Goal: Task Accomplishment & Management: Use online tool/utility

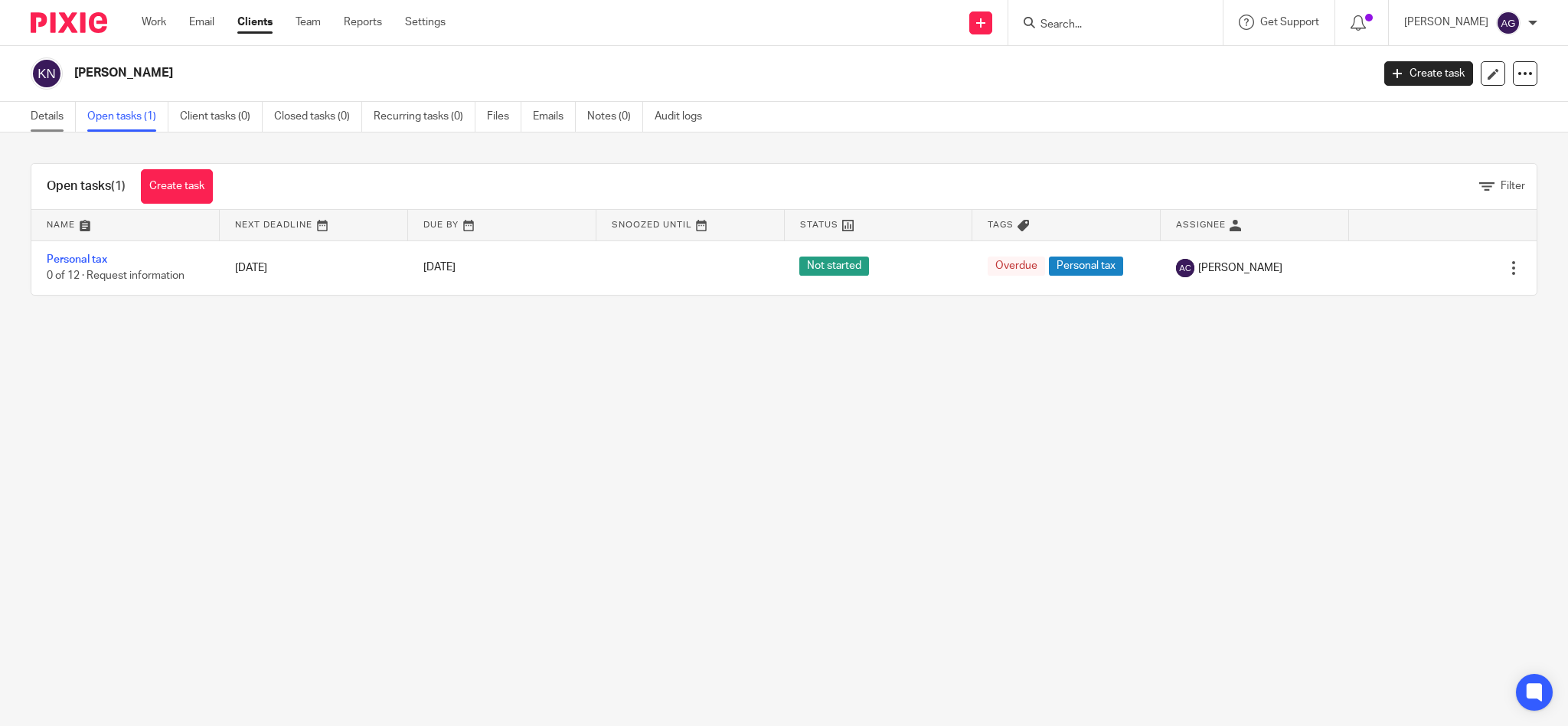
click at [70, 117] on link "Details" at bounding box center [53, 117] width 45 height 30
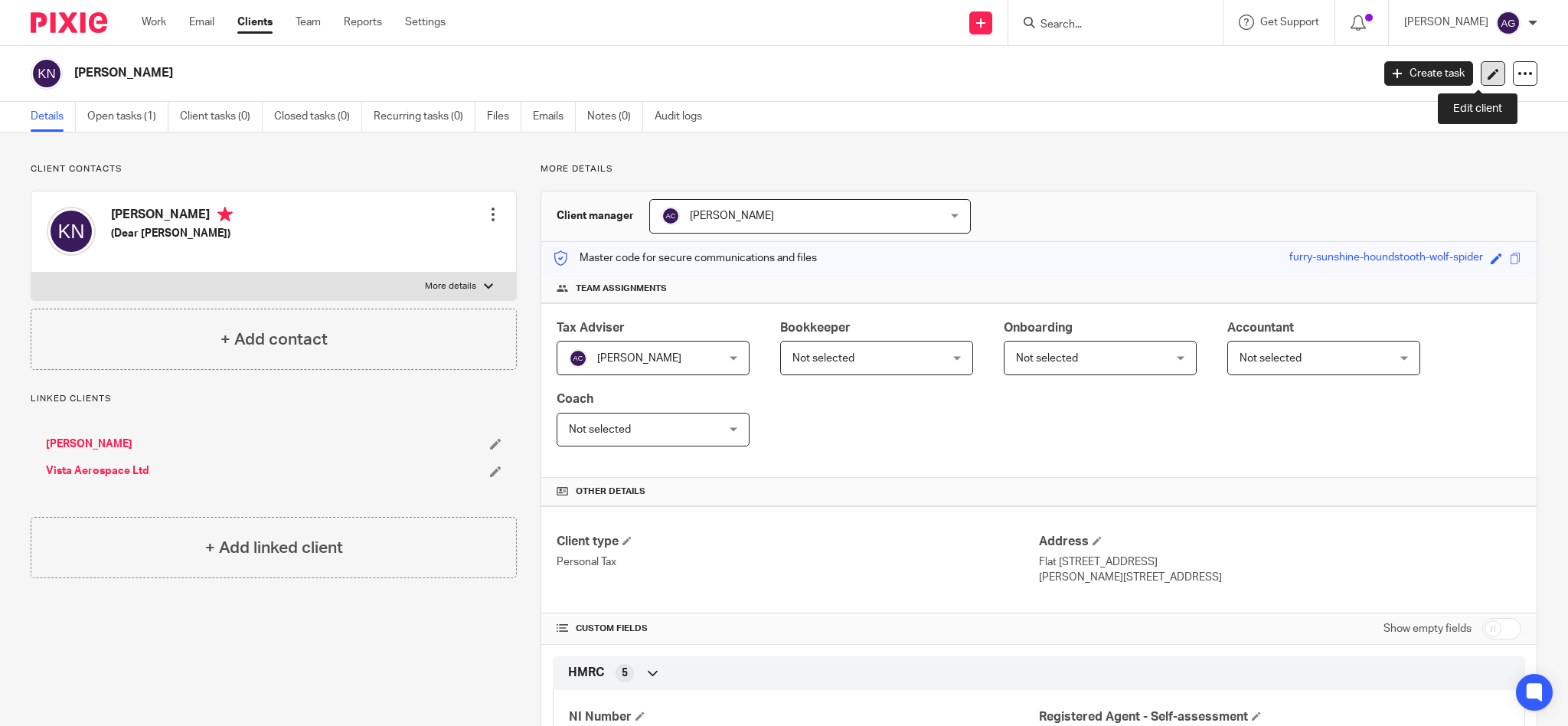
click at [1488, 70] on icon at bounding box center [1493, 73] width 12 height 12
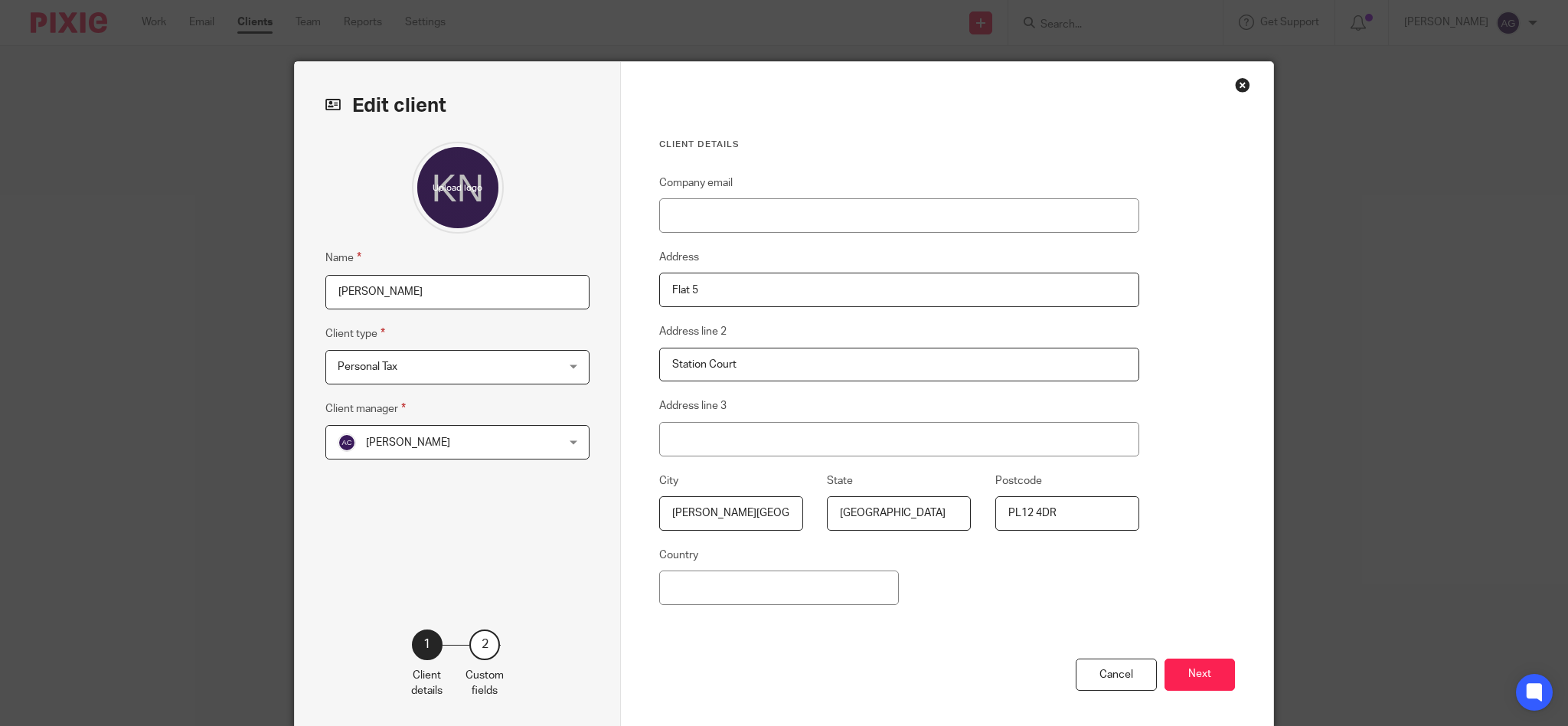
click at [1235, 82] on div "Close this dialog window" at bounding box center [1243, 85] width 15 height 15
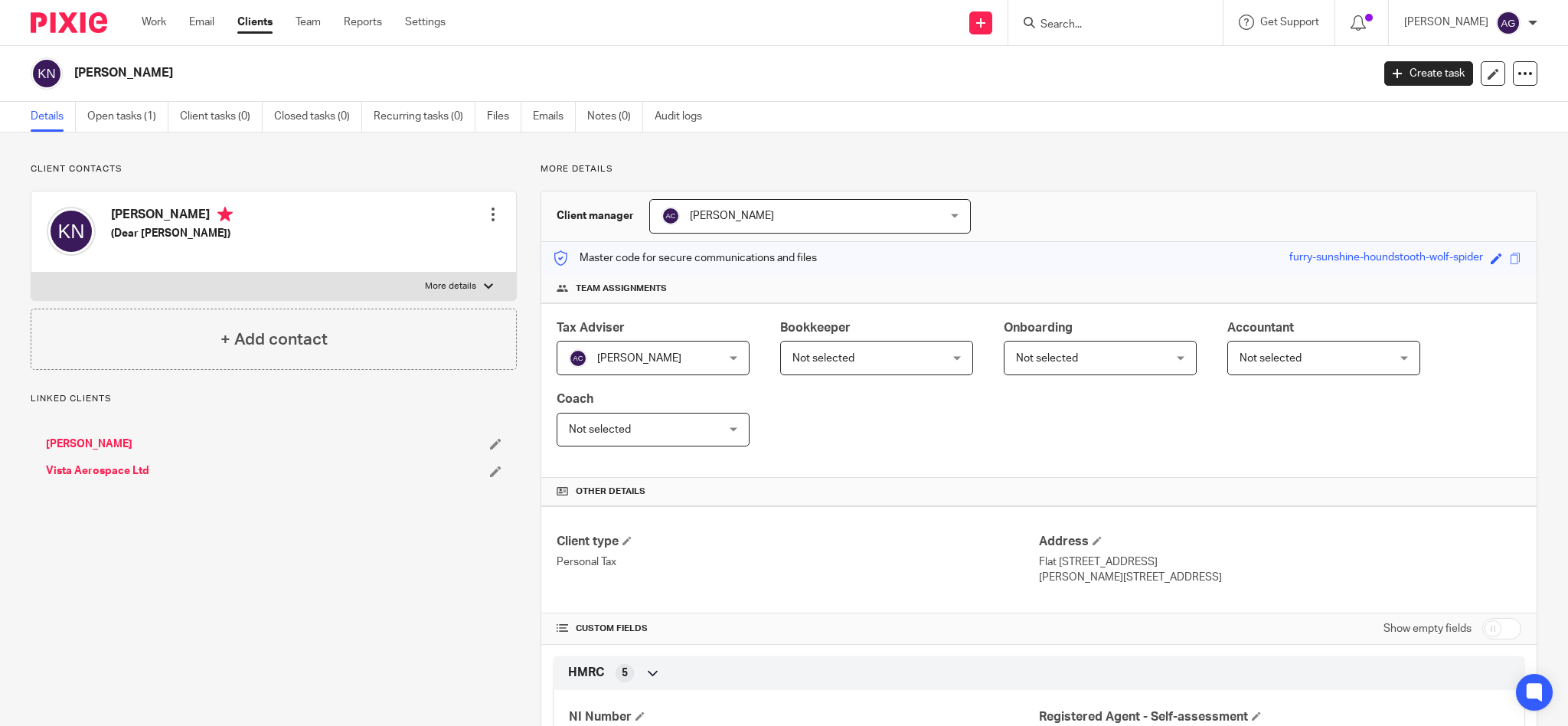
click at [1138, 19] on input "Search" at bounding box center [1108, 26] width 138 height 14
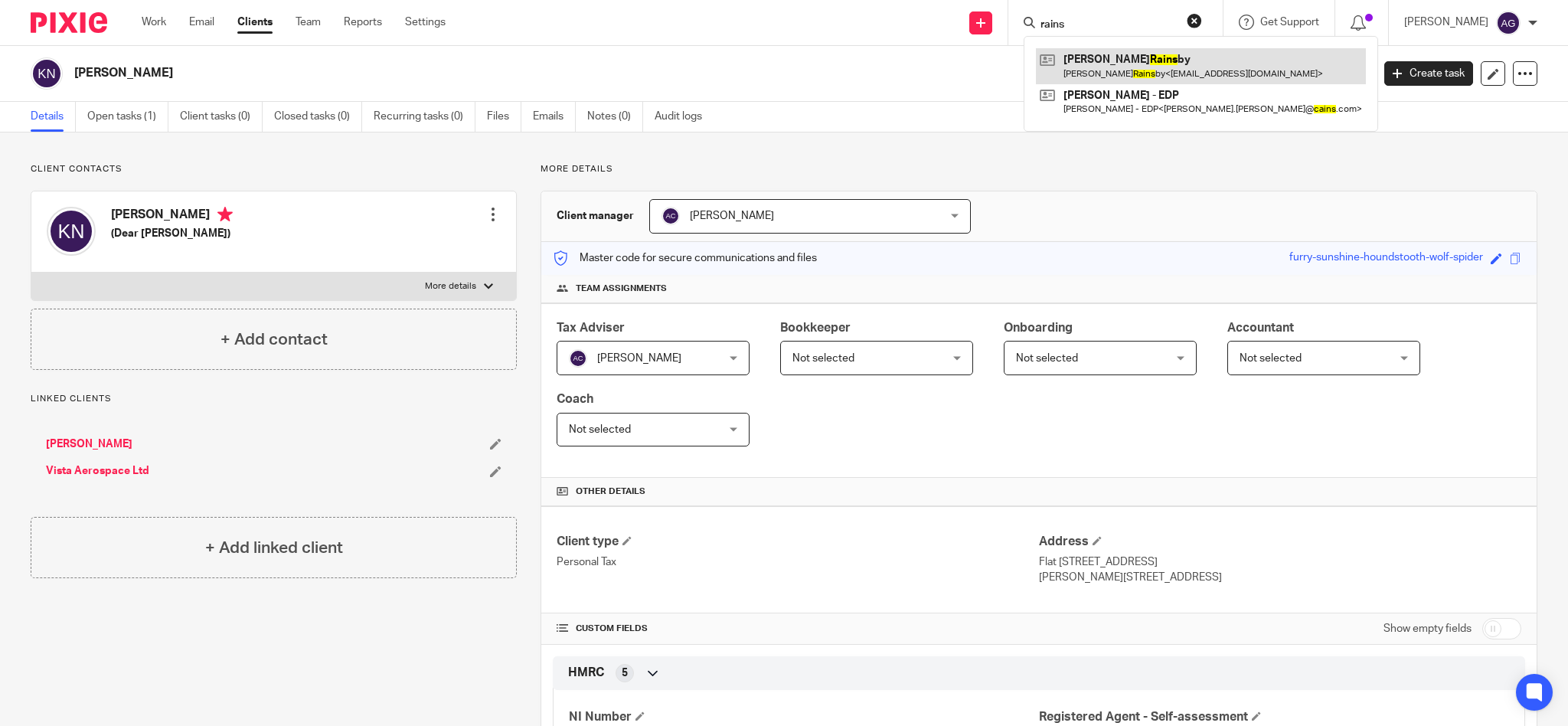
type input "rains"
click at [1172, 60] on link at bounding box center [1201, 66] width 330 height 36
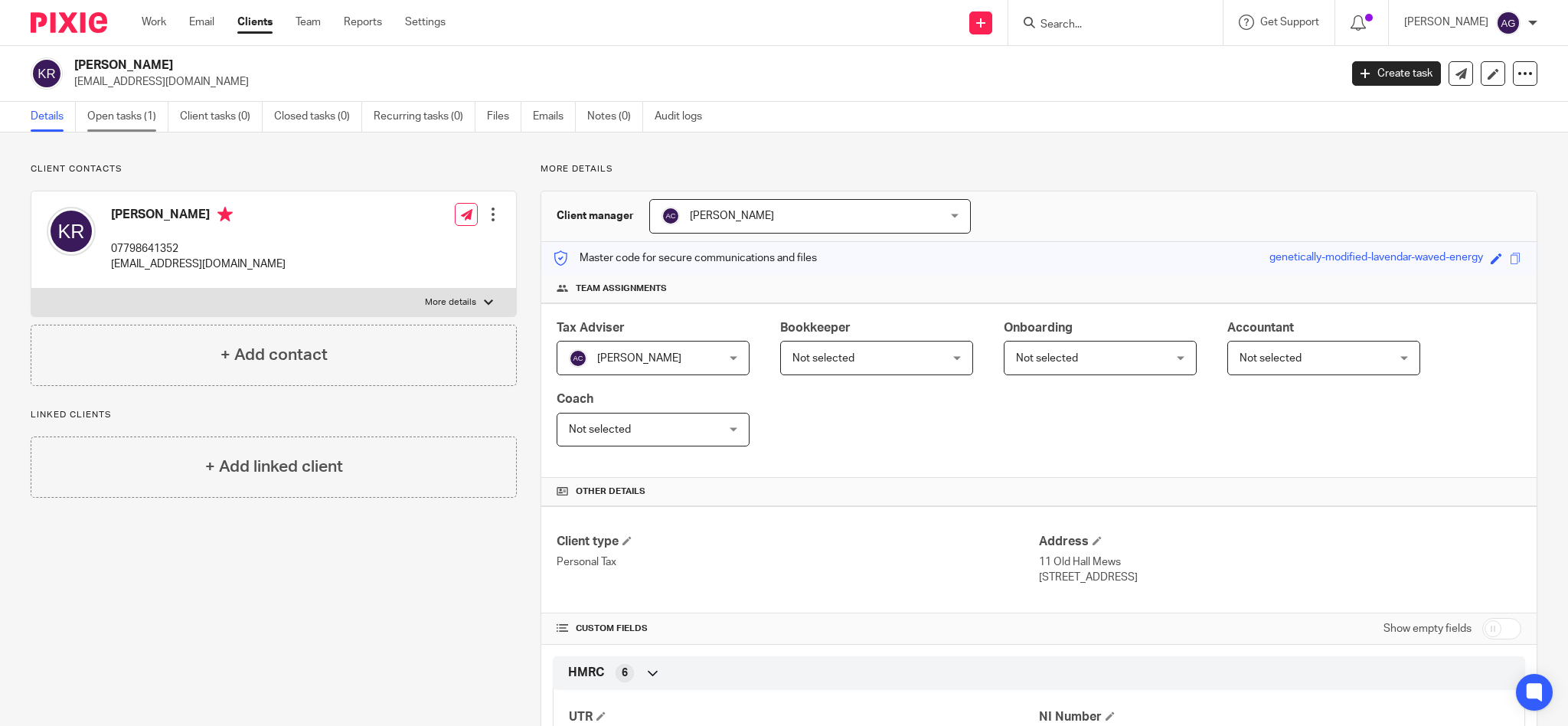
click at [121, 111] on link "Open tasks (1)" at bounding box center [128, 117] width 81 height 30
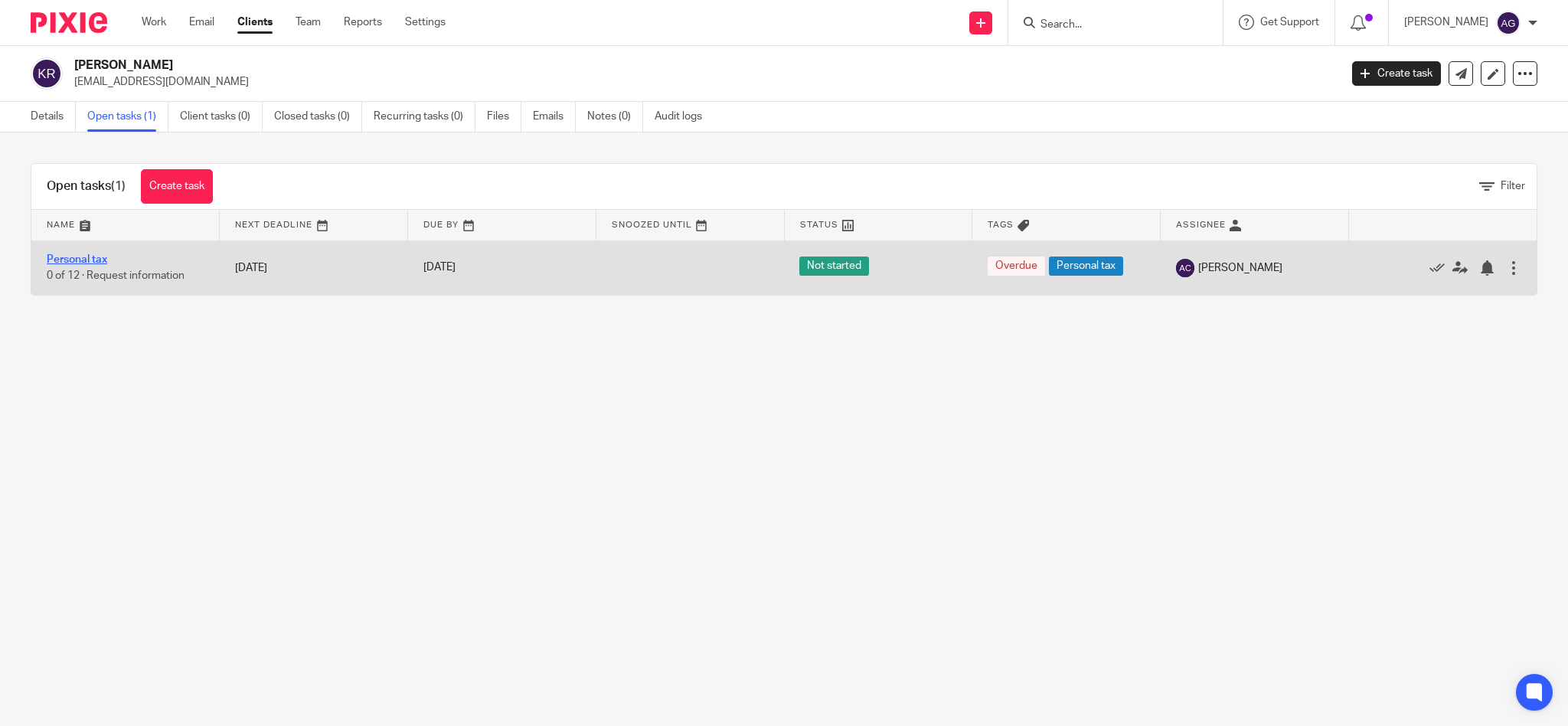
click at [80, 254] on link "Personal tax" at bounding box center [77, 260] width 60 height 11
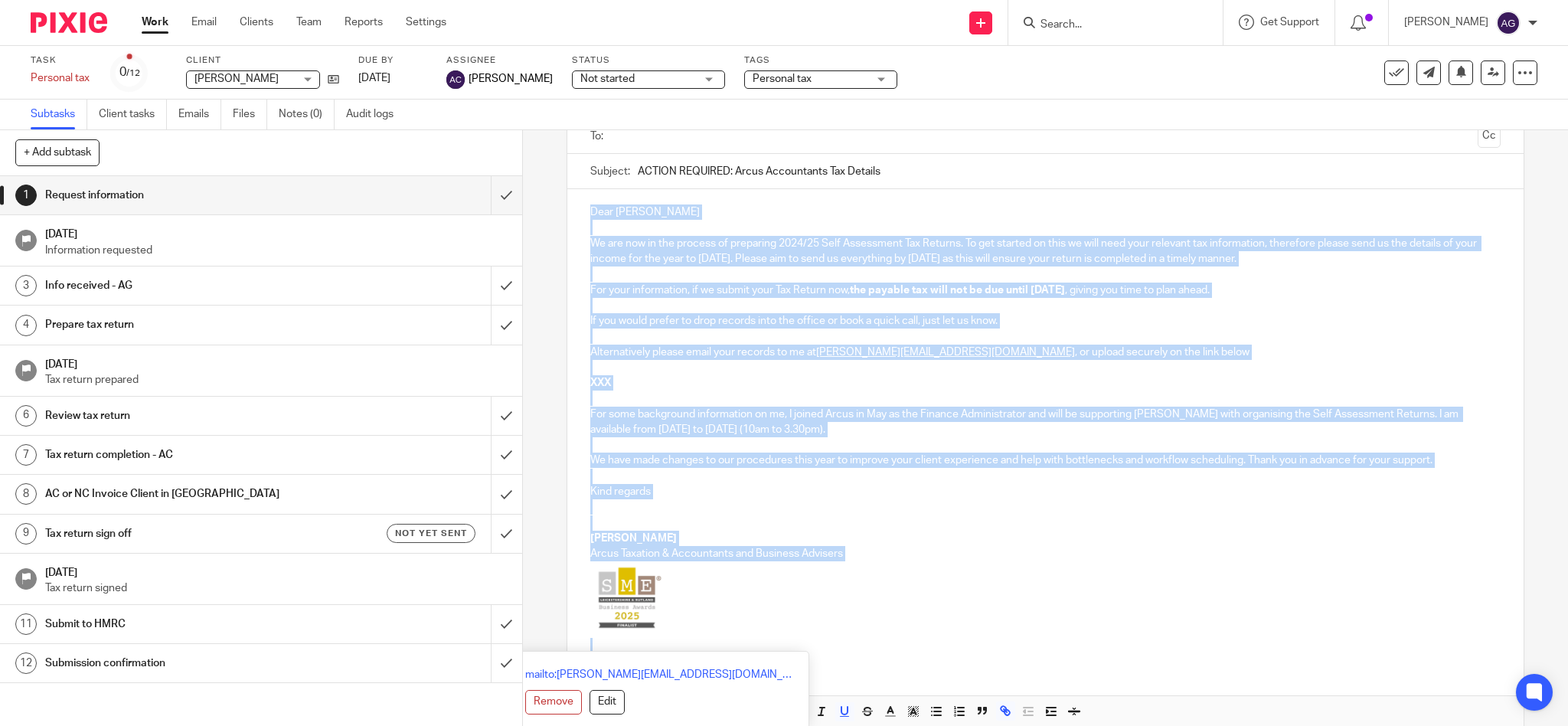
scroll to position [191, 0]
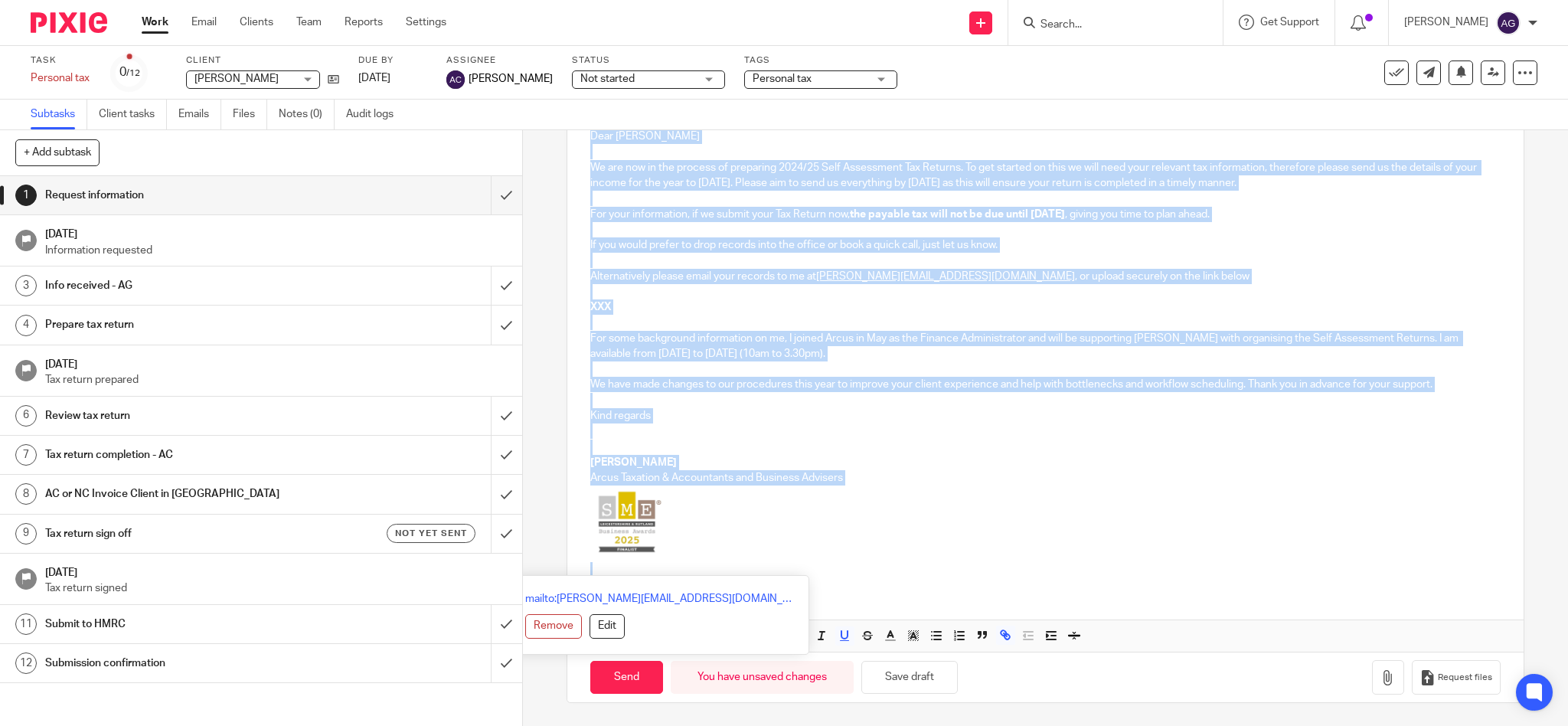
drag, startPoint x: 579, startPoint y: 323, endPoint x: 714, endPoint y: 728, distance: 426.9
click at [714, 725] on html "Work Email Clients Team Reports Settings Work Email Clients Team Reports Settin…" at bounding box center [784, 363] width 1568 height 726
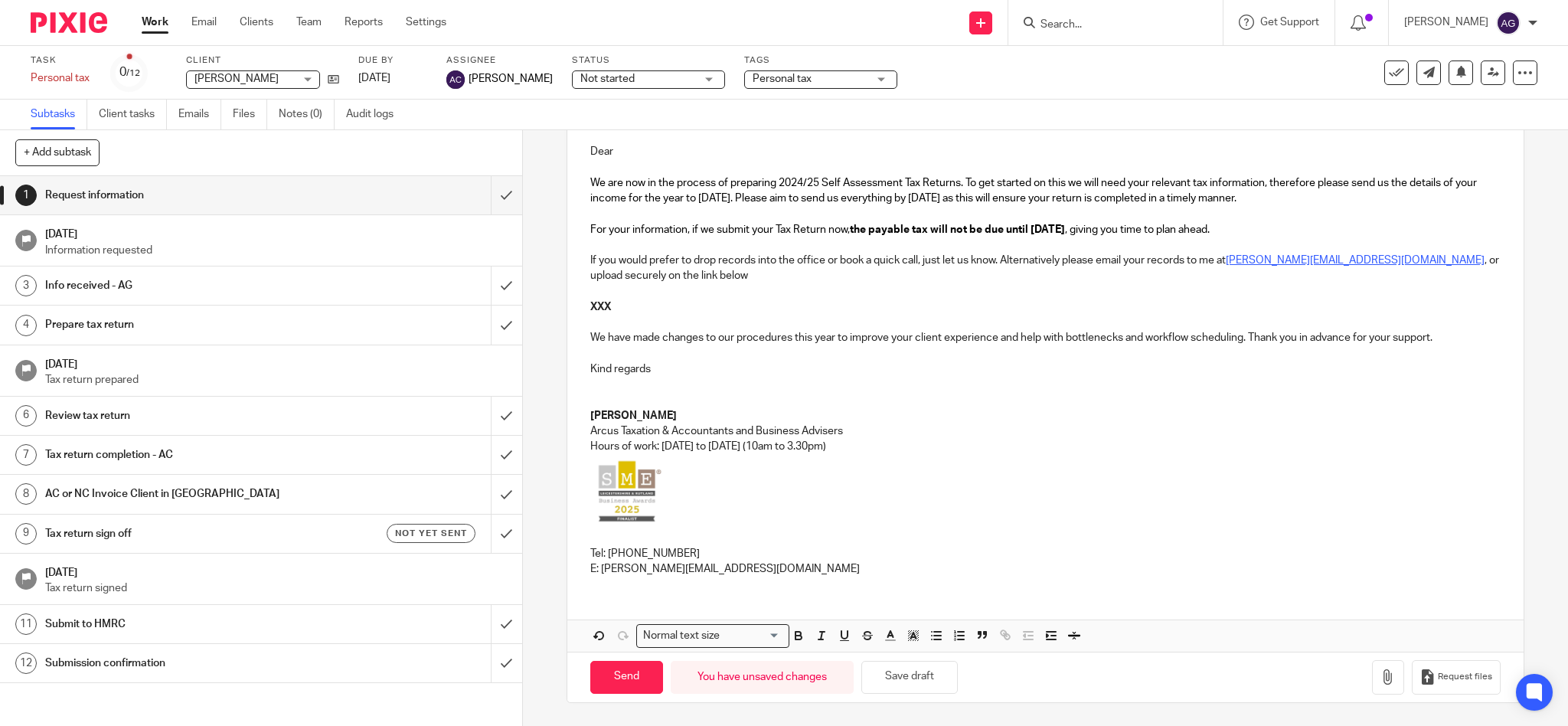
scroll to position [176, 0]
drag, startPoint x: 614, startPoint y: 304, endPoint x: 582, endPoint y: 308, distance: 32.2
click at [582, 308] on div "Dear We are now in the process of preparing 2024/25 Self Assessment Tax Returns…" at bounding box center [1046, 358] width 957 height 460
click at [1442, 680] on span "Request files" at bounding box center [1465, 677] width 54 height 12
click at [646, 154] on p "Dear" at bounding box center [1046, 152] width 911 height 15
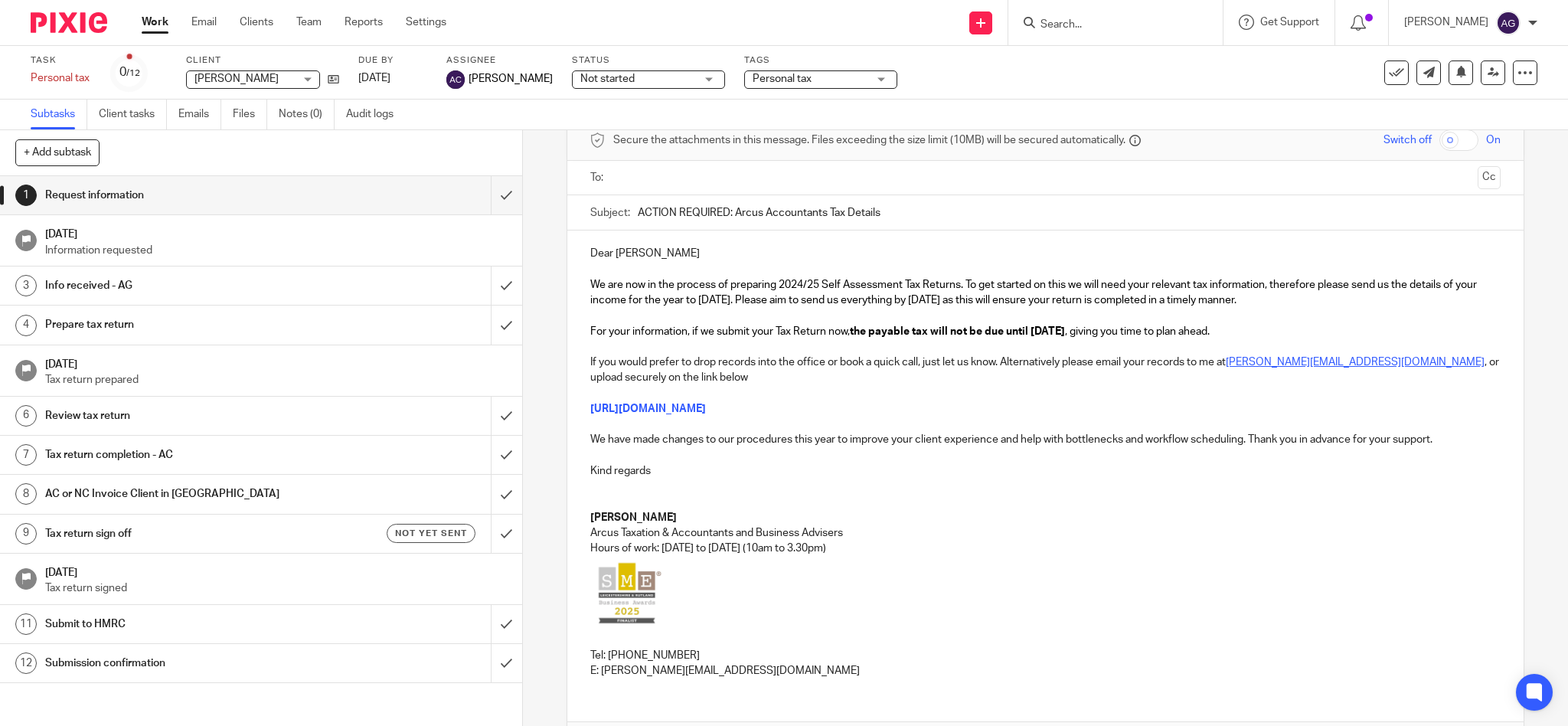
scroll to position [0, 0]
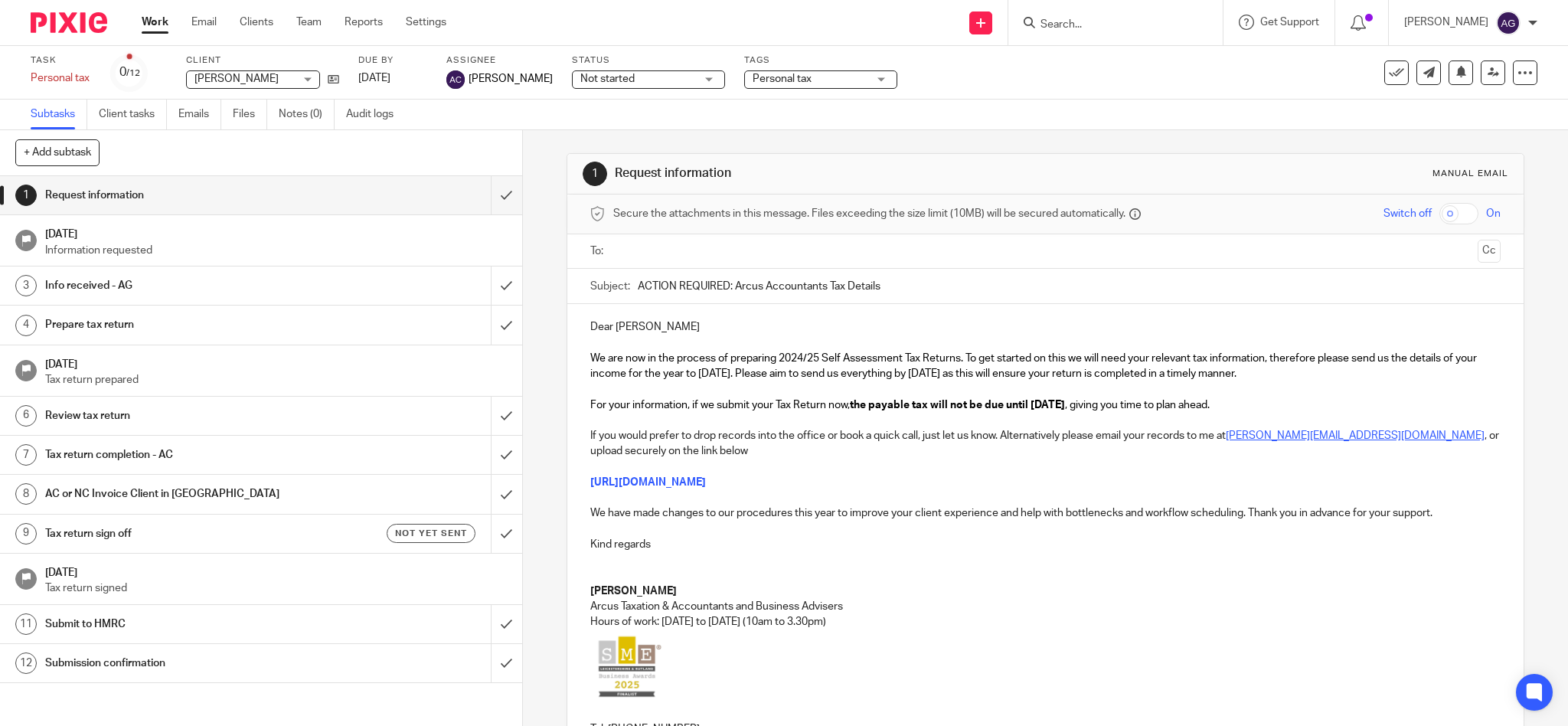
click at [690, 243] on input "text" at bounding box center [1046, 251] width 853 height 18
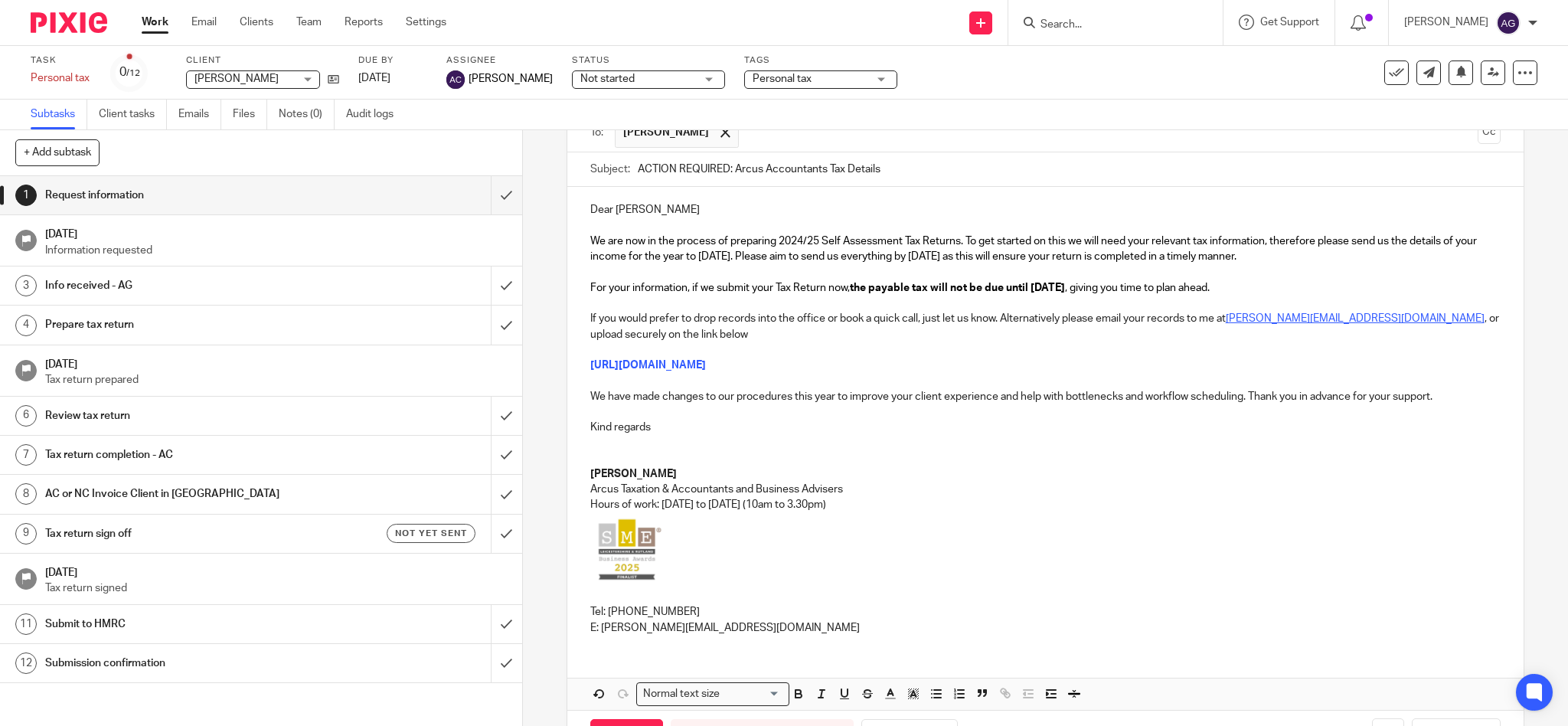
scroll to position [179, 0]
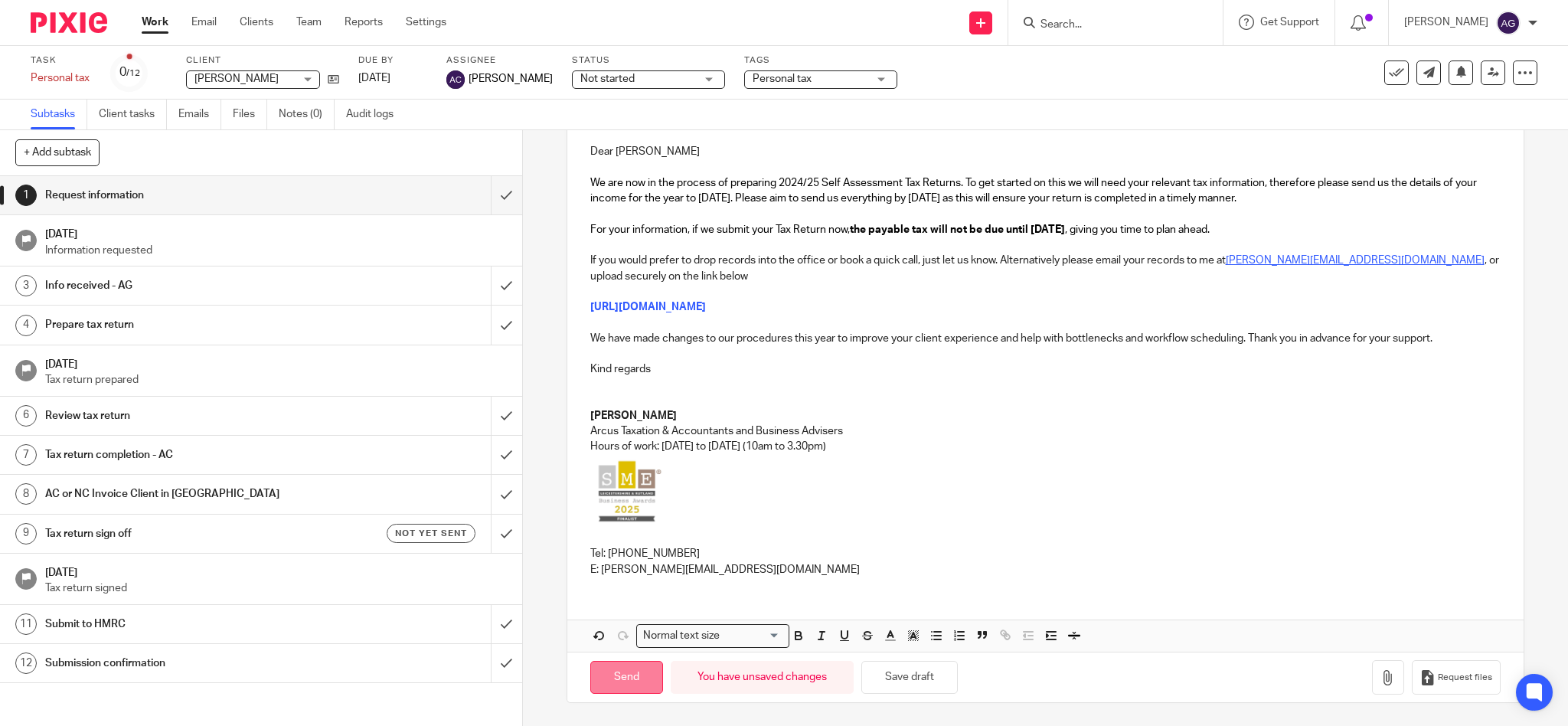
click at [609, 676] on input "Send" at bounding box center [627, 677] width 73 height 33
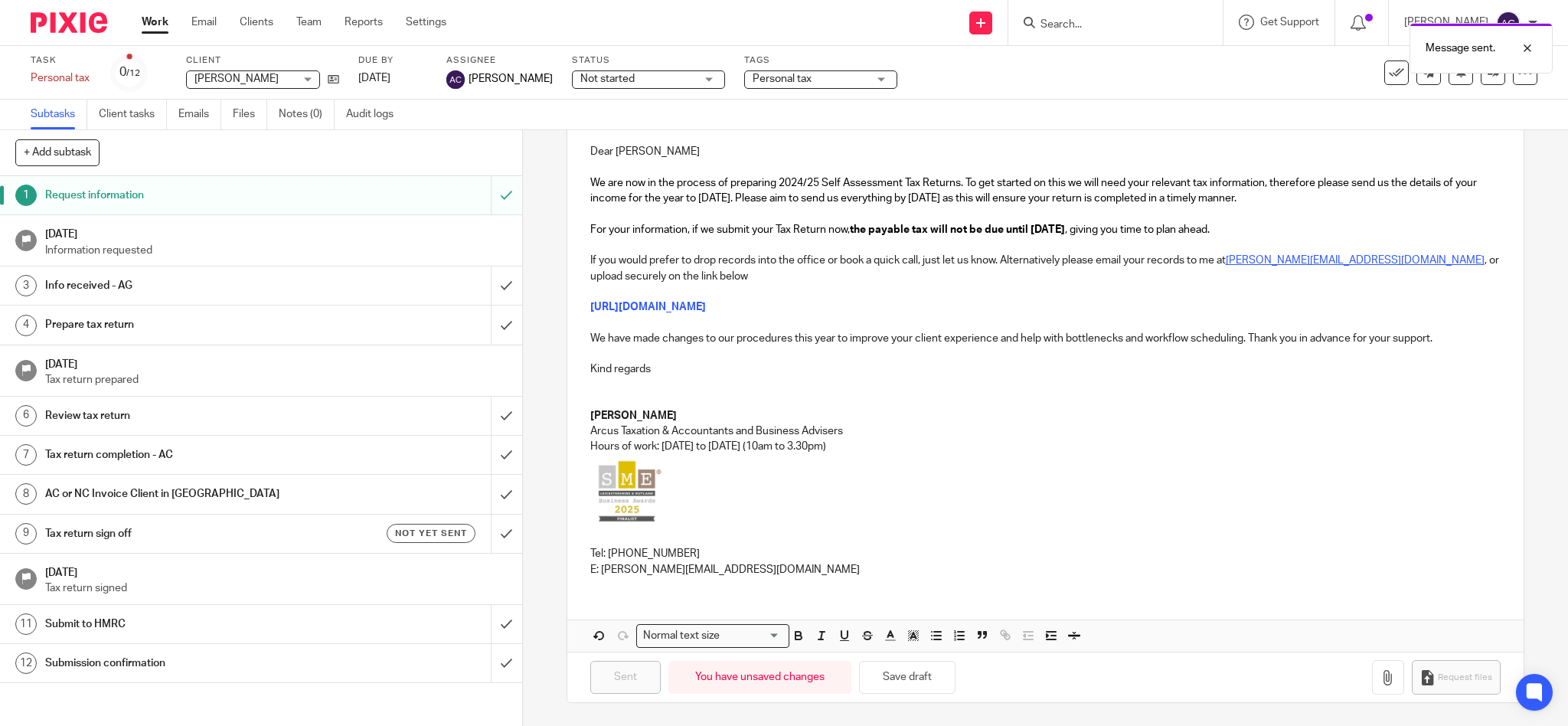
type input "Sent"
click at [1096, 26] on input "Search" at bounding box center [1108, 26] width 138 height 14
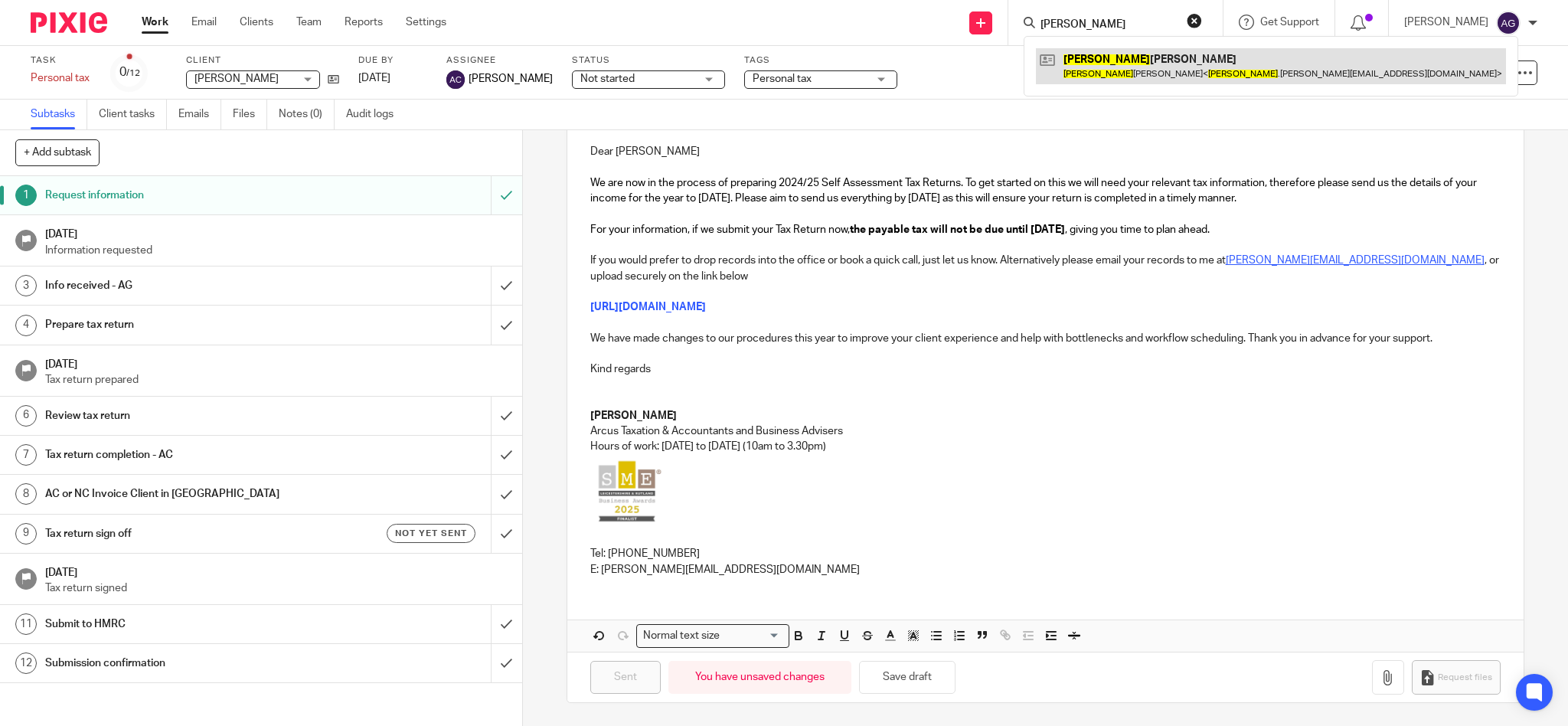
type input "lorna"
click at [1117, 66] on link at bounding box center [1271, 66] width 470 height 36
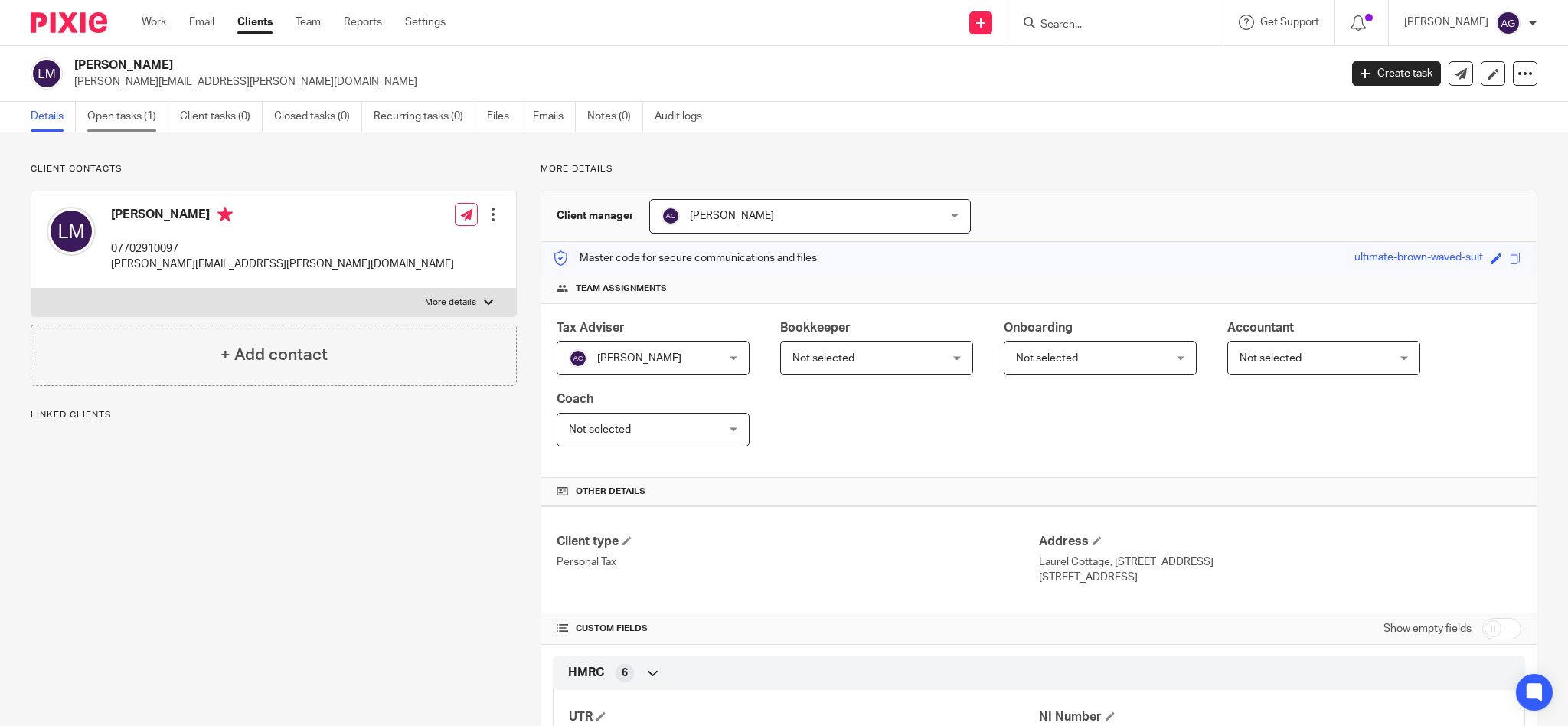
click at [130, 118] on link "Open tasks (1)" at bounding box center [128, 117] width 81 height 30
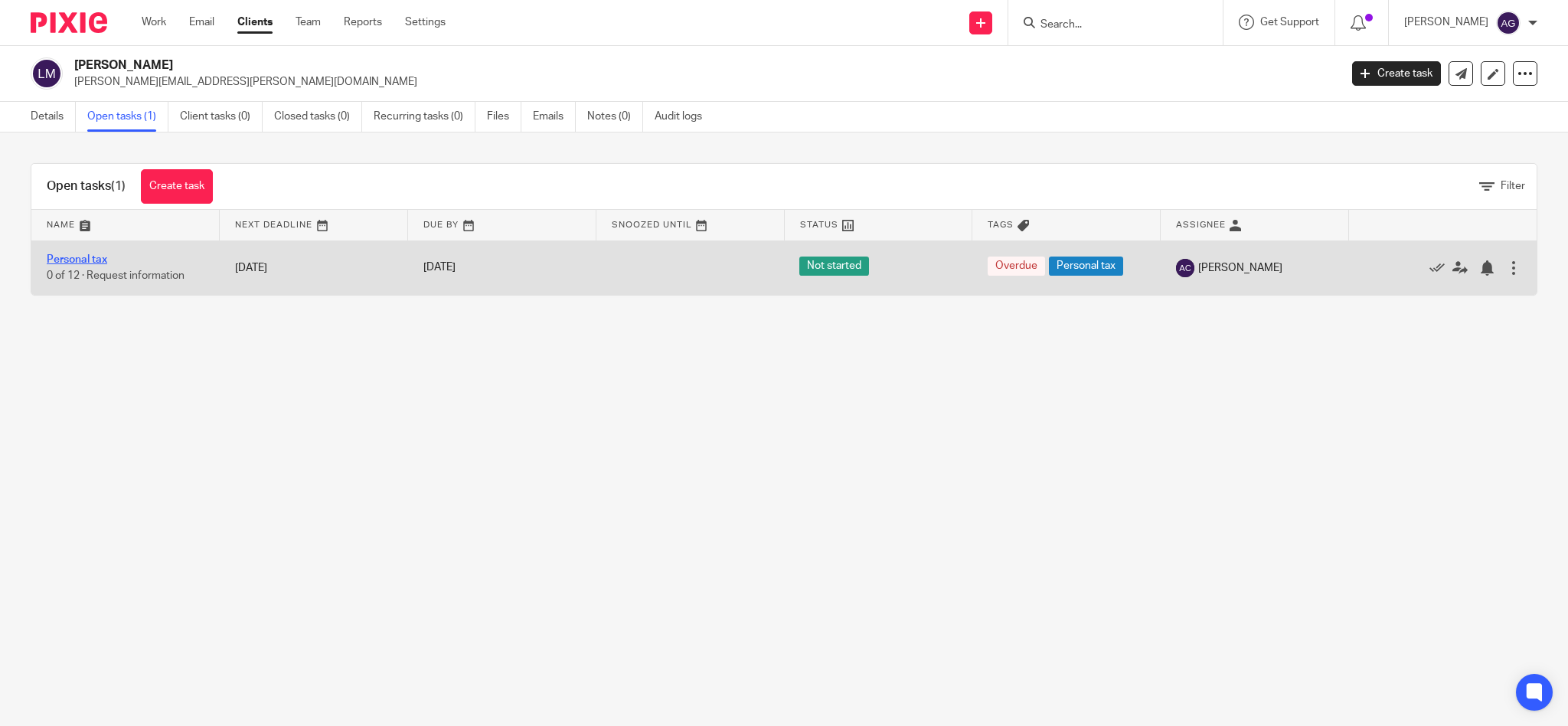
click at [75, 258] on link "Personal tax" at bounding box center [77, 260] width 60 height 11
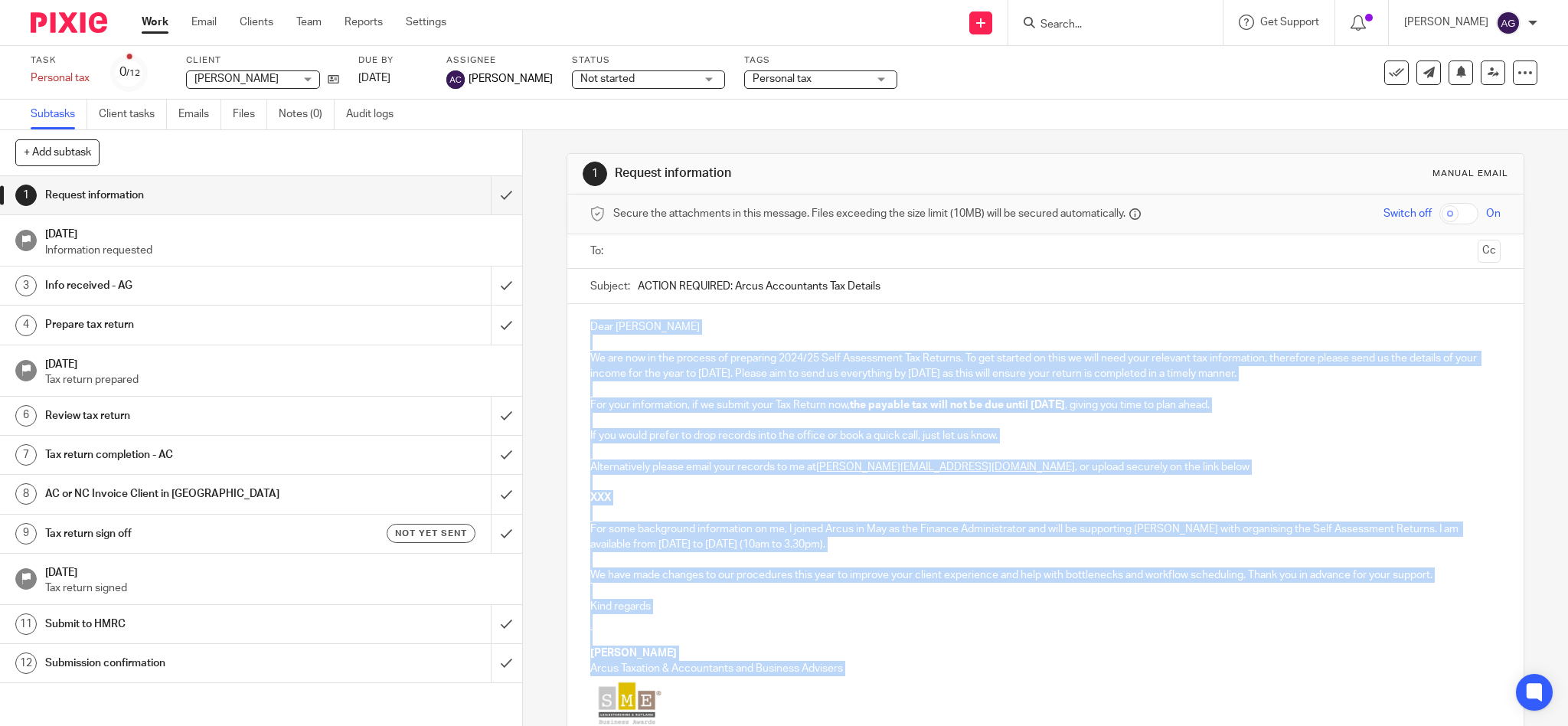
scroll to position [191, 0]
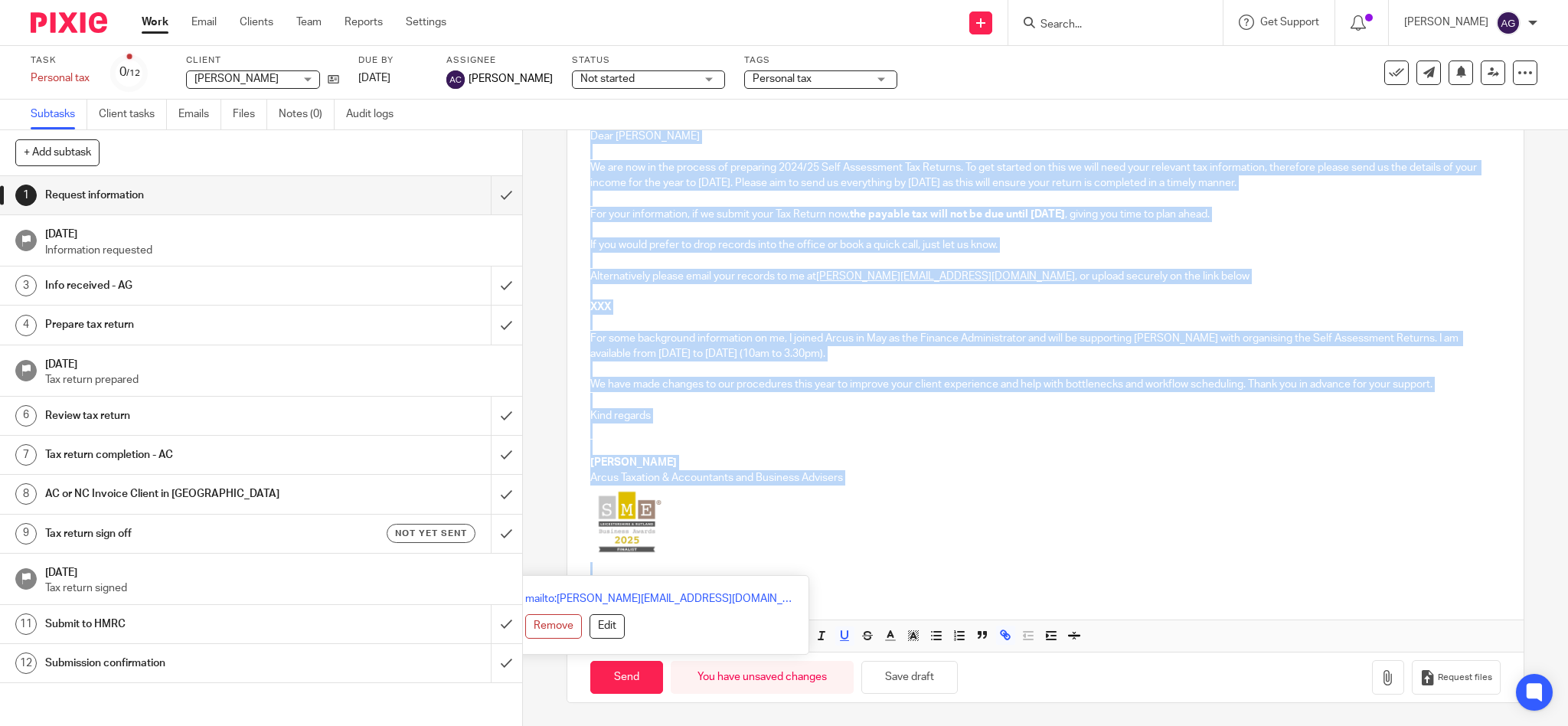
drag, startPoint x: 580, startPoint y: 322, endPoint x: 845, endPoint y: 758, distance: 510.2
click at [845, 725] on html "Work Email Clients Team Reports Settings Work Email Clients Team Reports Settin…" at bounding box center [784, 363] width 1568 height 726
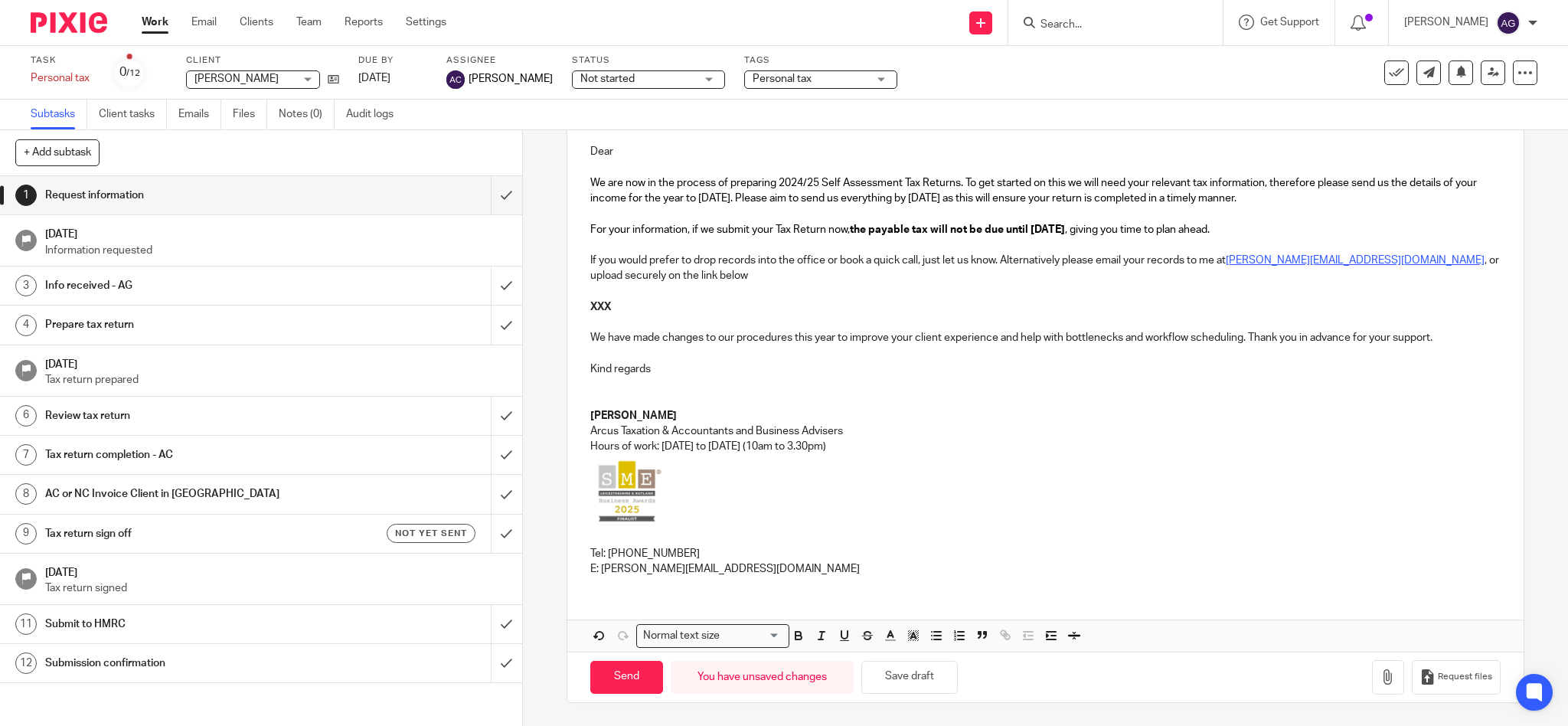
scroll to position [176, 0]
drag, startPoint x: 626, startPoint y: 306, endPoint x: 583, endPoint y: 306, distance: 43.0
click at [590, 306] on p "XXX" at bounding box center [1046, 307] width 911 height 15
click at [1438, 675] on span "Request files" at bounding box center [1465, 677] width 54 height 12
click at [716, 145] on p "Dear" at bounding box center [1046, 152] width 911 height 15
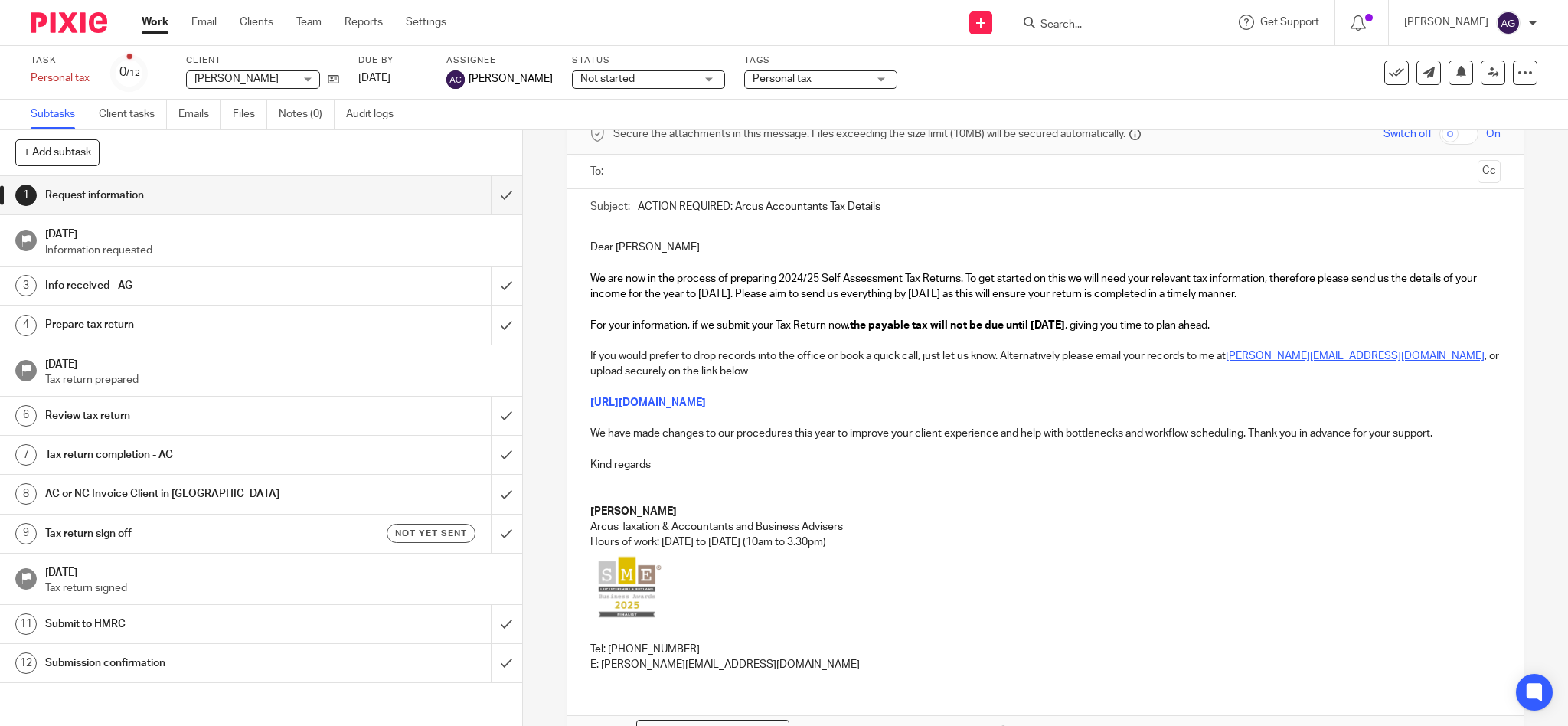
scroll to position [0, 0]
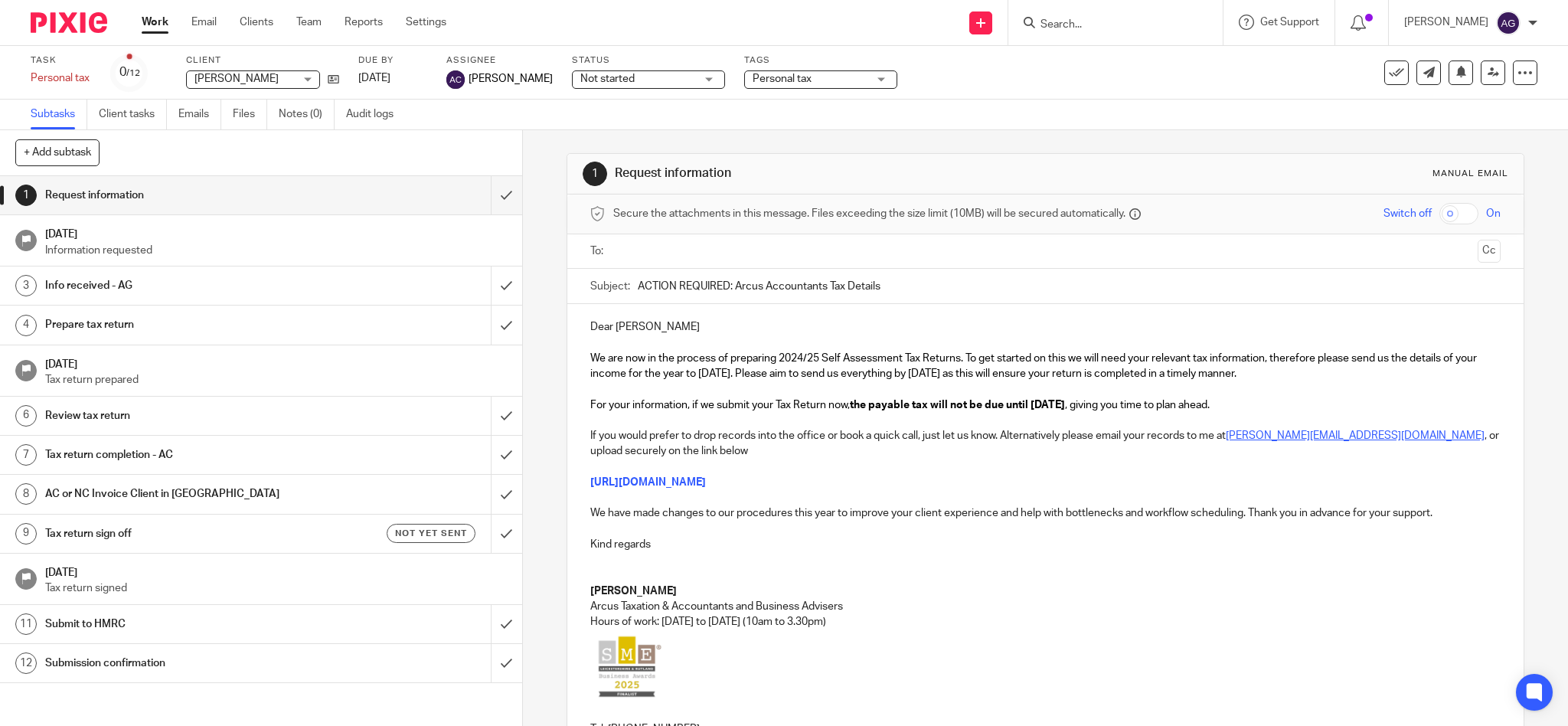
click at [697, 240] on ul at bounding box center [1047, 251] width 864 height 26
click at [696, 254] on input "text" at bounding box center [1046, 251] width 853 height 18
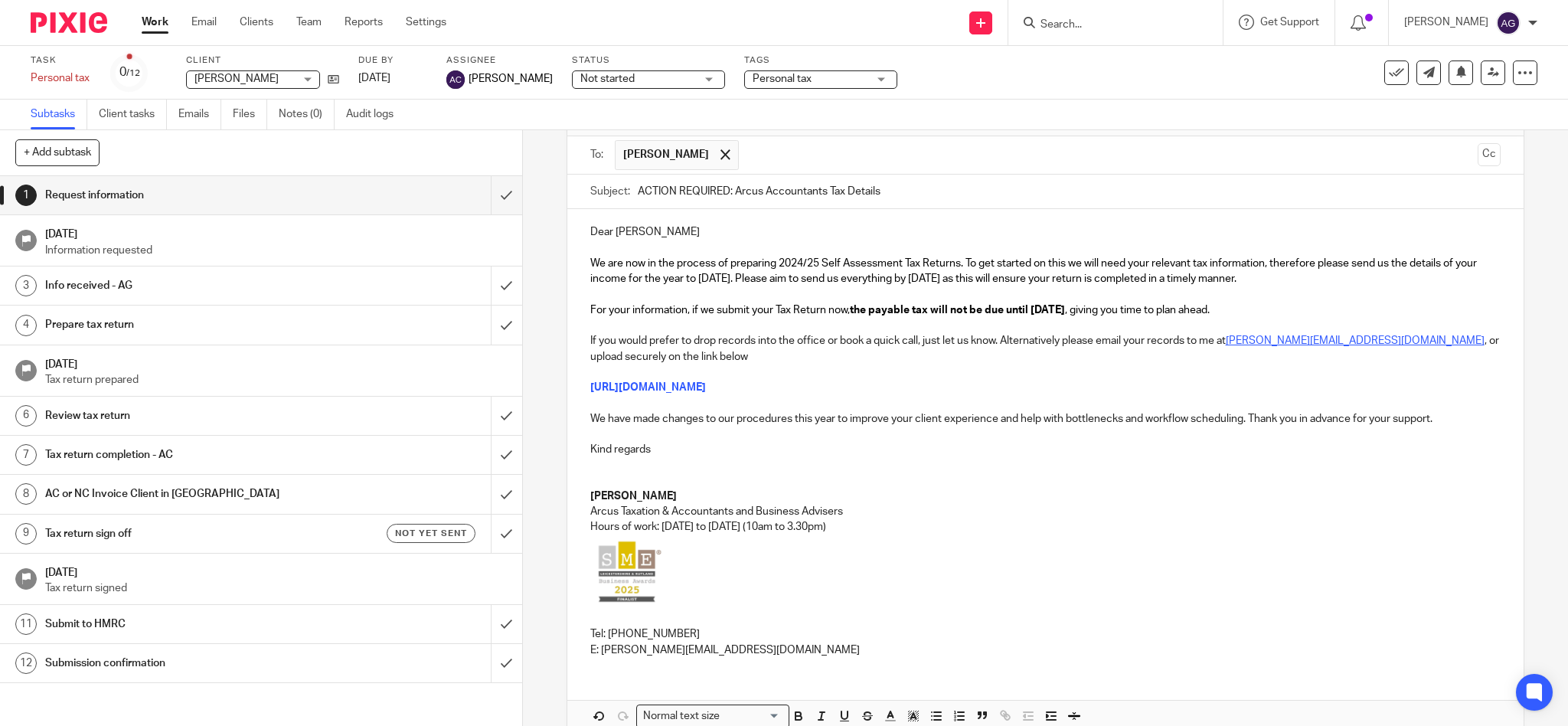
scroll to position [179, 0]
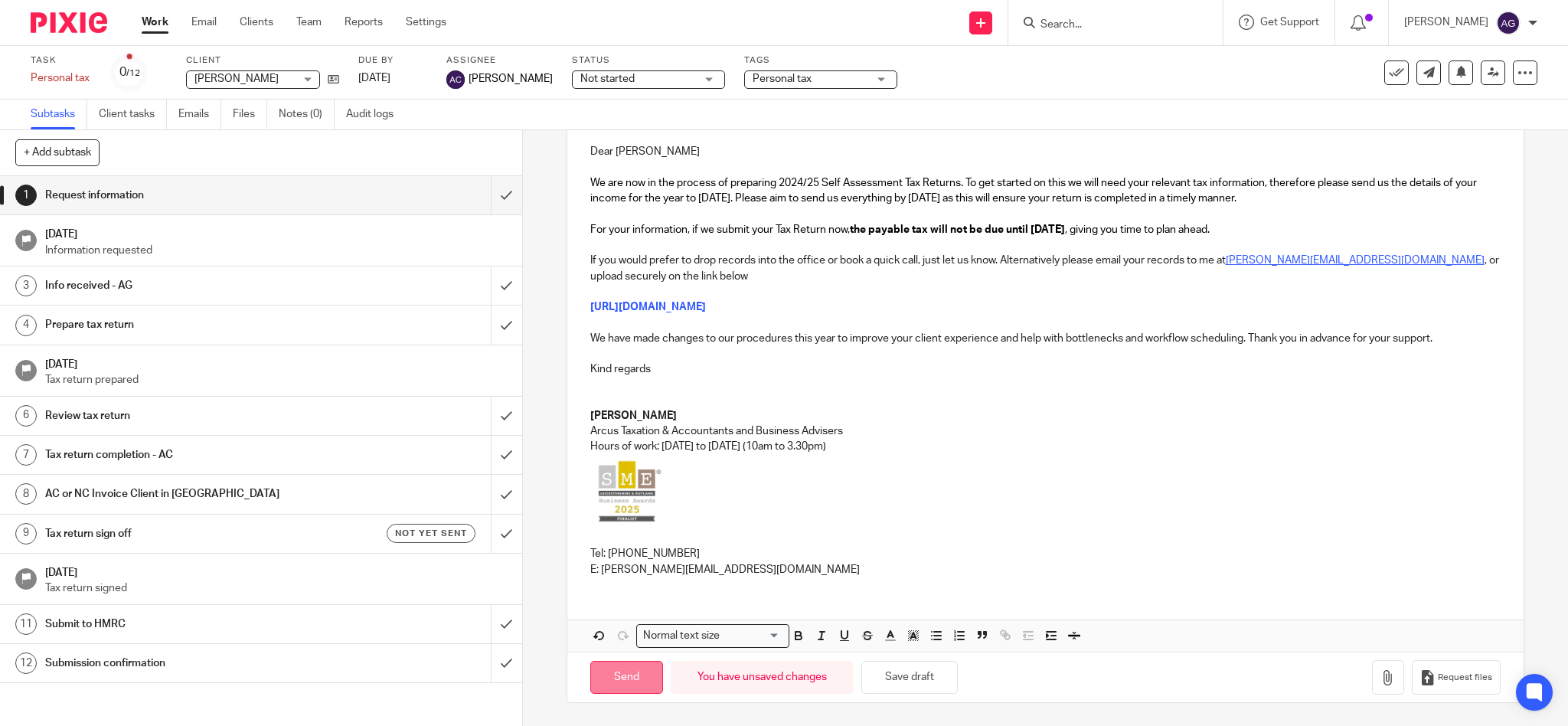
click at [634, 679] on input "Send" at bounding box center [627, 677] width 73 height 33
type input "Sent"
click at [1111, 26] on input "Search" at bounding box center [1108, 26] width 138 height 14
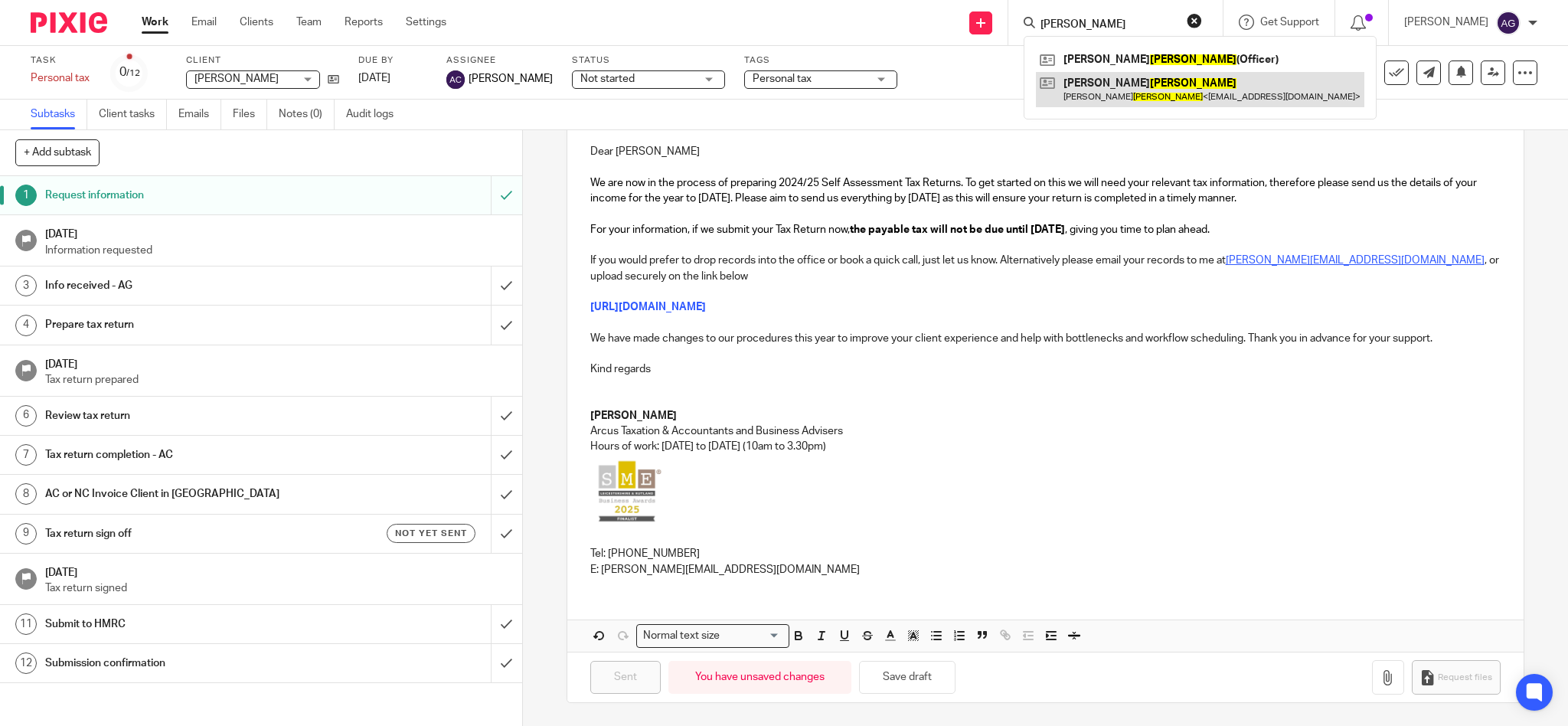
type input "coe"
click at [1133, 94] on link at bounding box center [1200, 90] width 328 height 36
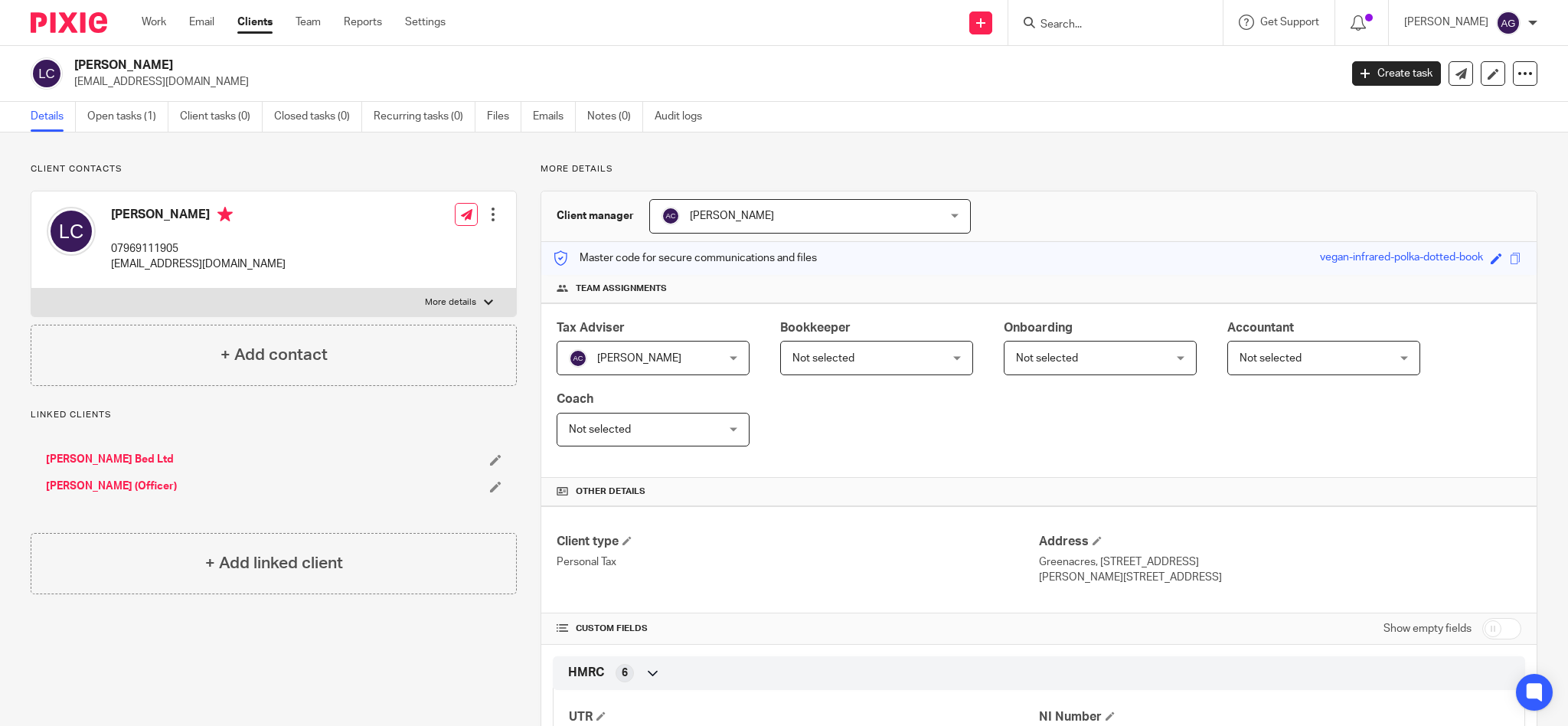
click at [1155, 19] on input "Search" at bounding box center [1108, 26] width 138 height 14
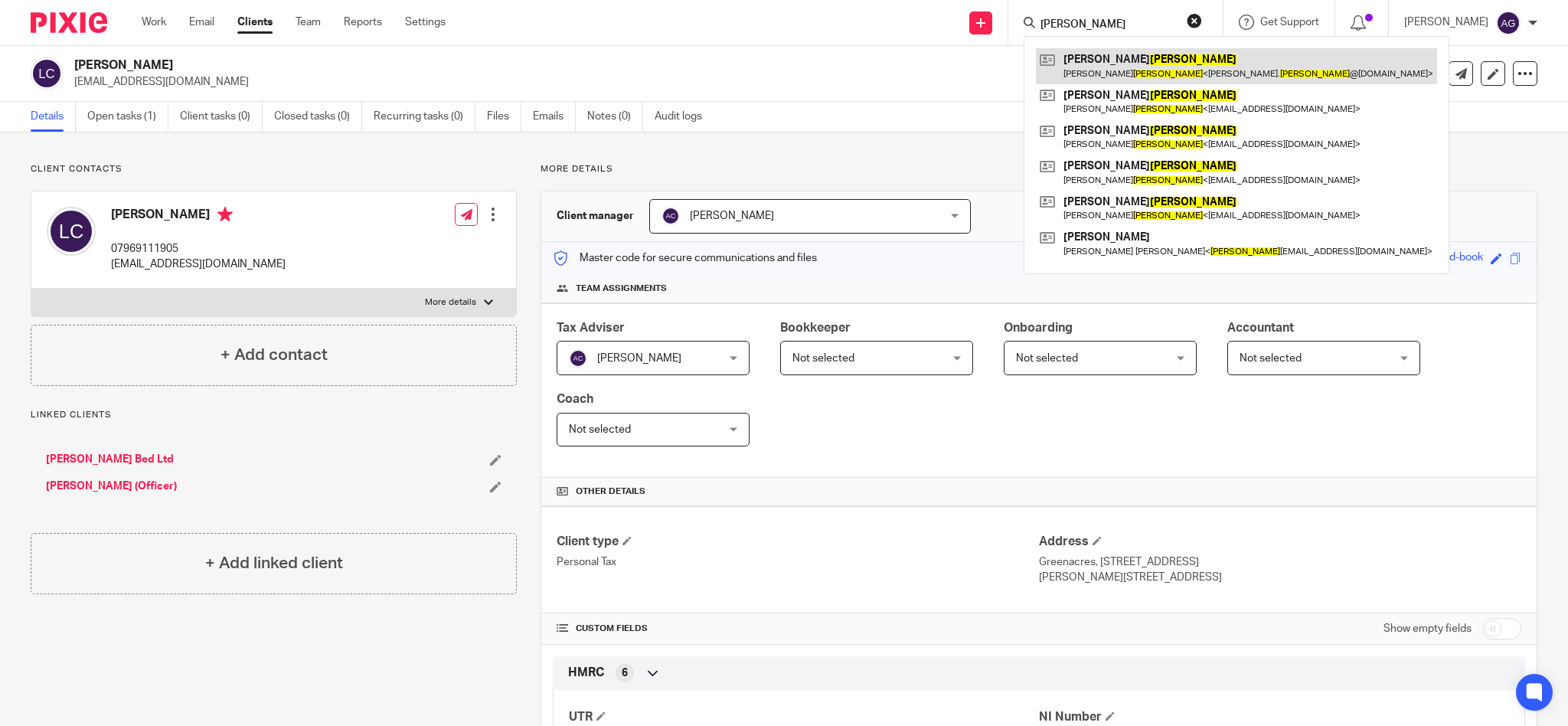
type input "platt"
click at [1168, 66] on link at bounding box center [1236, 66] width 401 height 36
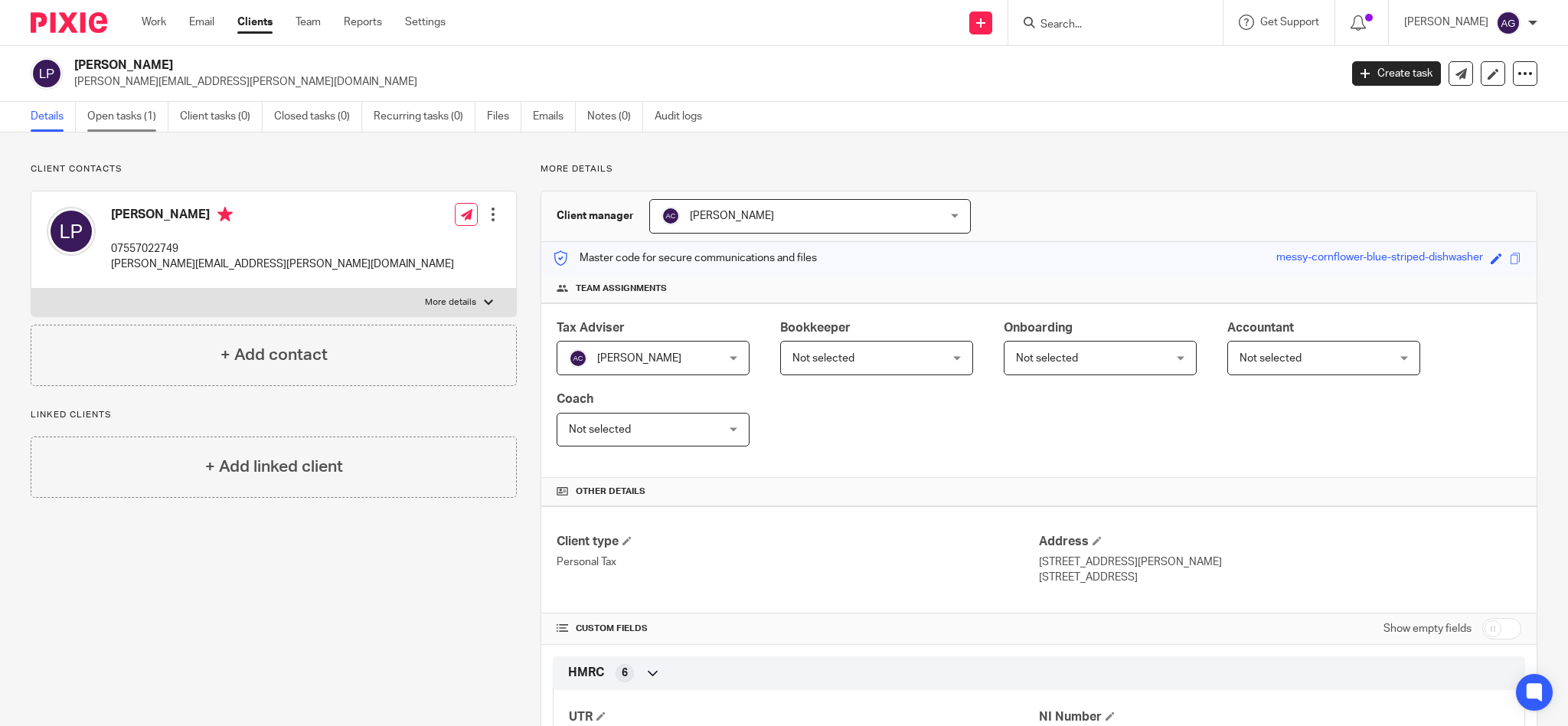
click at [104, 121] on link "Open tasks (1)" at bounding box center [128, 117] width 81 height 30
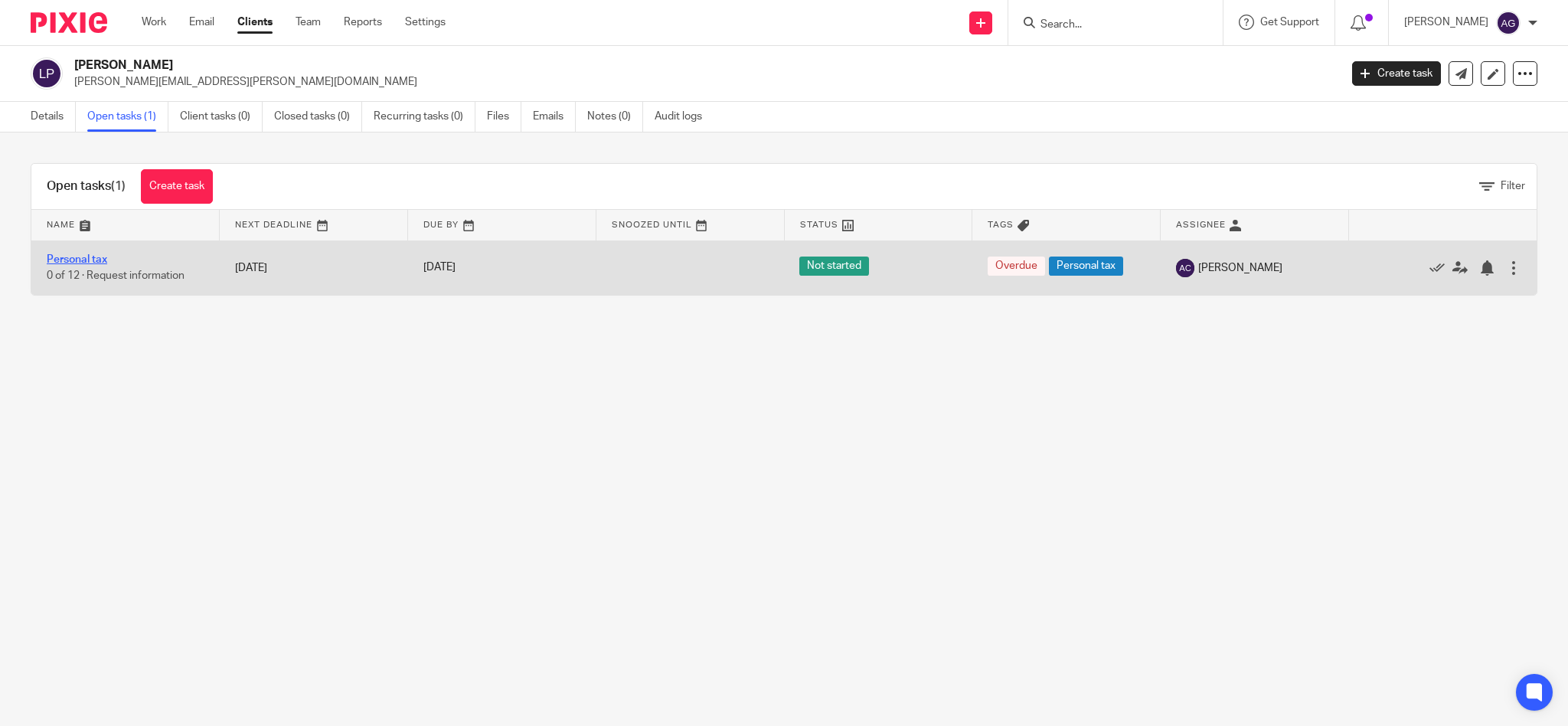
click at [92, 259] on link "Personal tax" at bounding box center [77, 260] width 60 height 11
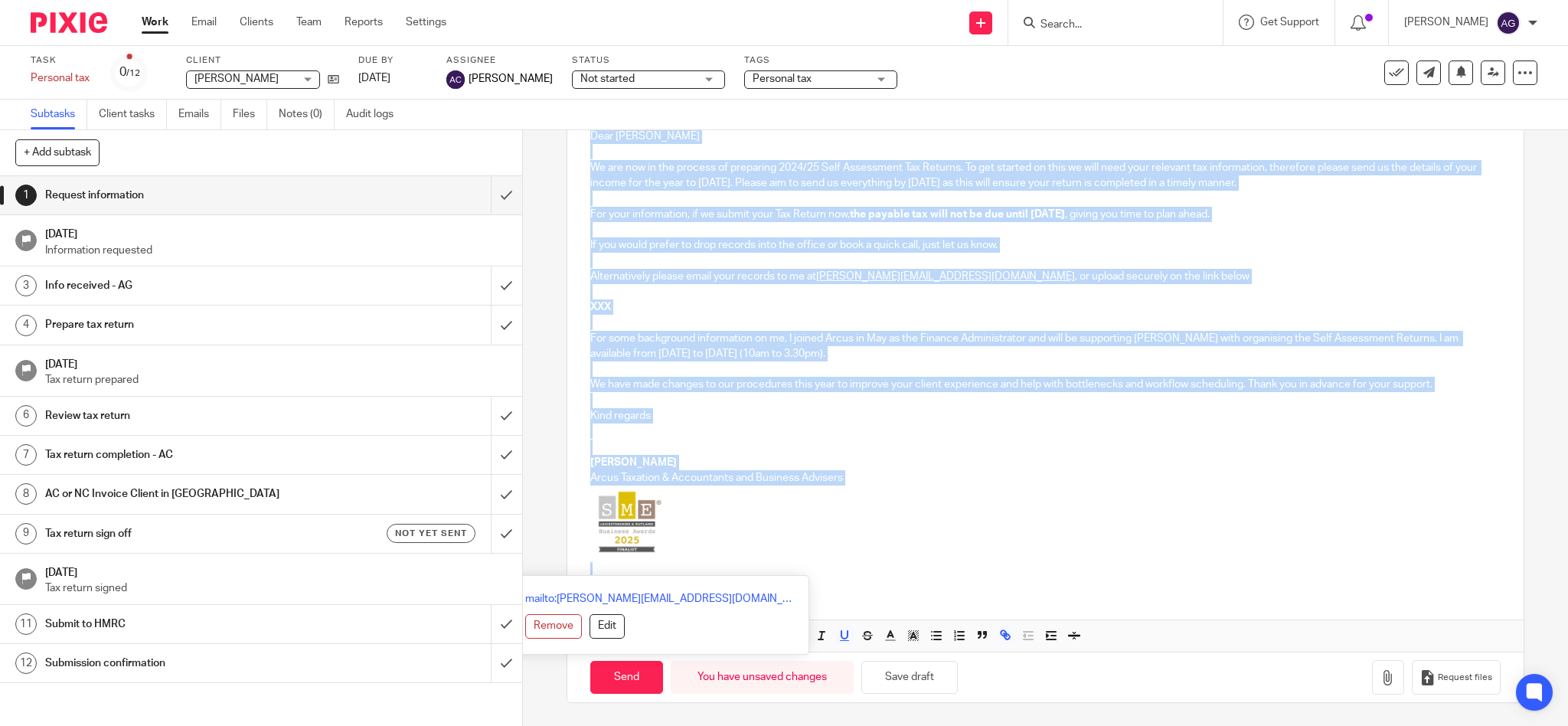
drag, startPoint x: 579, startPoint y: 319, endPoint x: 695, endPoint y: 733, distance: 429.9
click at [695, 725] on html "Work Email Clients Team Reports Settings Work Email Clients Team Reports Settin…" at bounding box center [784, 363] width 1568 height 726
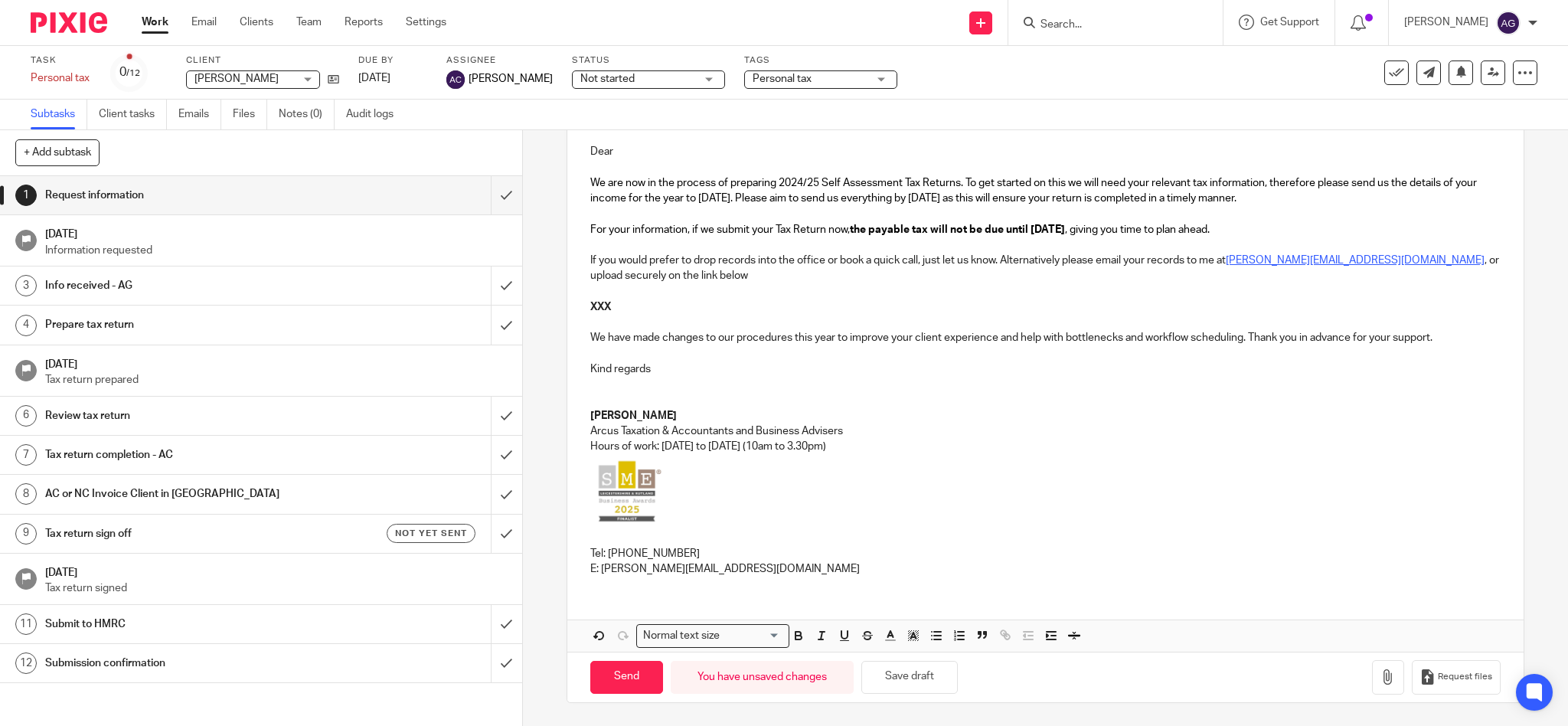
scroll to position [176, 0]
drag, startPoint x: 584, startPoint y: 308, endPoint x: 621, endPoint y: 310, distance: 37.1
click at [621, 310] on p "XXX" at bounding box center [1046, 307] width 911 height 15
click at [1438, 679] on span "Request files" at bounding box center [1465, 677] width 54 height 12
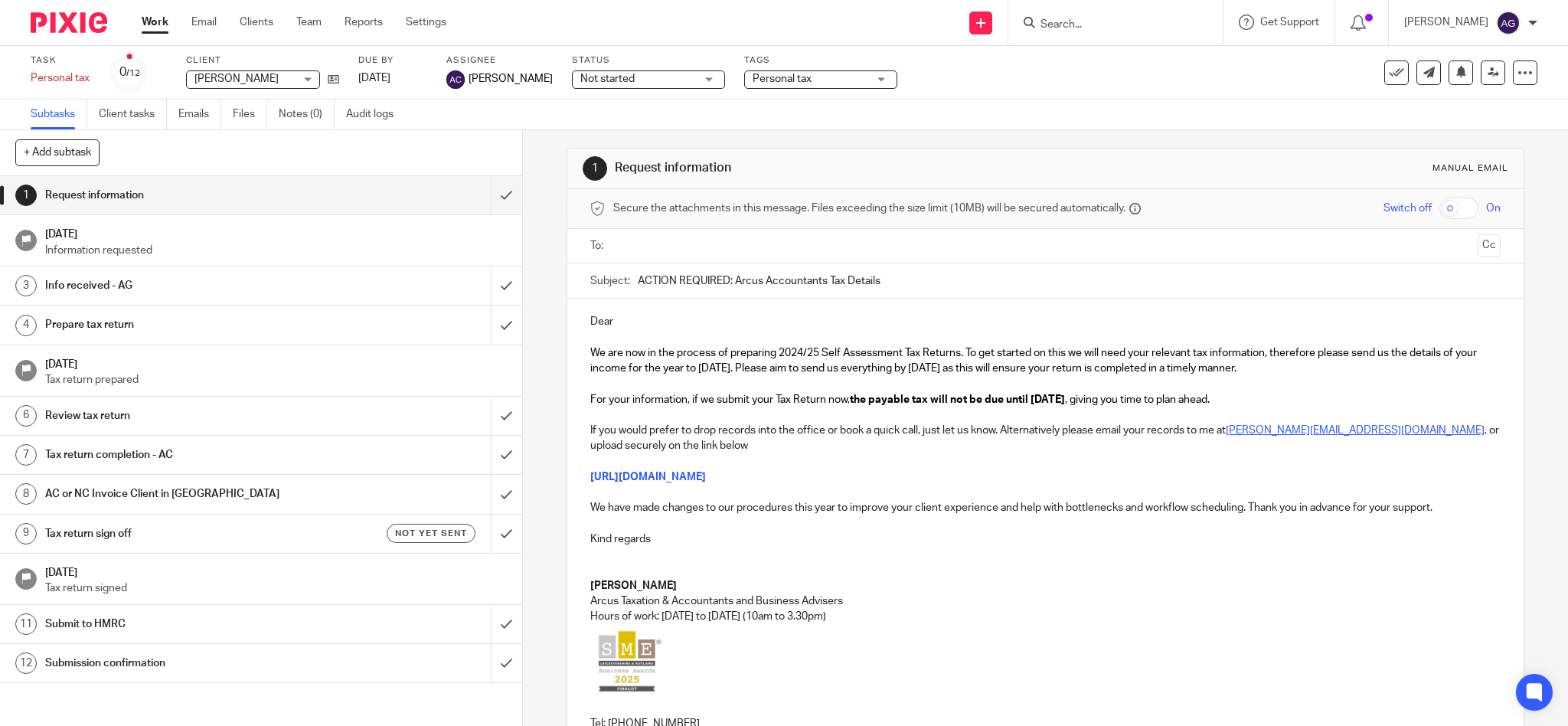
scroll to position [0, 0]
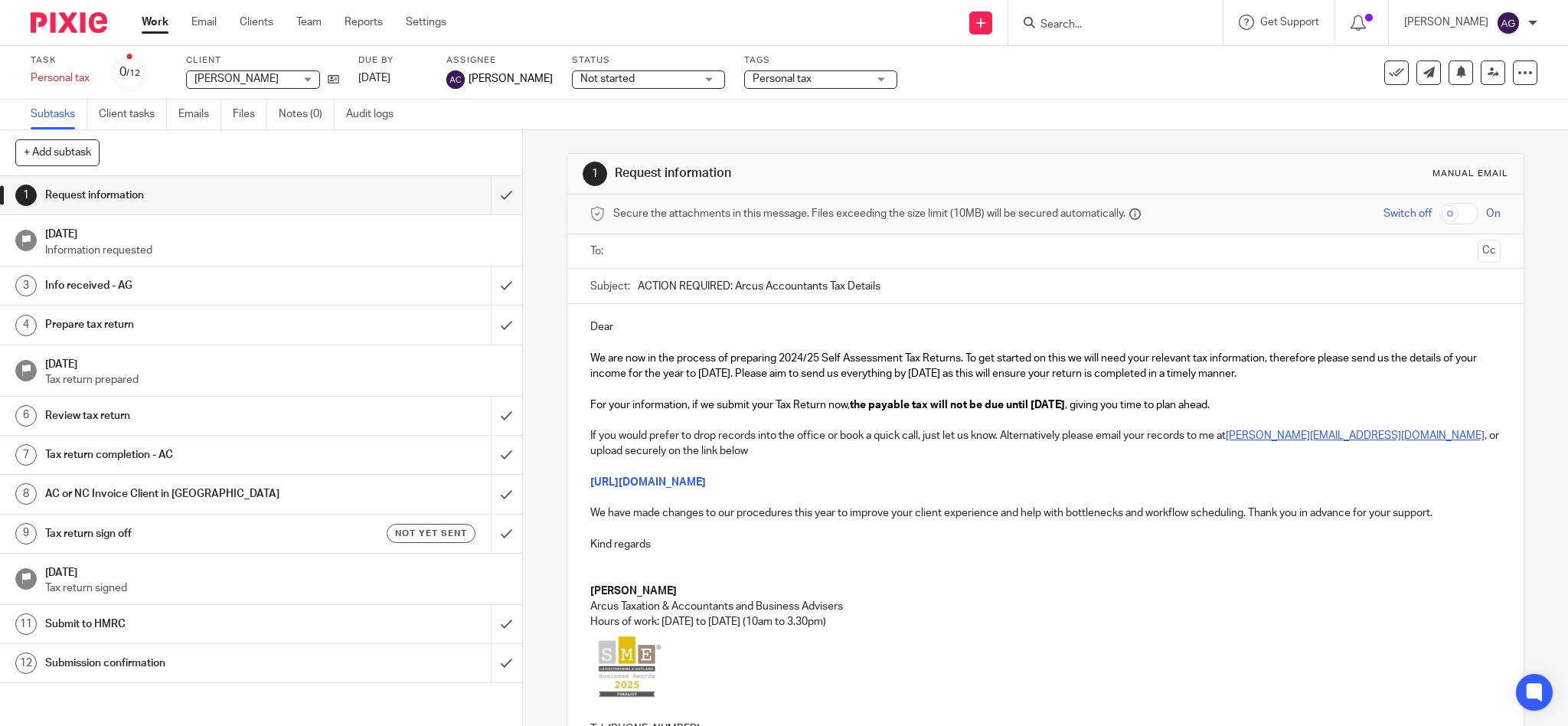
click at [735, 319] on p "Dear" at bounding box center [1046, 327] width 911 height 15
click at [705, 250] on input "text" at bounding box center [1046, 251] width 853 height 18
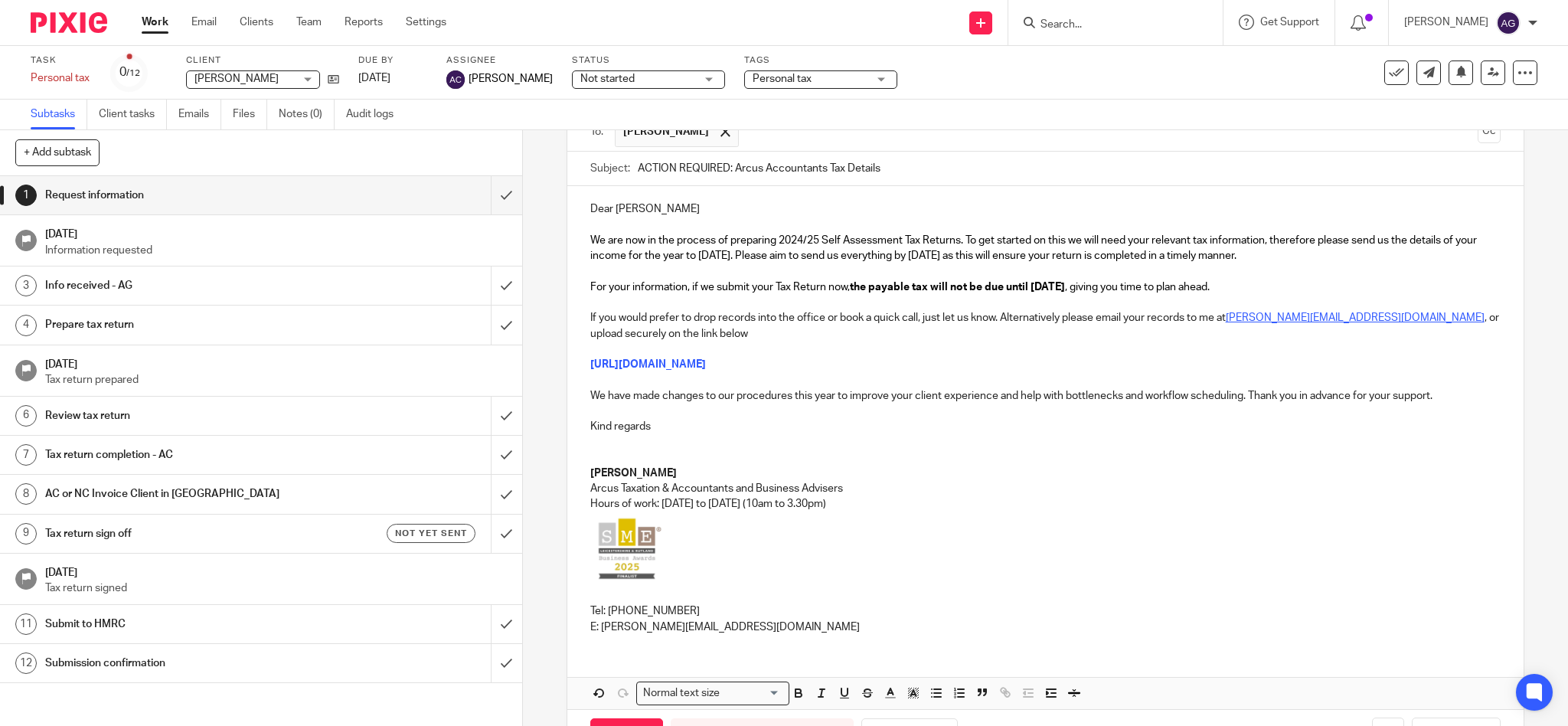
scroll to position [179, 0]
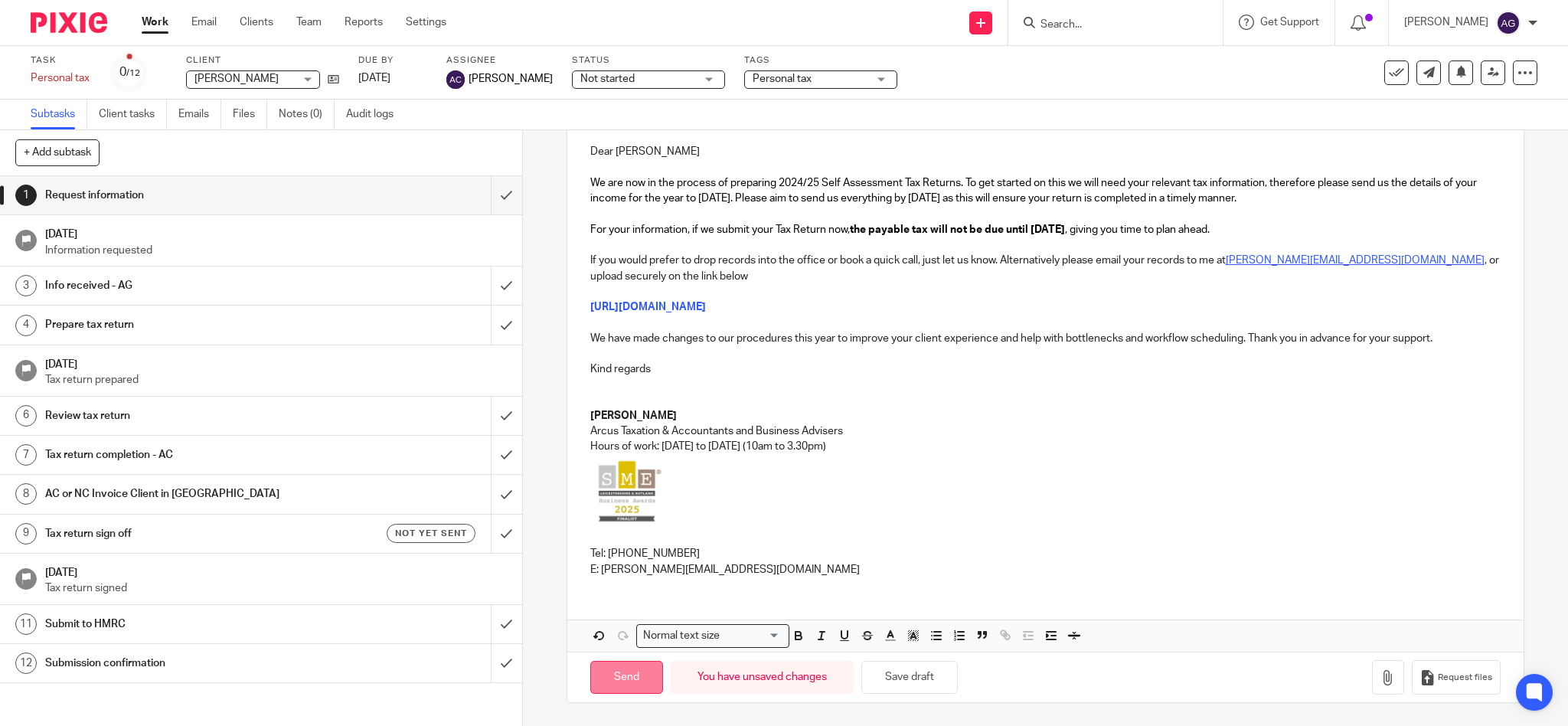
click at [641, 673] on input "Send" at bounding box center [627, 677] width 73 height 33
type input "Sent"
click at [1168, 26] on input "Search" at bounding box center [1108, 26] width 138 height 14
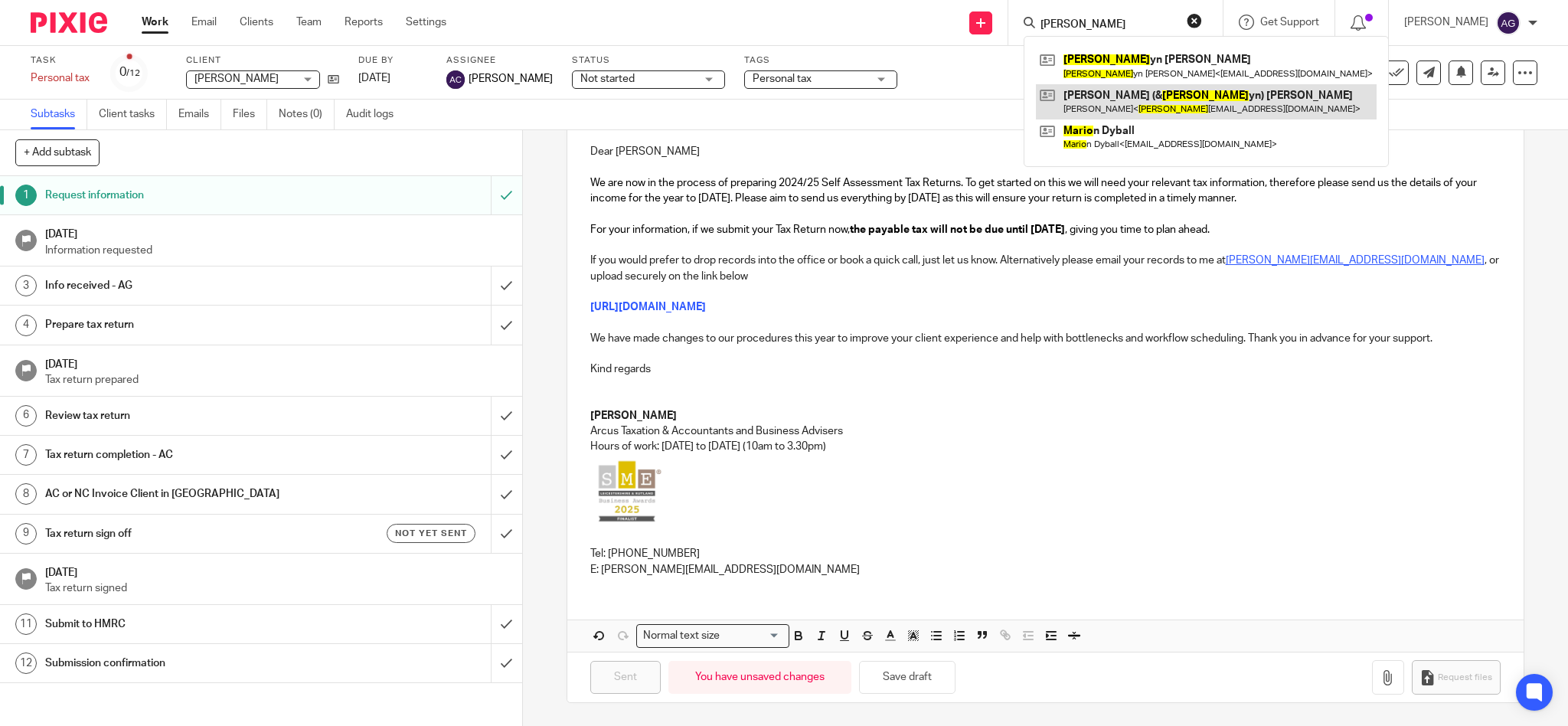
type input "maril"
click at [1204, 104] on link at bounding box center [1206, 102] width 341 height 36
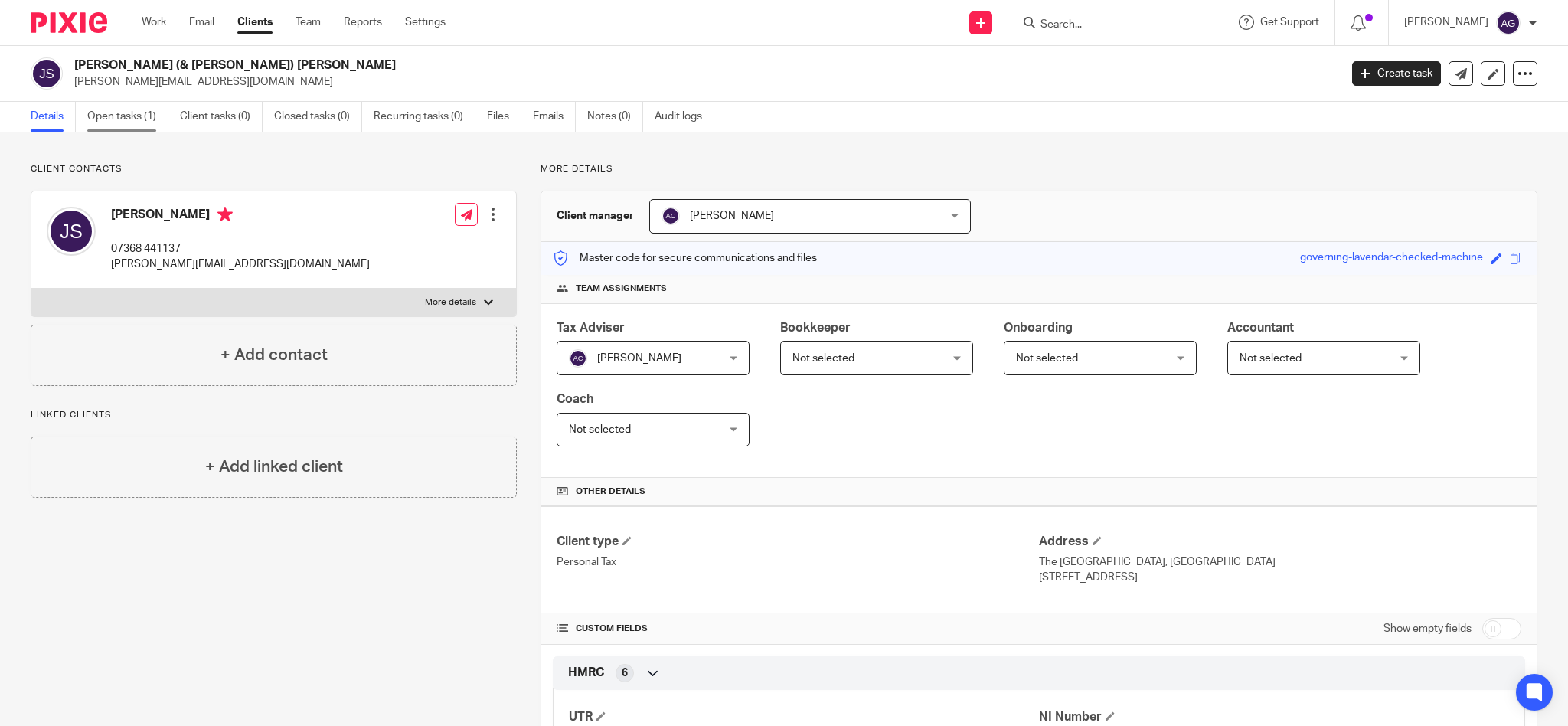
click at [121, 116] on link "Open tasks (1)" at bounding box center [128, 117] width 81 height 30
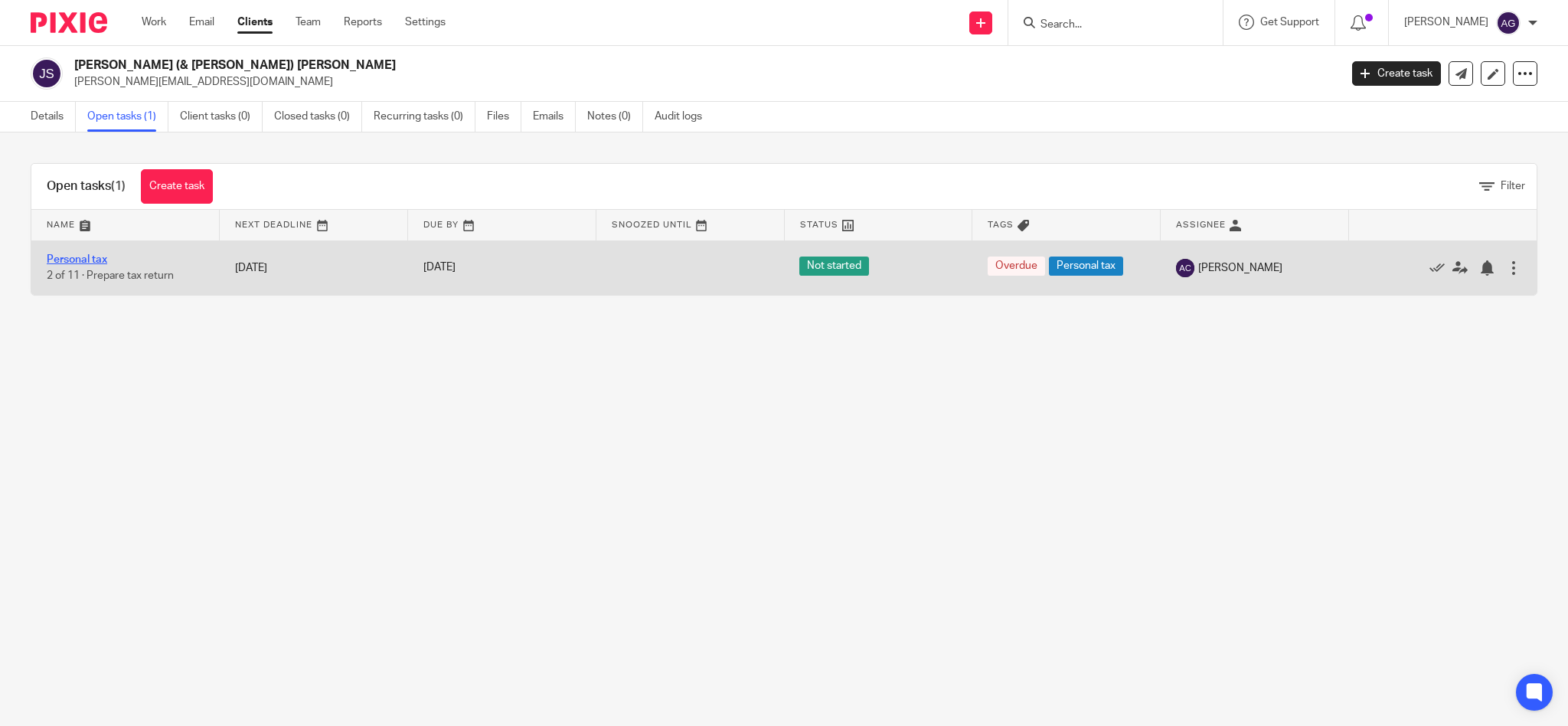
click at [91, 257] on link "Personal tax" at bounding box center [77, 260] width 60 height 11
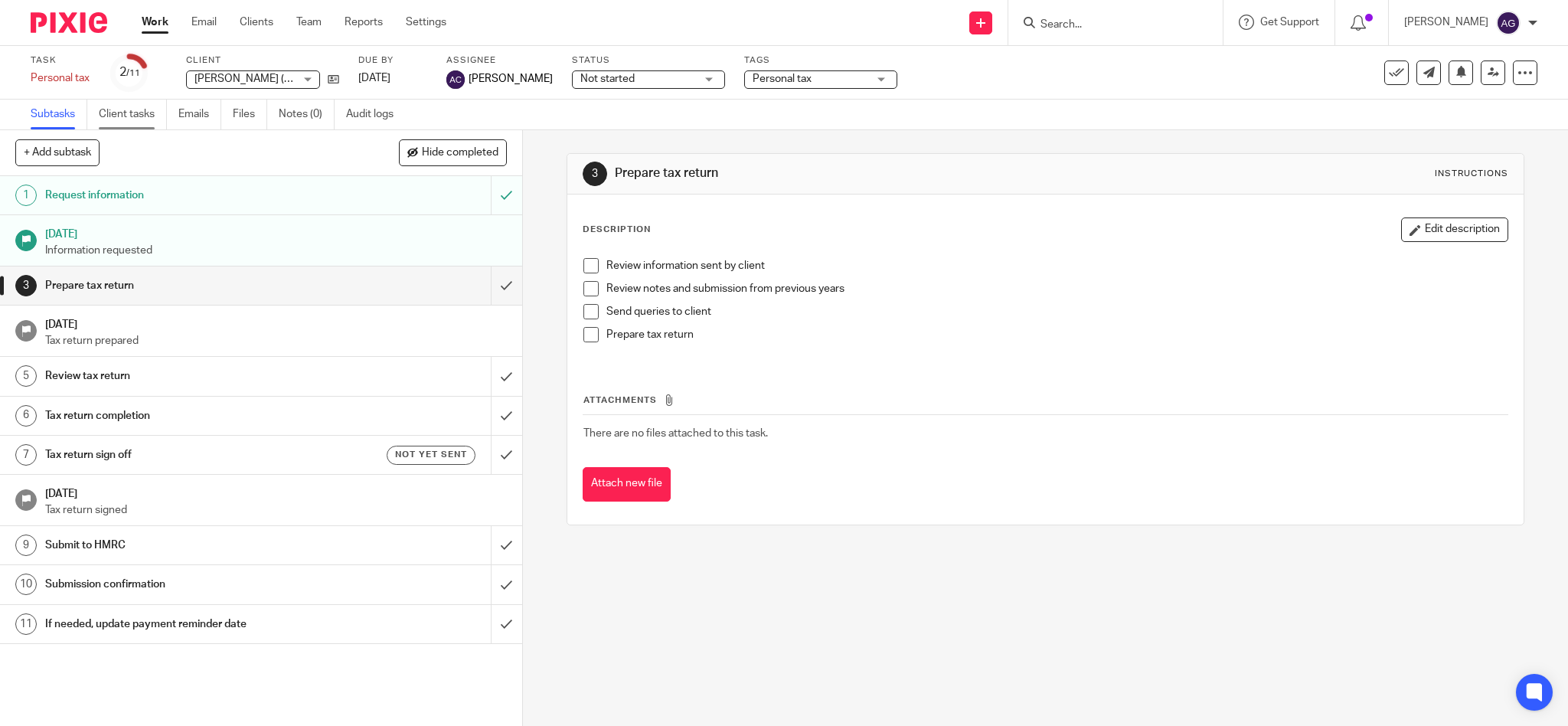
click at [128, 117] on link "Client tasks" at bounding box center [133, 114] width 68 height 30
click at [1110, 26] on input "Search" at bounding box center [1108, 26] width 138 height 14
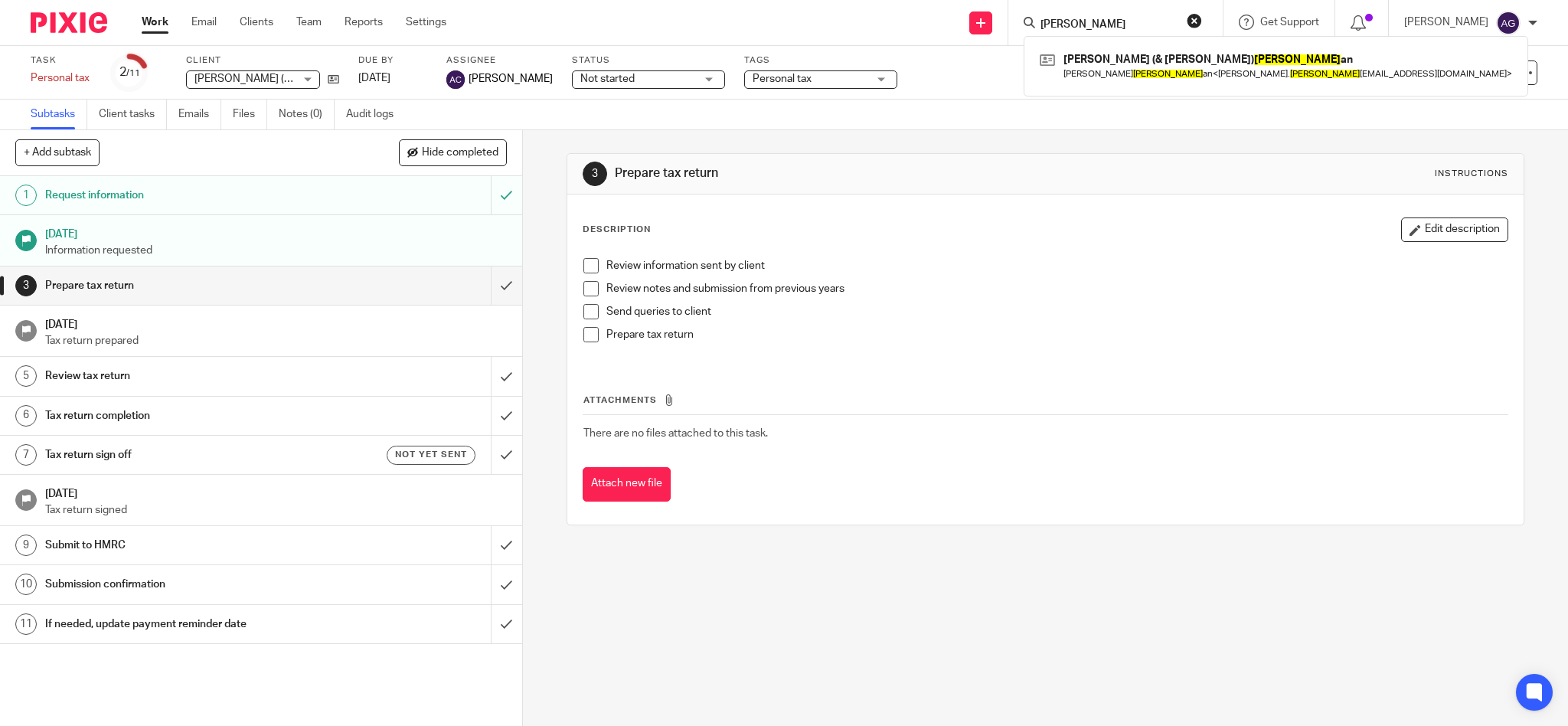
type input "strach"
drag, startPoint x: 1131, startPoint y: 22, endPoint x: 981, endPoint y: -2, distance: 151.9
click at [981, 0] on html "Work Email Clients Team Reports Settings Work Email Clients Team Reports Settin…" at bounding box center [784, 363] width 1568 height 726
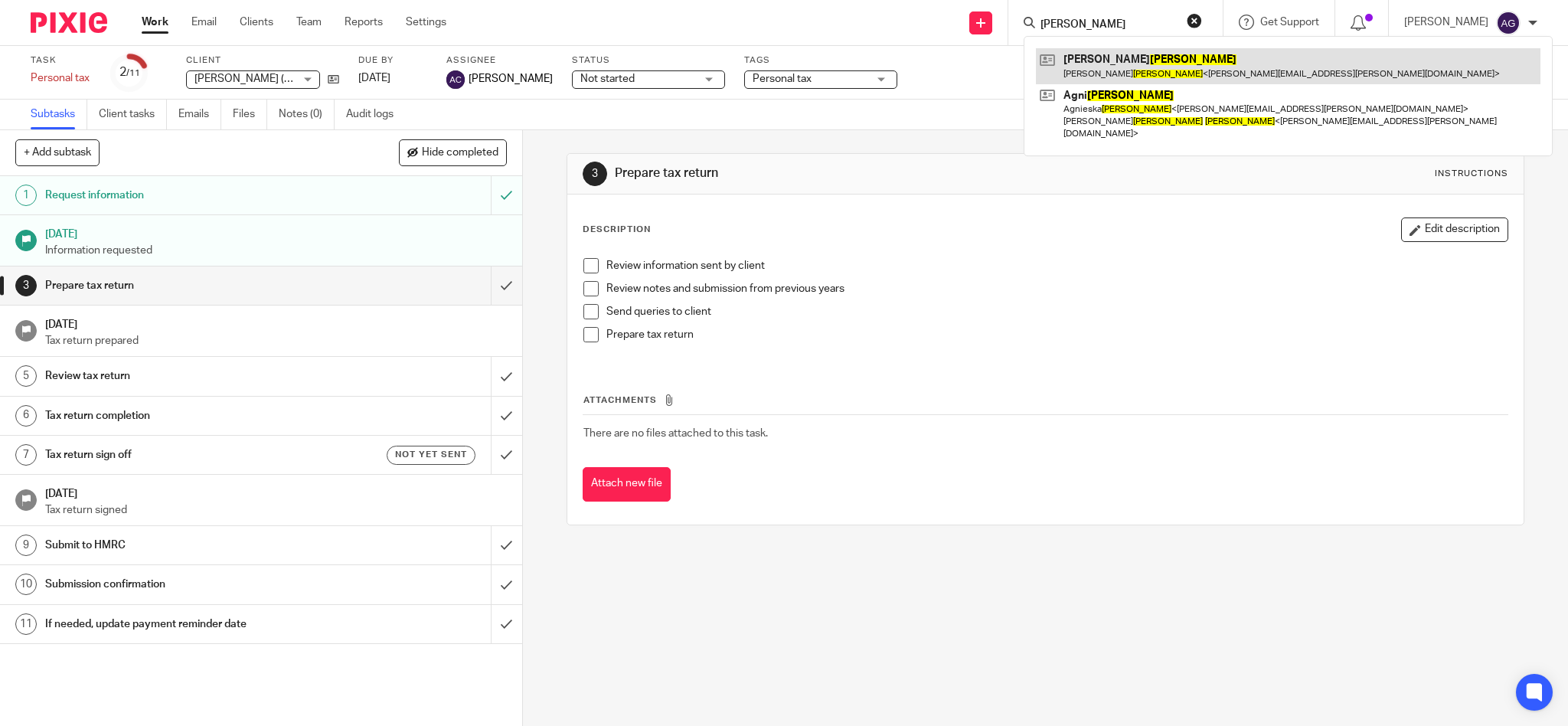
type input "archer"
click at [1172, 77] on link at bounding box center [1288, 66] width 505 height 36
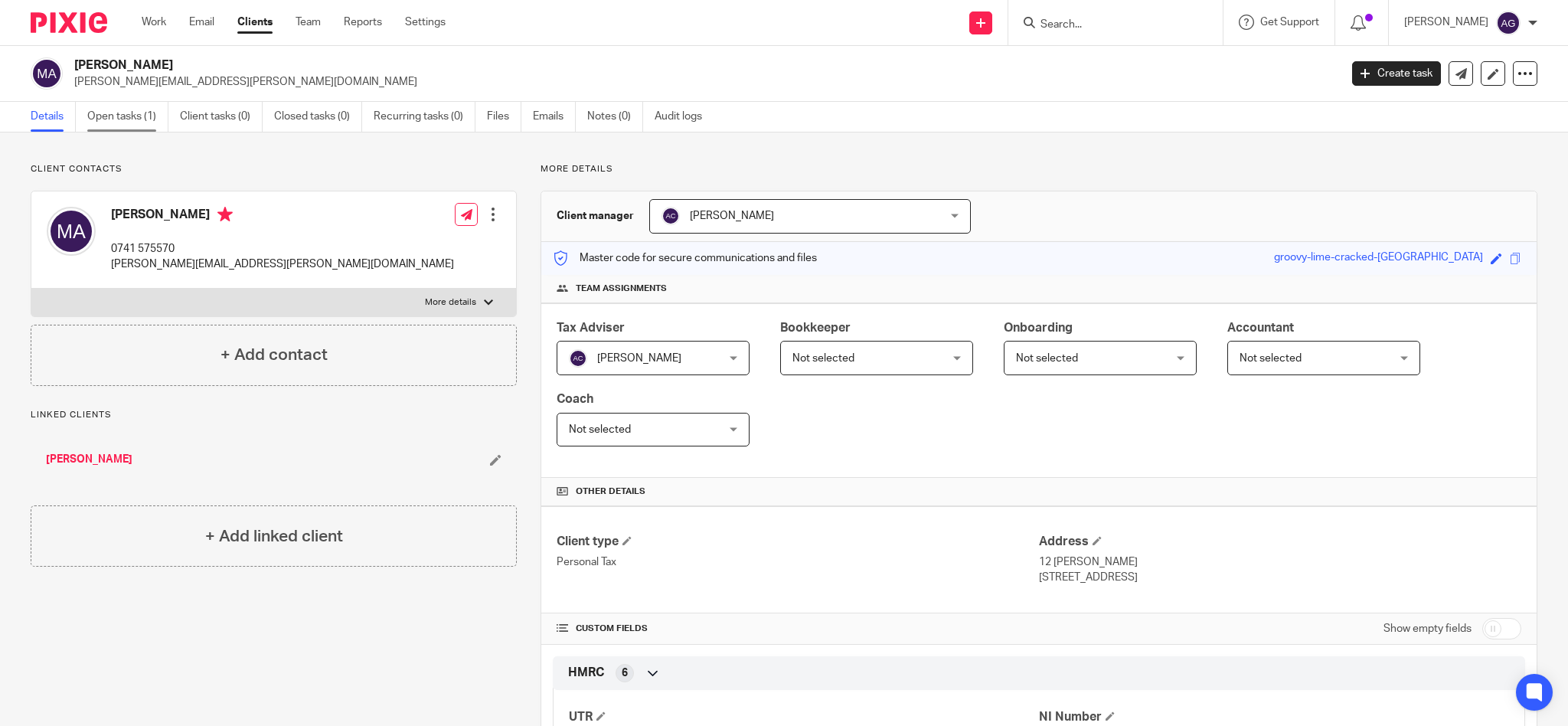
click at [114, 117] on link "Open tasks (1)" at bounding box center [128, 117] width 81 height 30
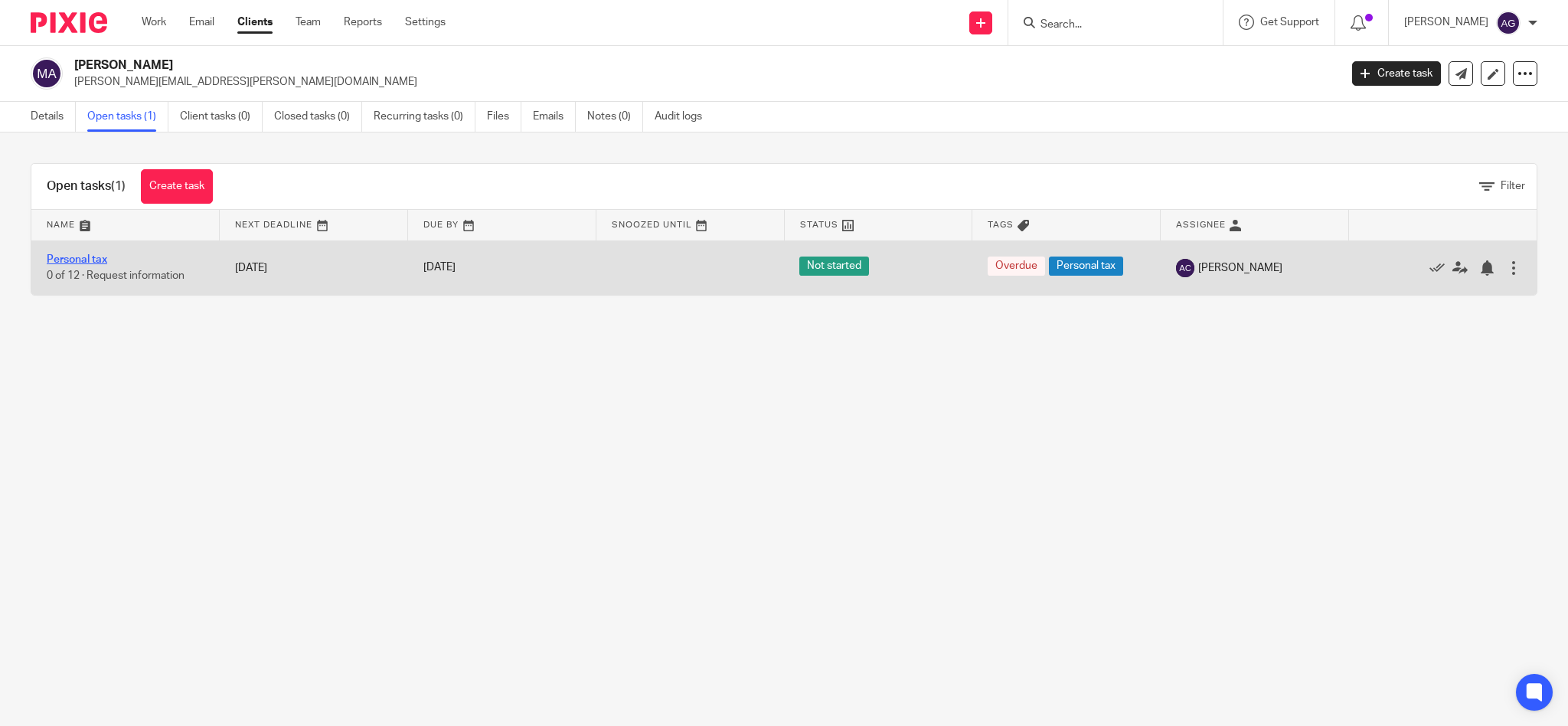
click at [81, 259] on link "Personal tax" at bounding box center [77, 260] width 60 height 11
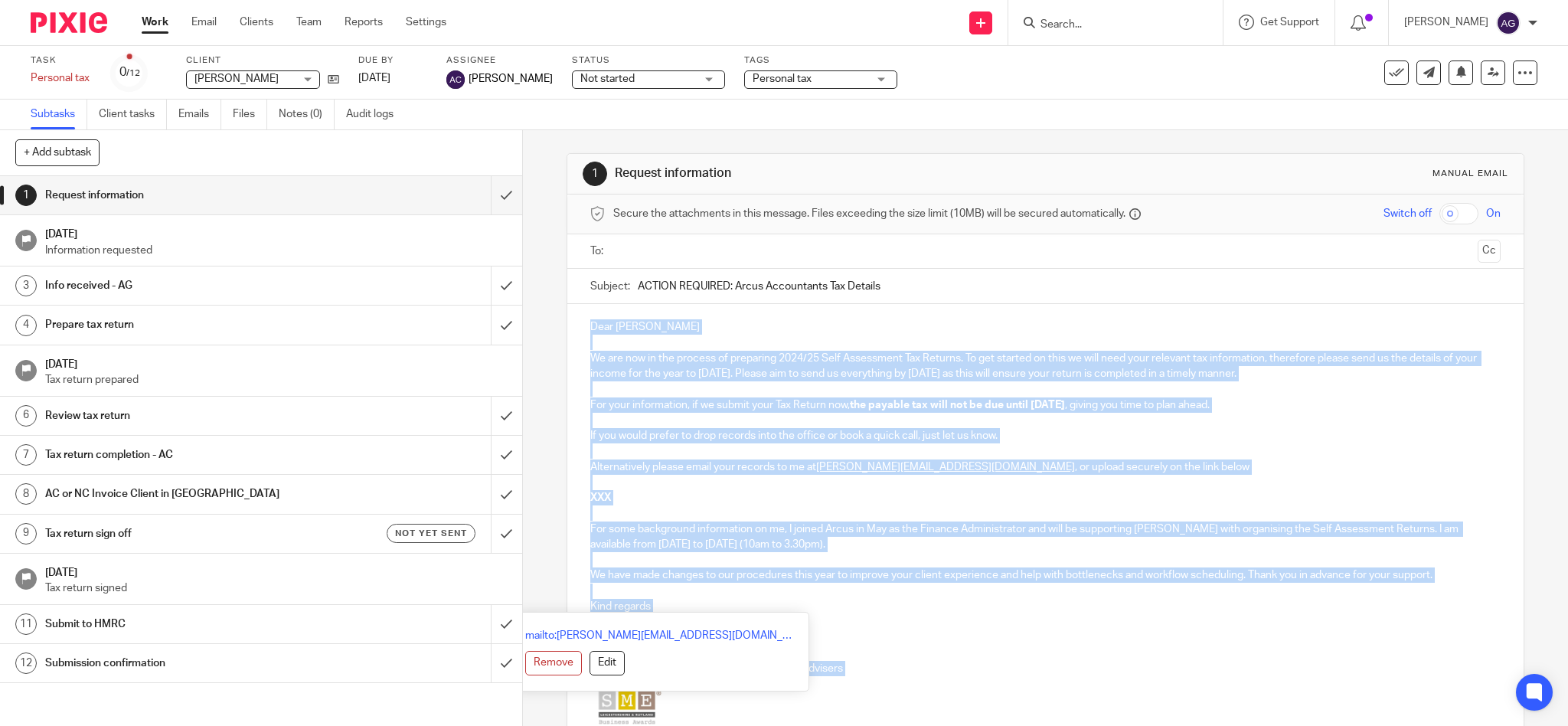
scroll to position [191, 0]
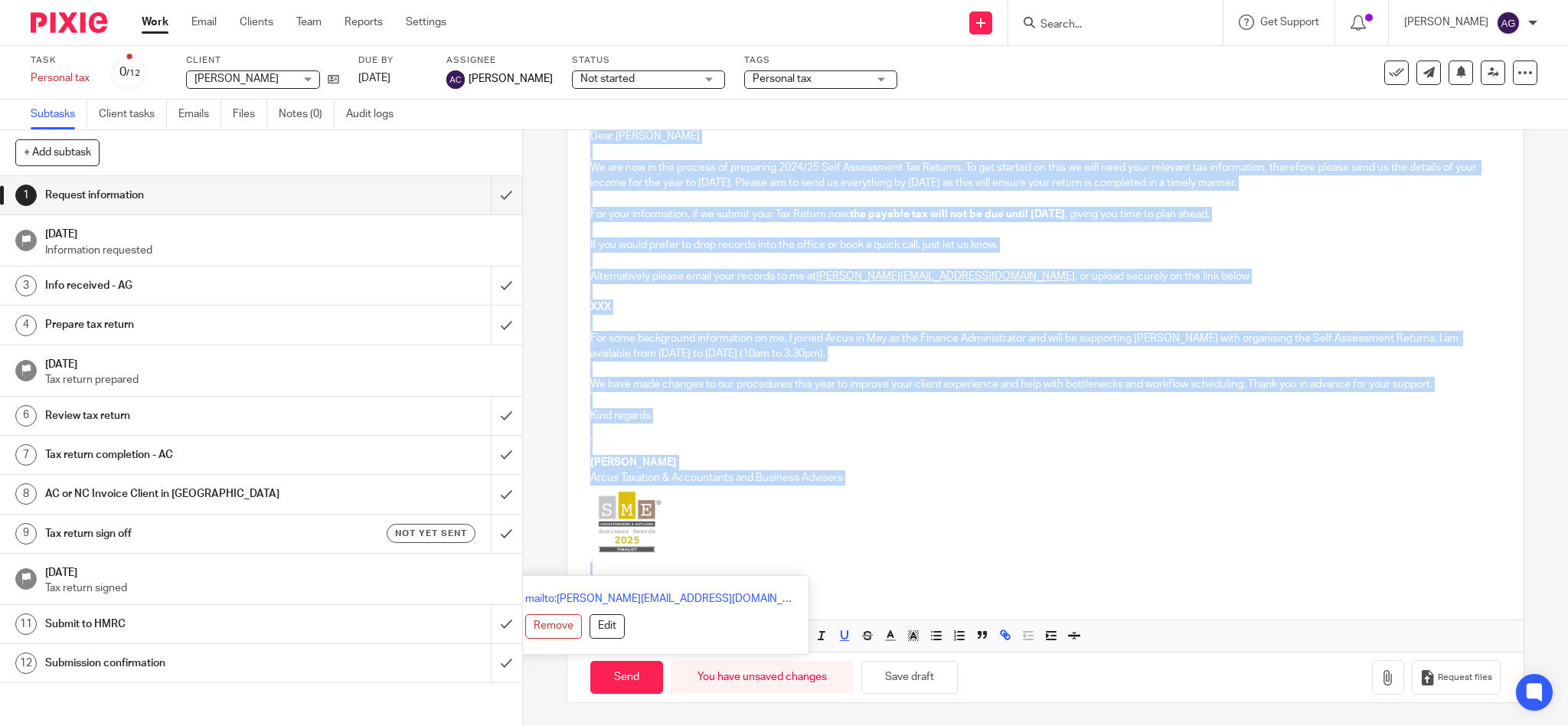
drag, startPoint x: 583, startPoint y: 359, endPoint x: 737, endPoint y: 758, distance: 427.7
click at [737, 725] on html "Work Email Clients Team Reports Settings Work Email Clients Team Reports Settin…" at bounding box center [784, 363] width 1568 height 726
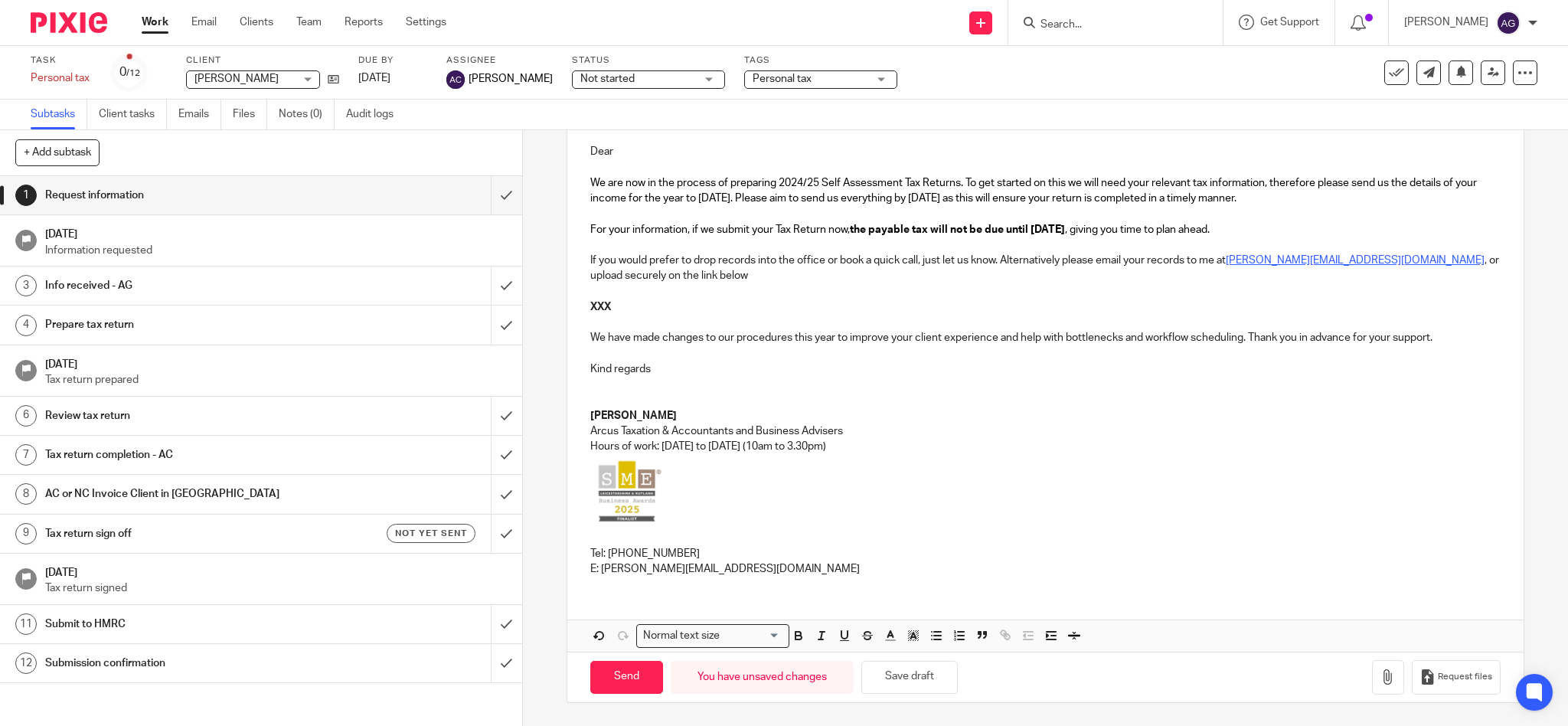
scroll to position [176, 0]
drag, startPoint x: 604, startPoint y: 302, endPoint x: 574, endPoint y: 306, distance: 30.3
click at [578, 305] on div "Dear We are now in the process of preparing 2024/25 Self Assessment Tax Returns…" at bounding box center [1046, 358] width 957 height 460
click at [1443, 677] on span "Request files" at bounding box center [1465, 677] width 54 height 12
click at [686, 140] on div "Dear We are now in the process of preparing 2024/25 Self Assessment Tax Returns…" at bounding box center [1046, 358] width 957 height 460
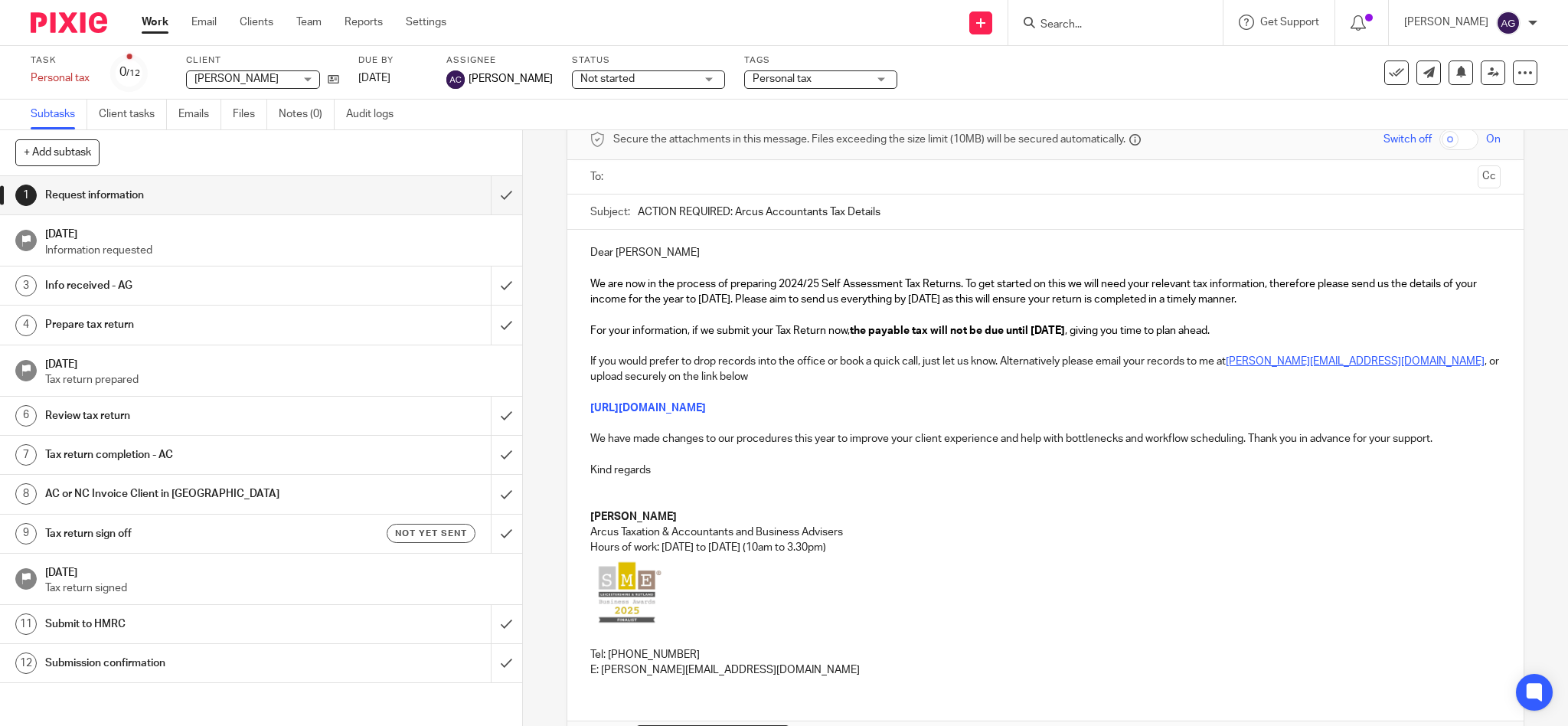
scroll to position [0, 0]
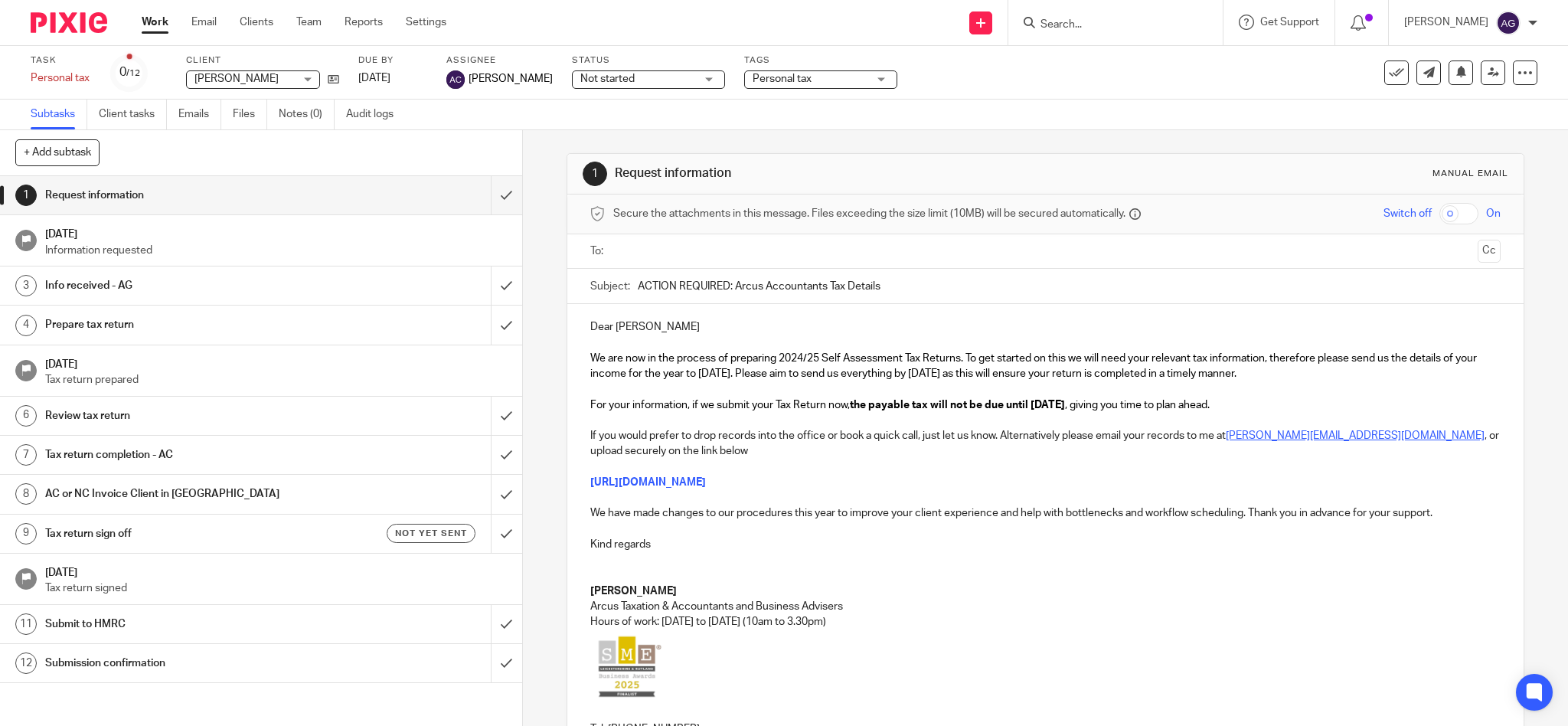
click at [692, 243] on input "text" at bounding box center [1046, 251] width 853 height 18
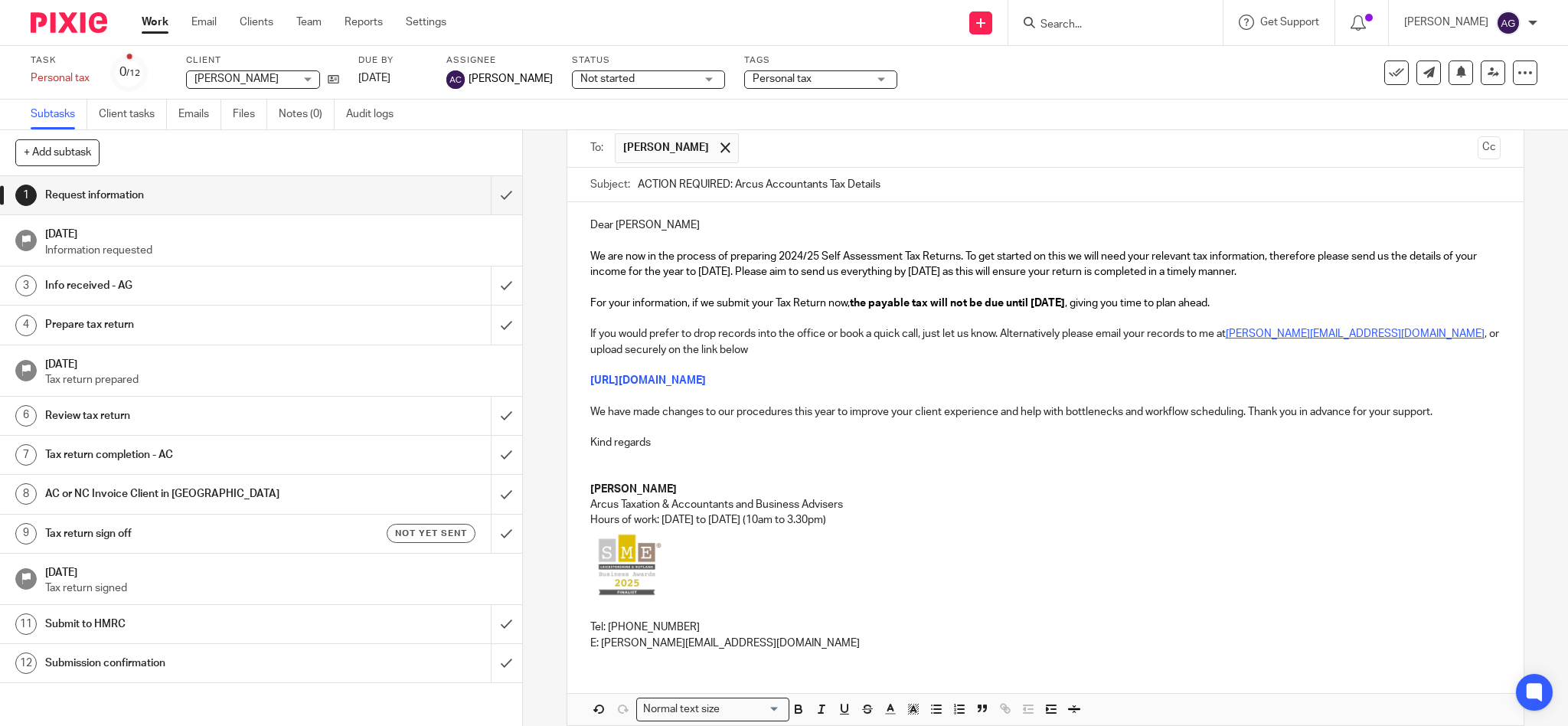
scroll to position [179, 0]
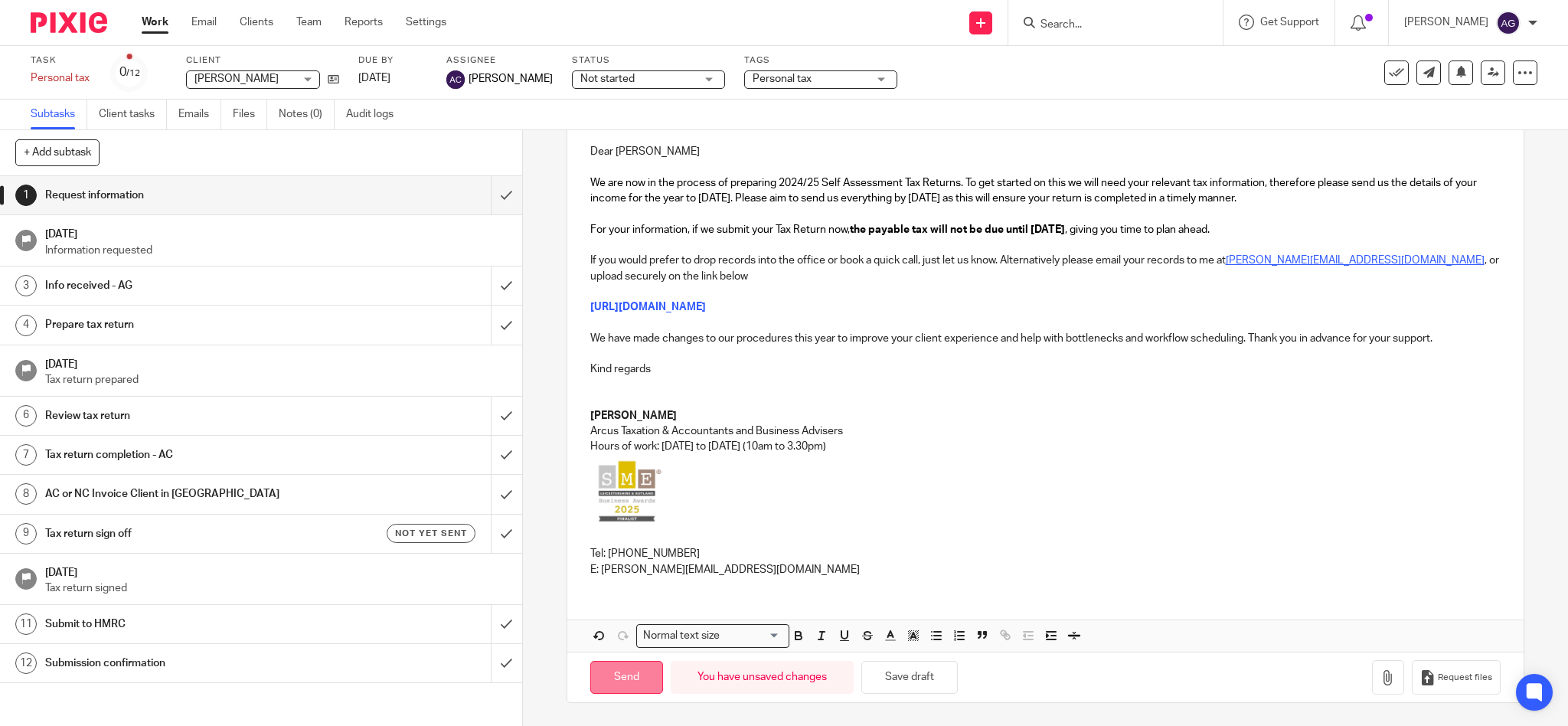
click at [637, 677] on input "Send" at bounding box center [627, 677] width 73 height 33
type input "Sent"
click at [1090, 26] on input "Search" at bounding box center [1108, 26] width 138 height 14
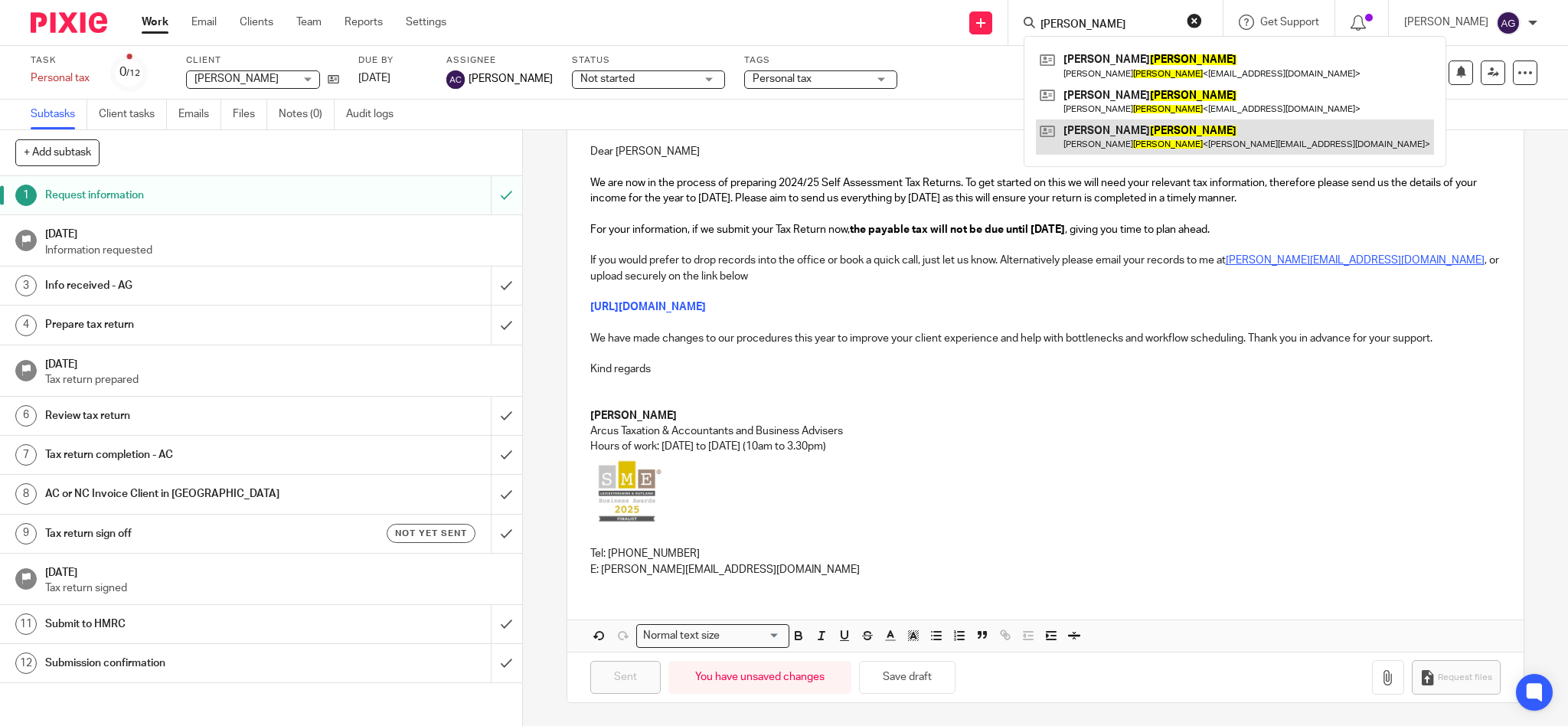
type input "watts"
click at [1108, 138] on link at bounding box center [1235, 138] width 398 height 36
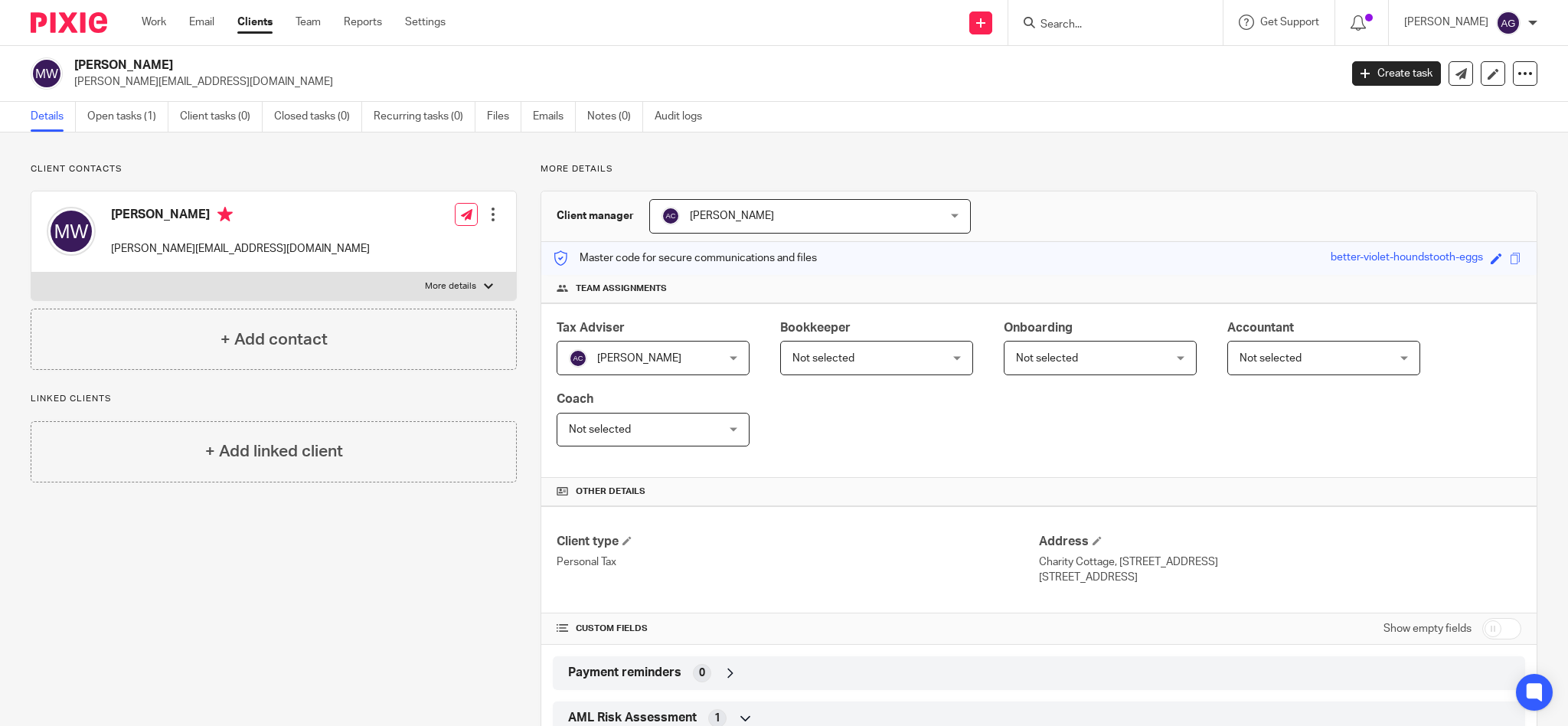
click at [1111, 16] on form at bounding box center [1121, 22] width 163 height 19
click at [130, 118] on link "Open tasks (1)" at bounding box center [128, 117] width 81 height 30
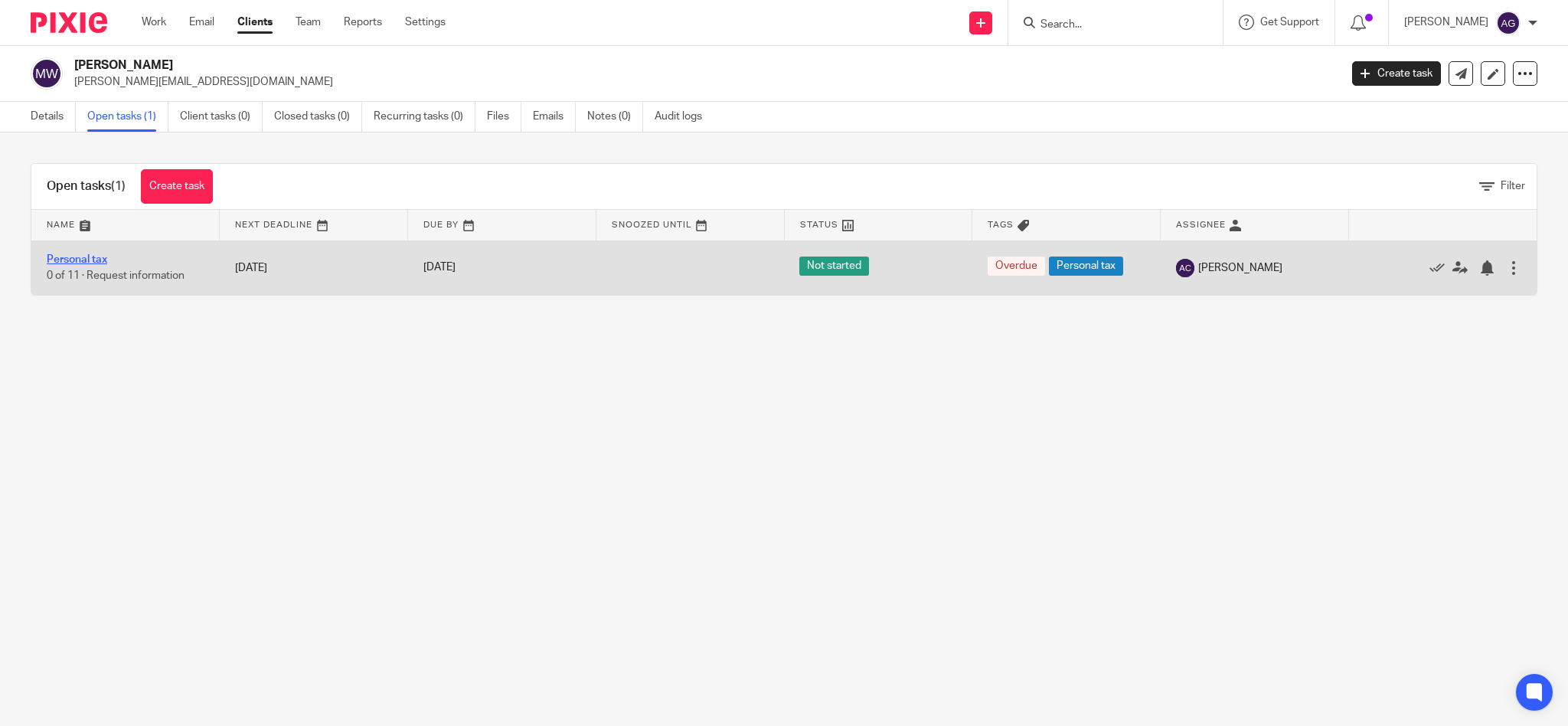
click at [97, 257] on link "Personal tax" at bounding box center [77, 260] width 60 height 11
click at [1506, 265] on div at bounding box center [1514, 268] width 15 height 15
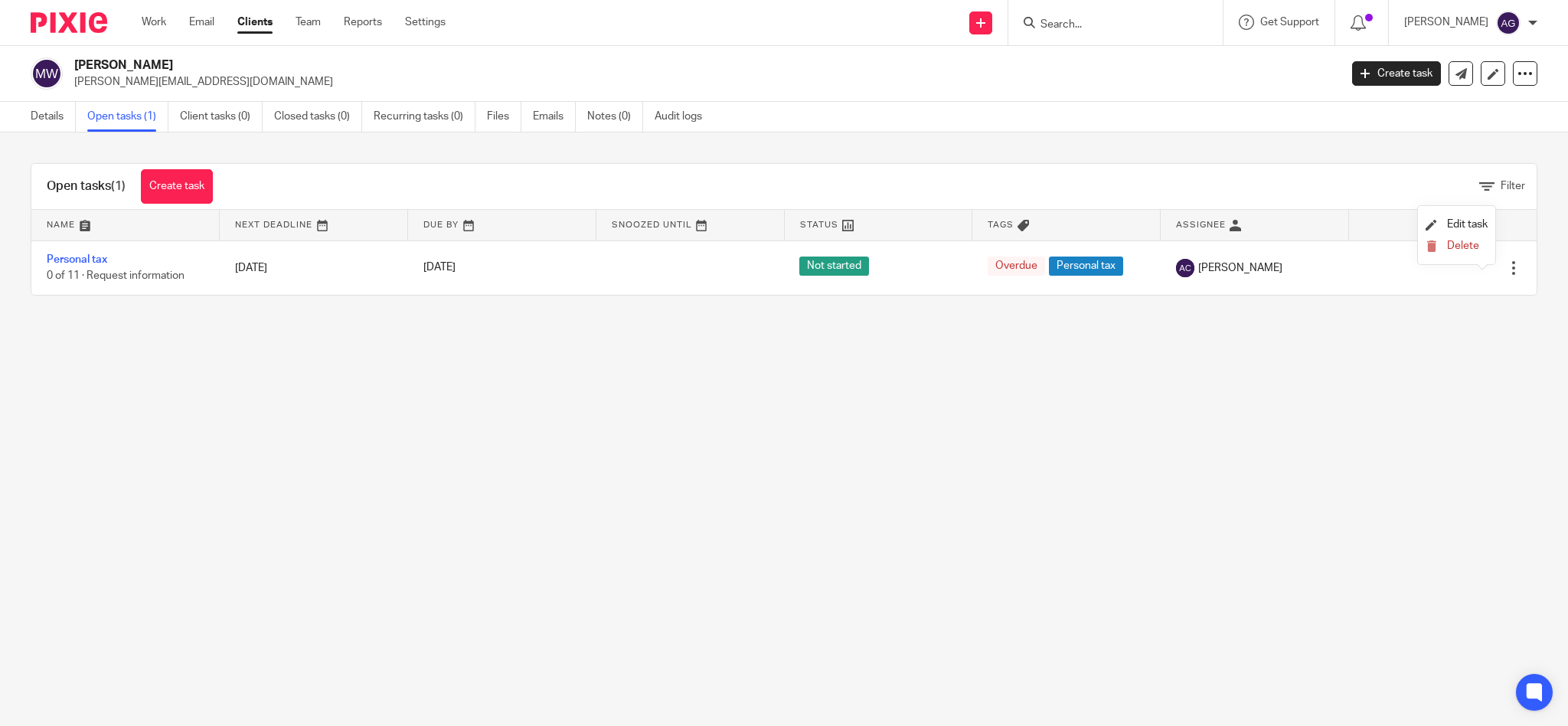
click at [1460, 254] on li "Delete" at bounding box center [1457, 247] width 62 height 20
click at [1460, 248] on span "Delete" at bounding box center [1464, 246] width 32 height 11
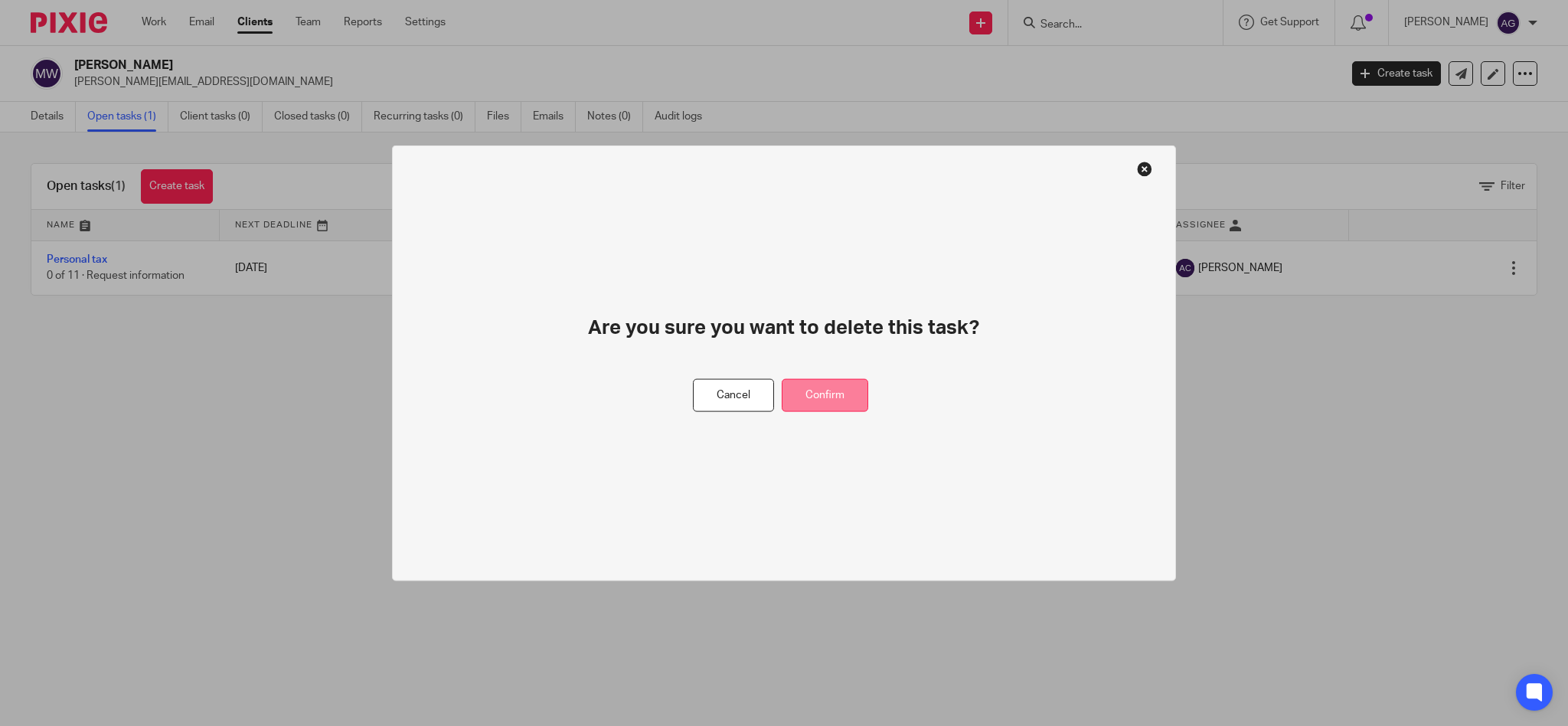
click at [812, 394] on button "Confirm" at bounding box center [825, 396] width 87 height 33
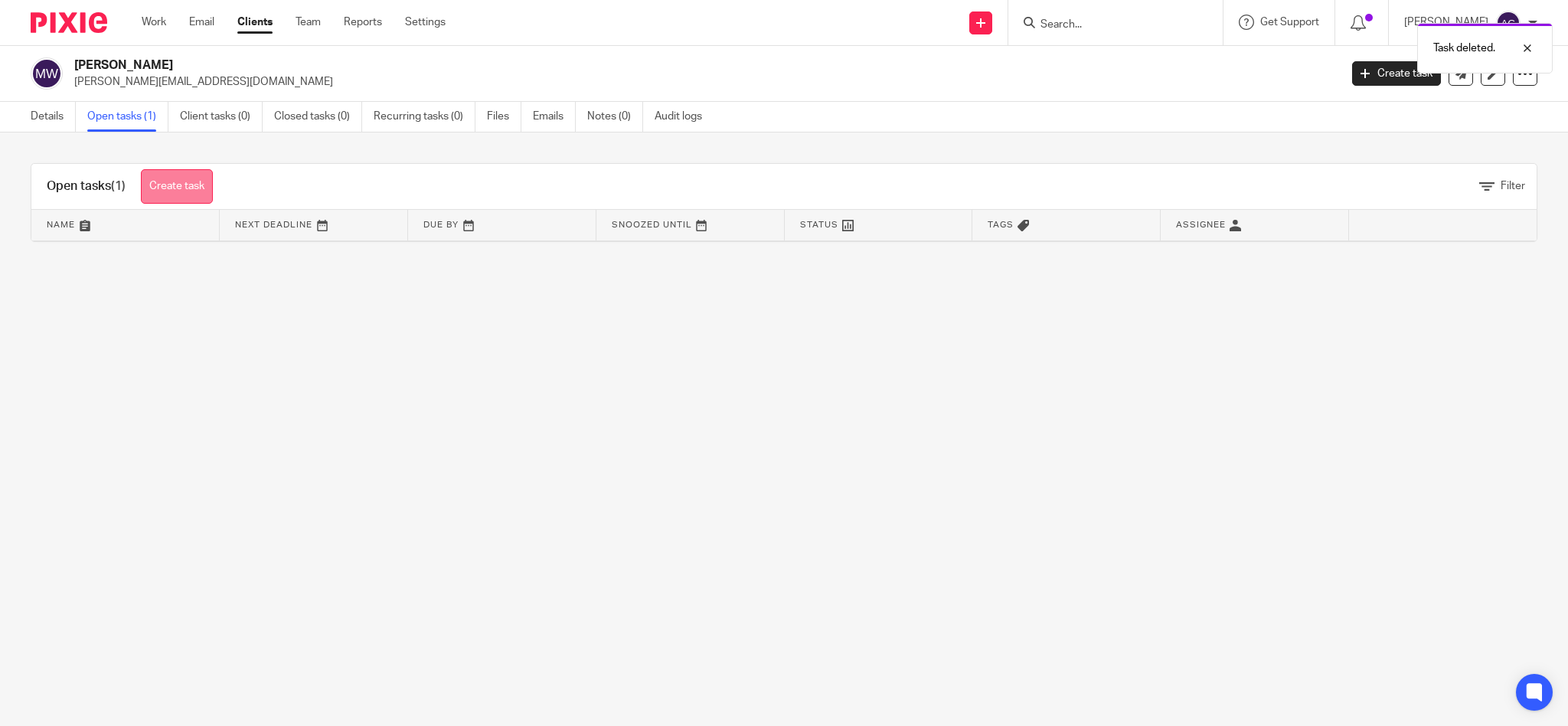
click at [191, 185] on link "Create task" at bounding box center [176, 186] width 72 height 35
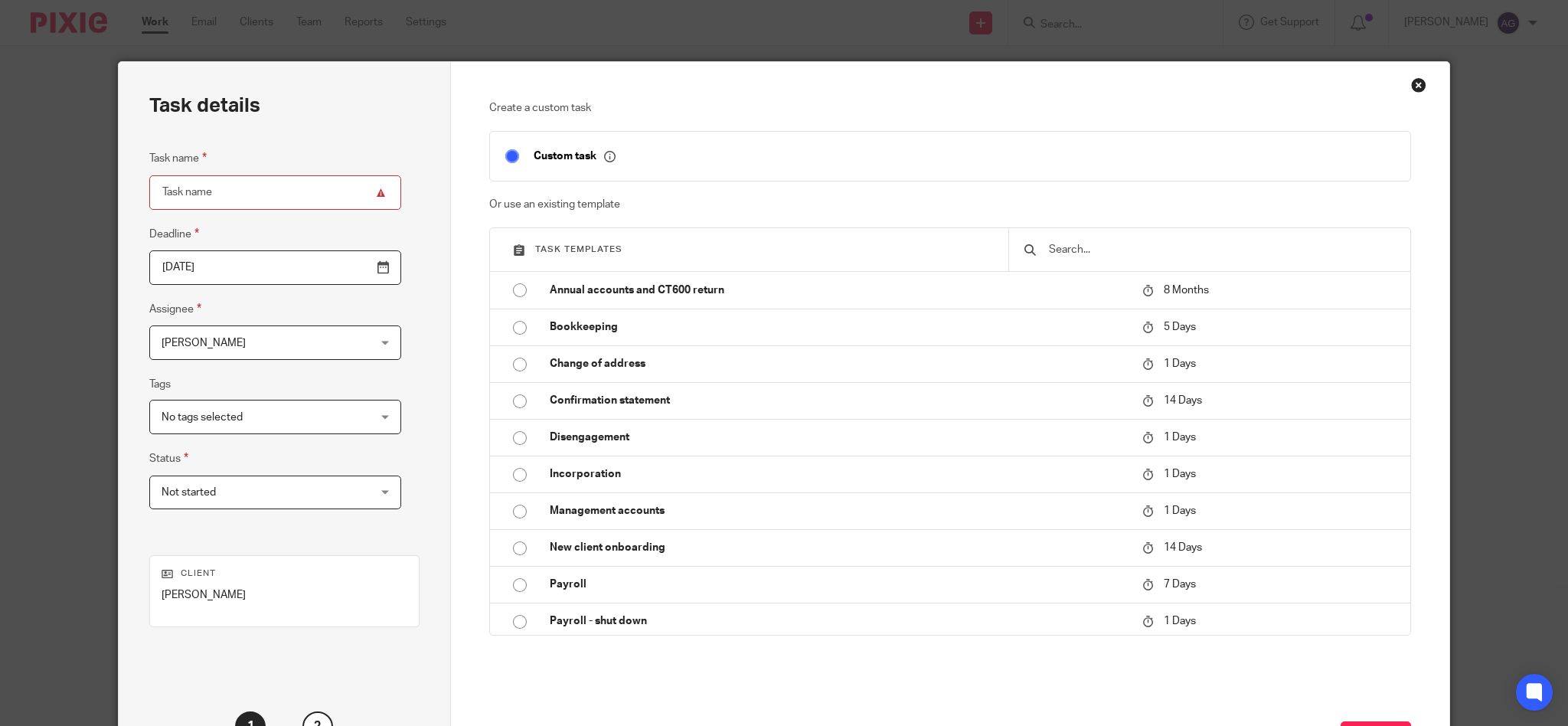
click at [246, 343] on span "[PERSON_NAME]" at bounding box center [257, 343] width 192 height 32
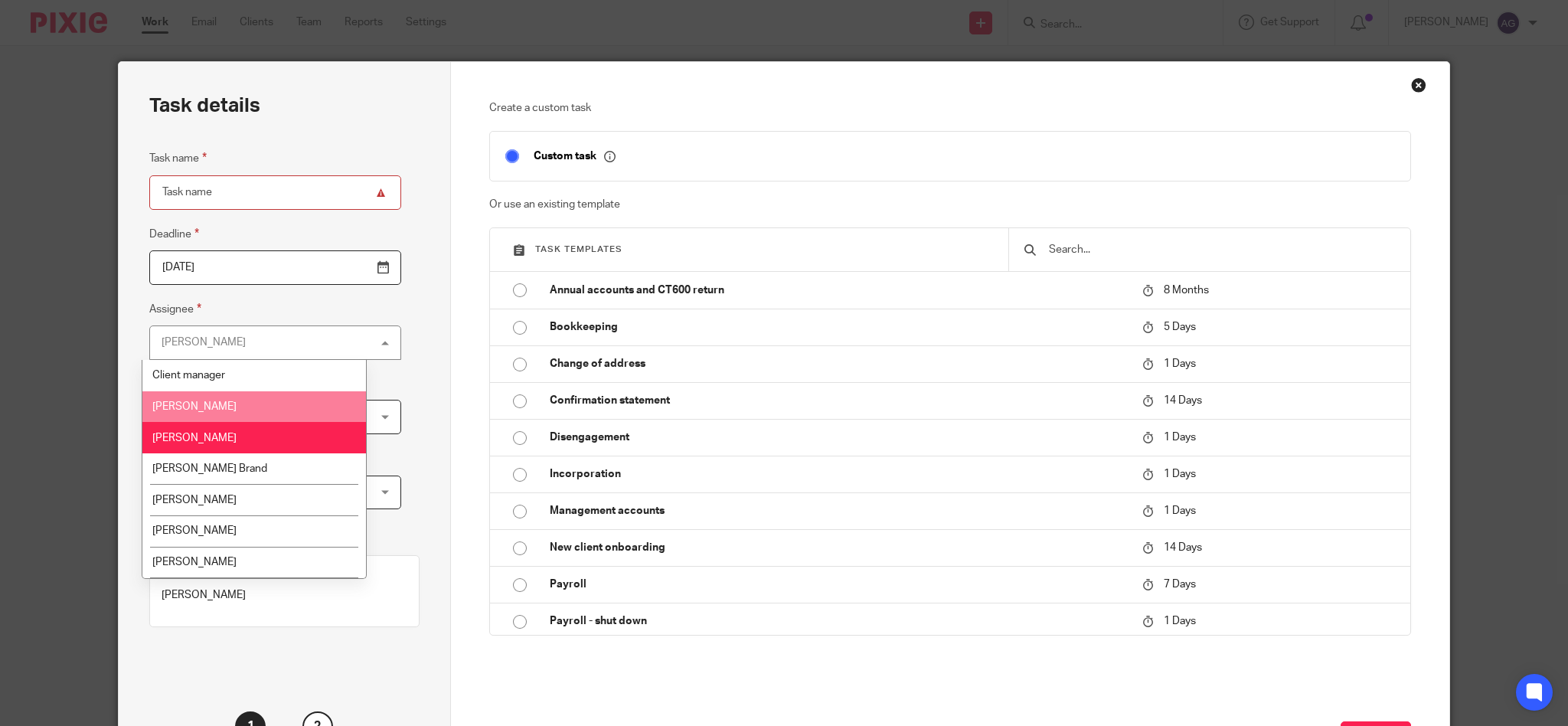
click at [226, 407] on li "[PERSON_NAME]" at bounding box center [254, 407] width 224 height 32
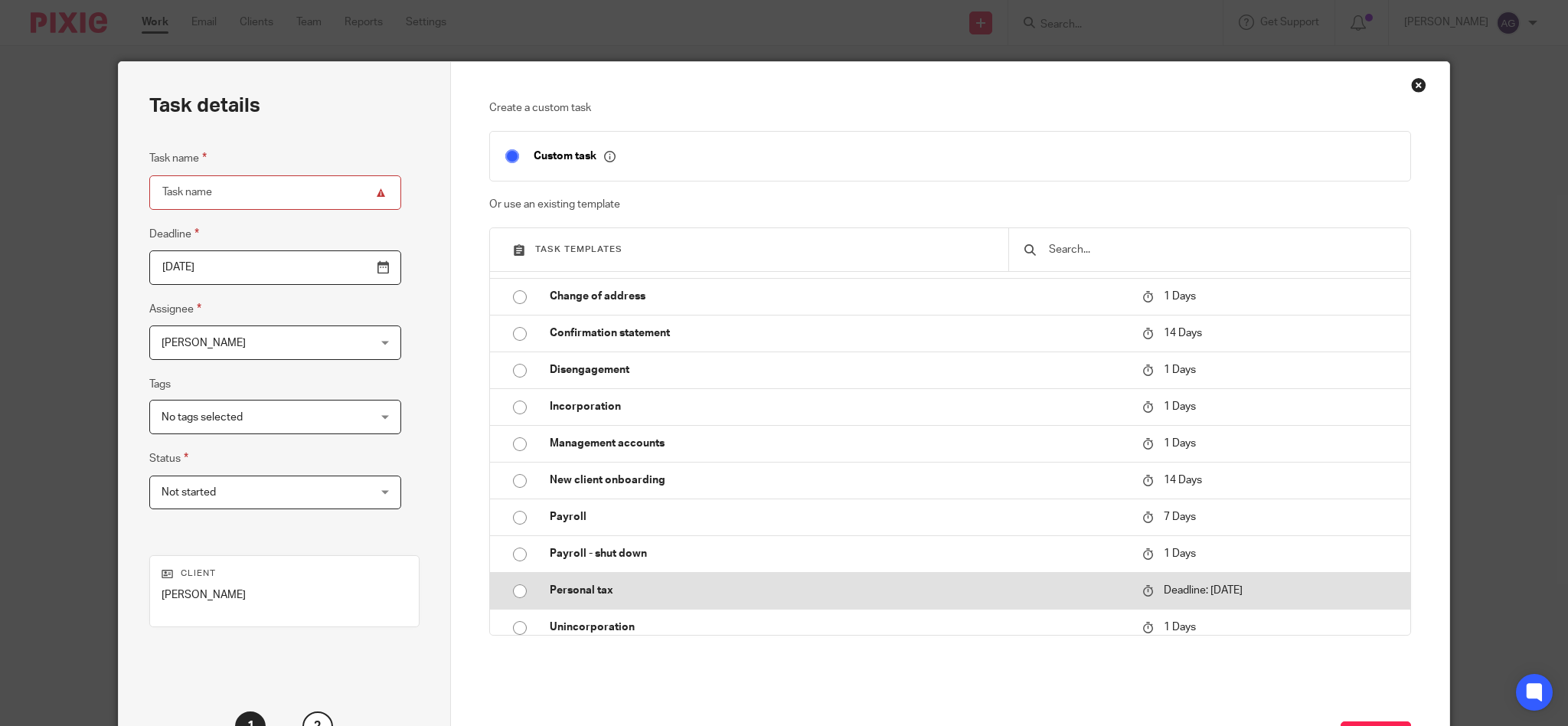
scroll to position [102, 0]
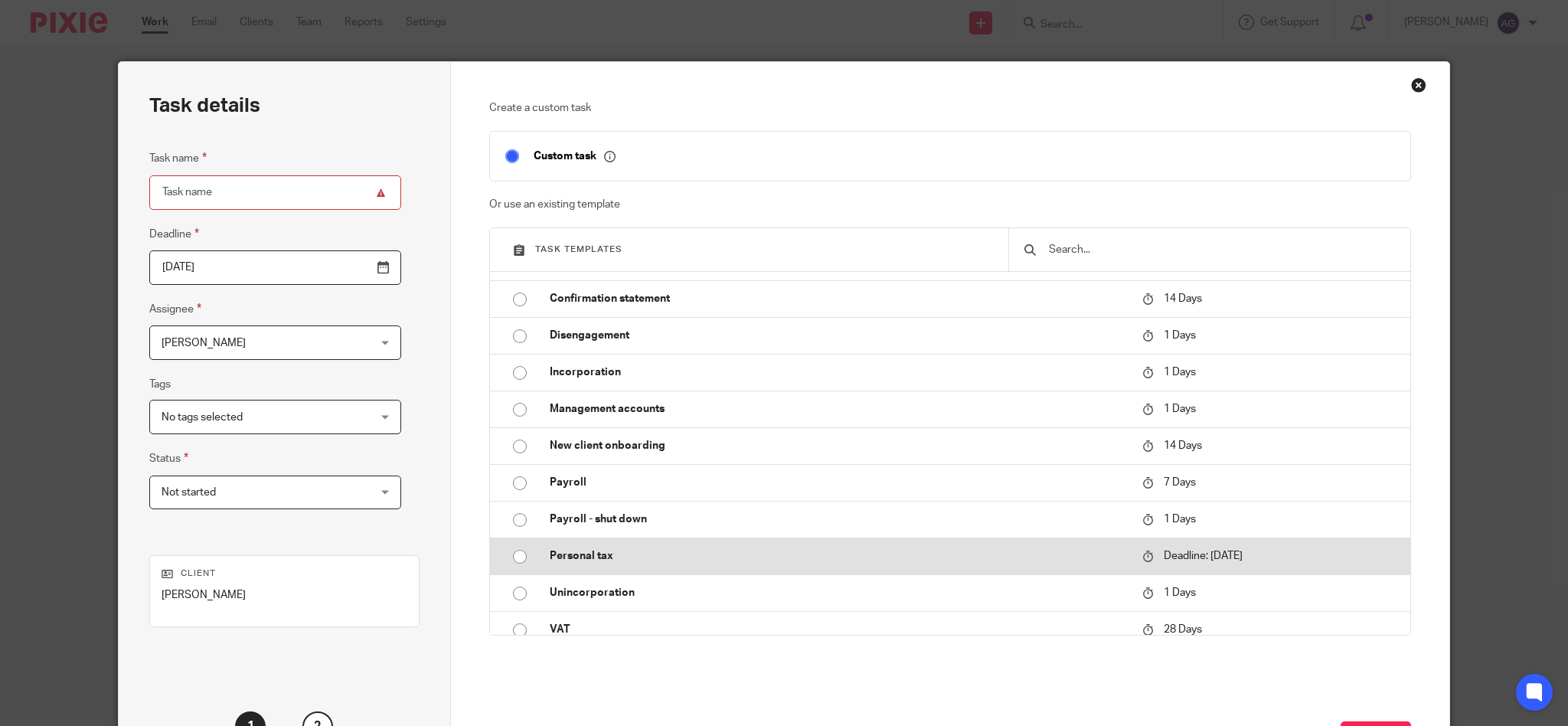
click at [560, 552] on p "Personal tax" at bounding box center [838, 556] width 577 height 15
type input "[DATE]"
type input "Personal tax"
checkbox input "false"
radio input "true"
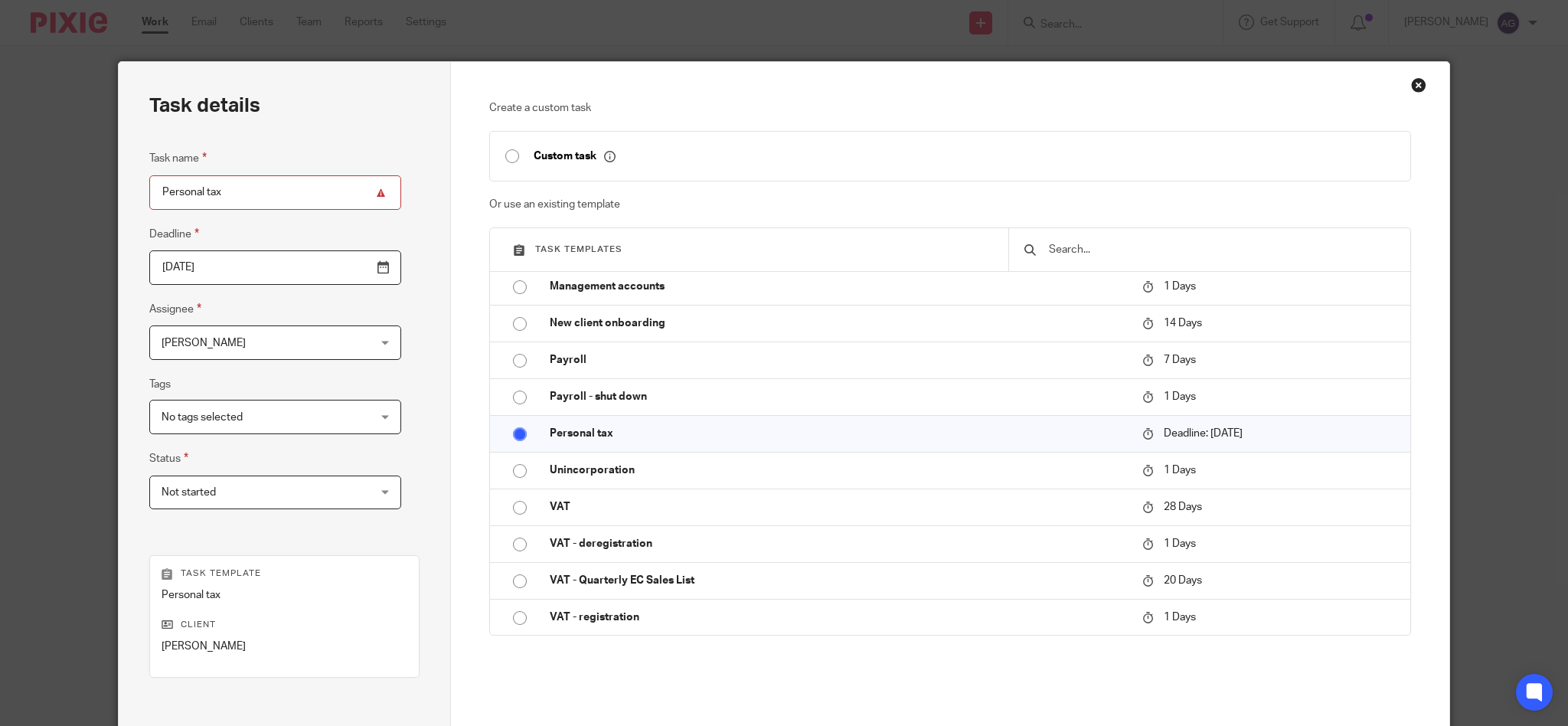
scroll to position [179, 0]
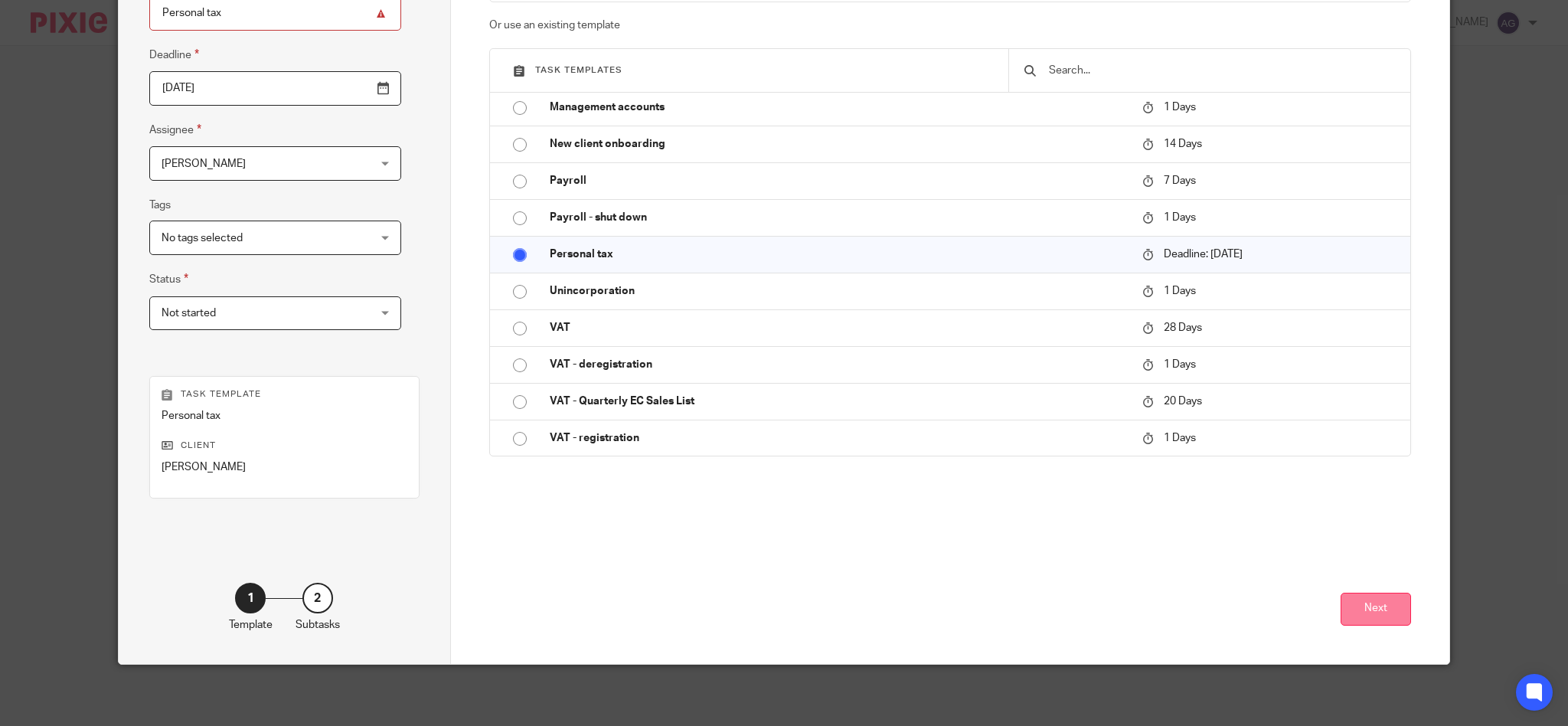
click at [1367, 608] on button "Next" at bounding box center [1376, 609] width 70 height 33
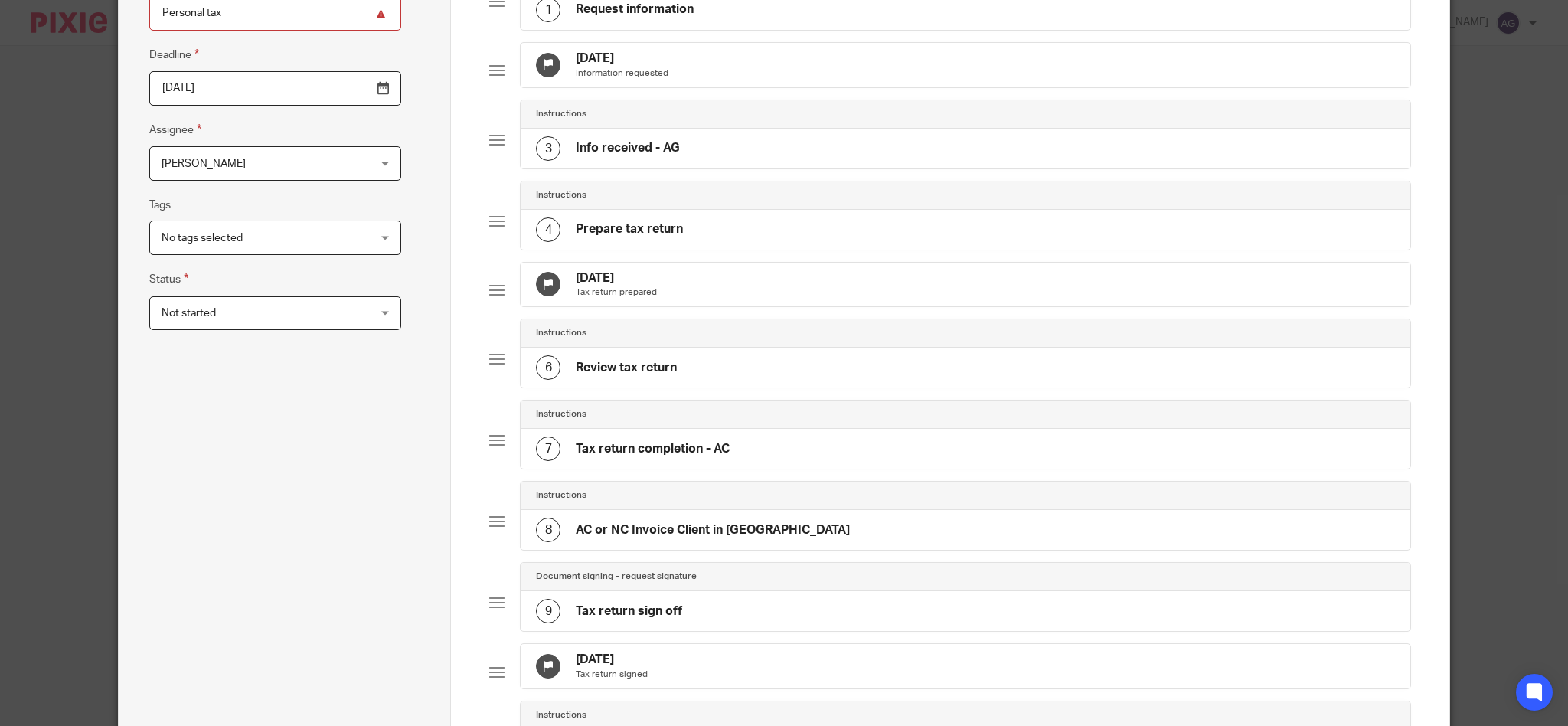
scroll to position [587, 0]
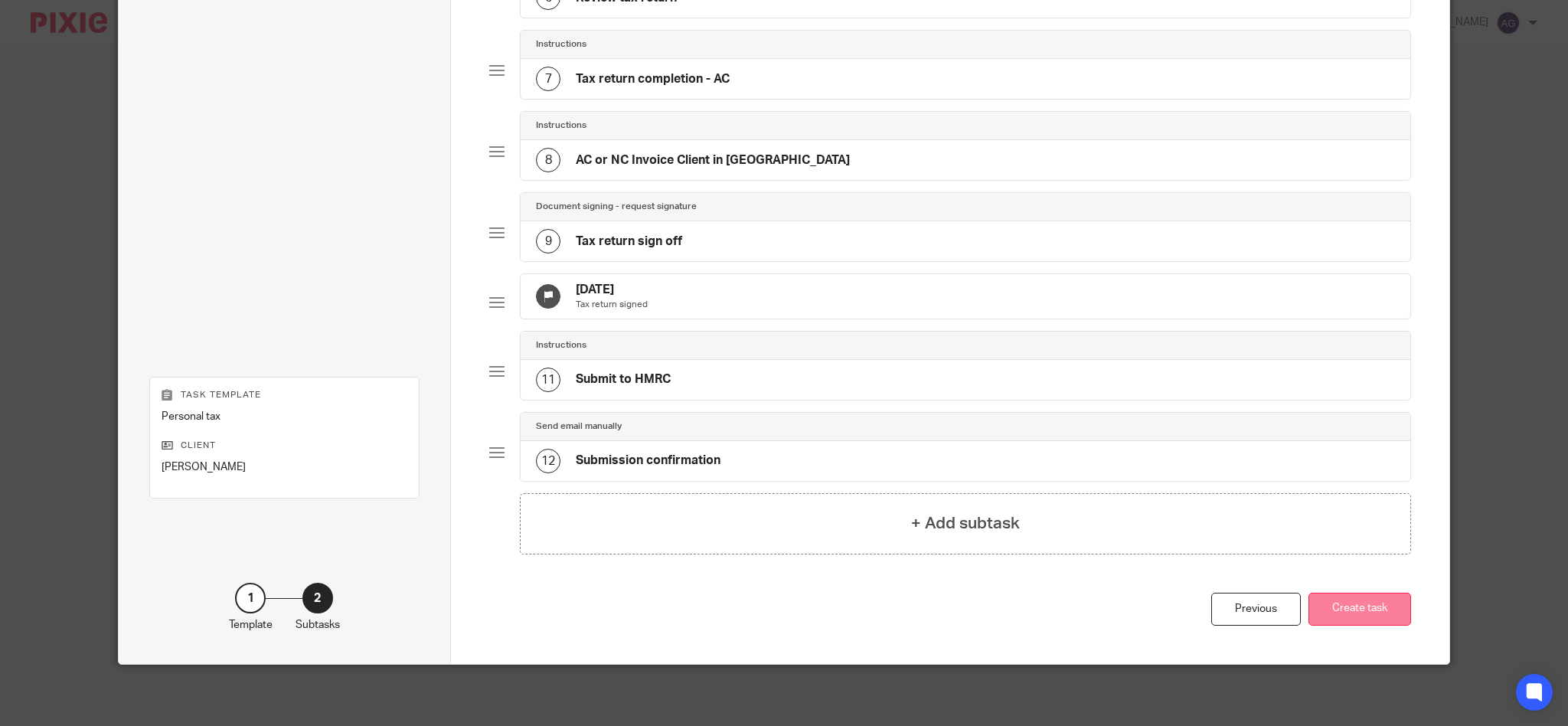
click at [1339, 608] on button "Create task" at bounding box center [1359, 609] width 103 height 33
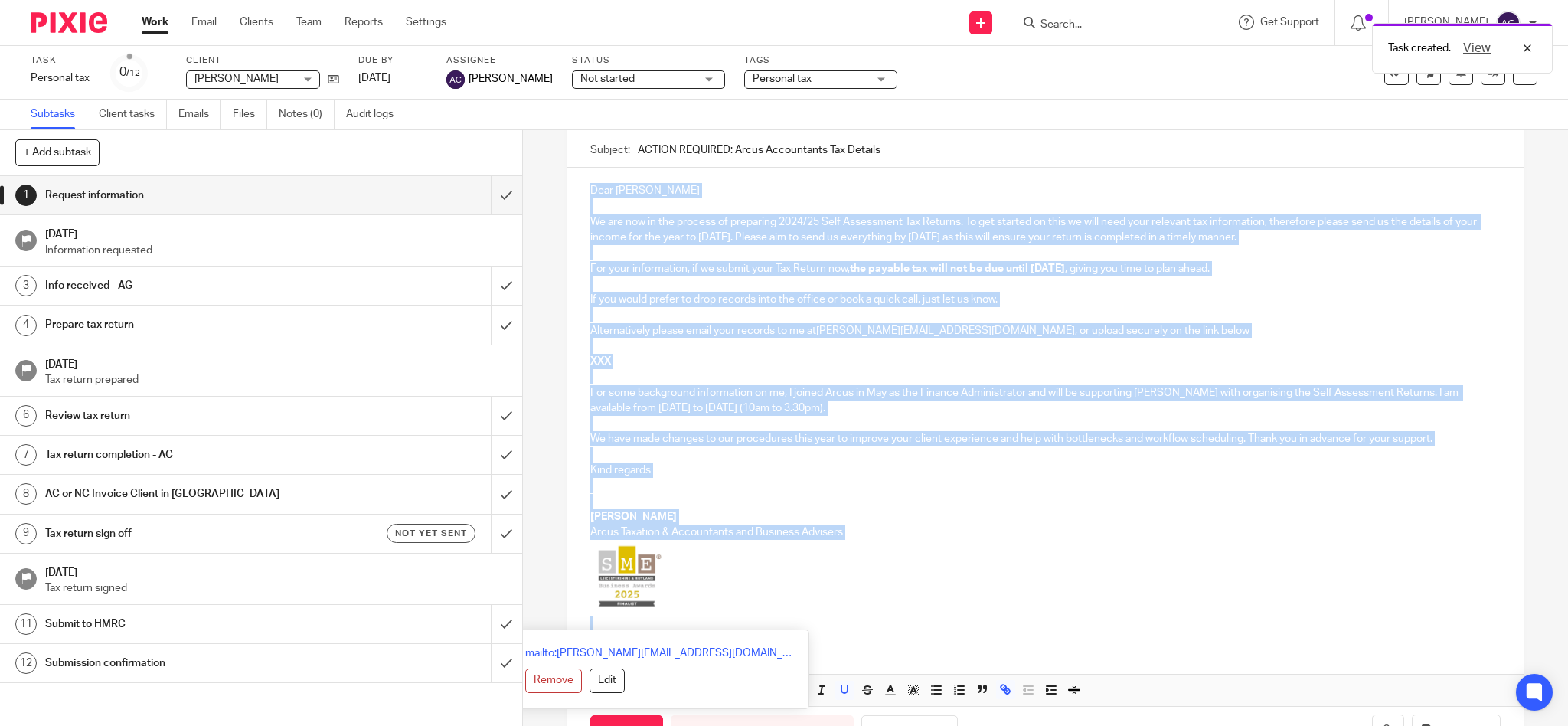
scroll to position [191, 0]
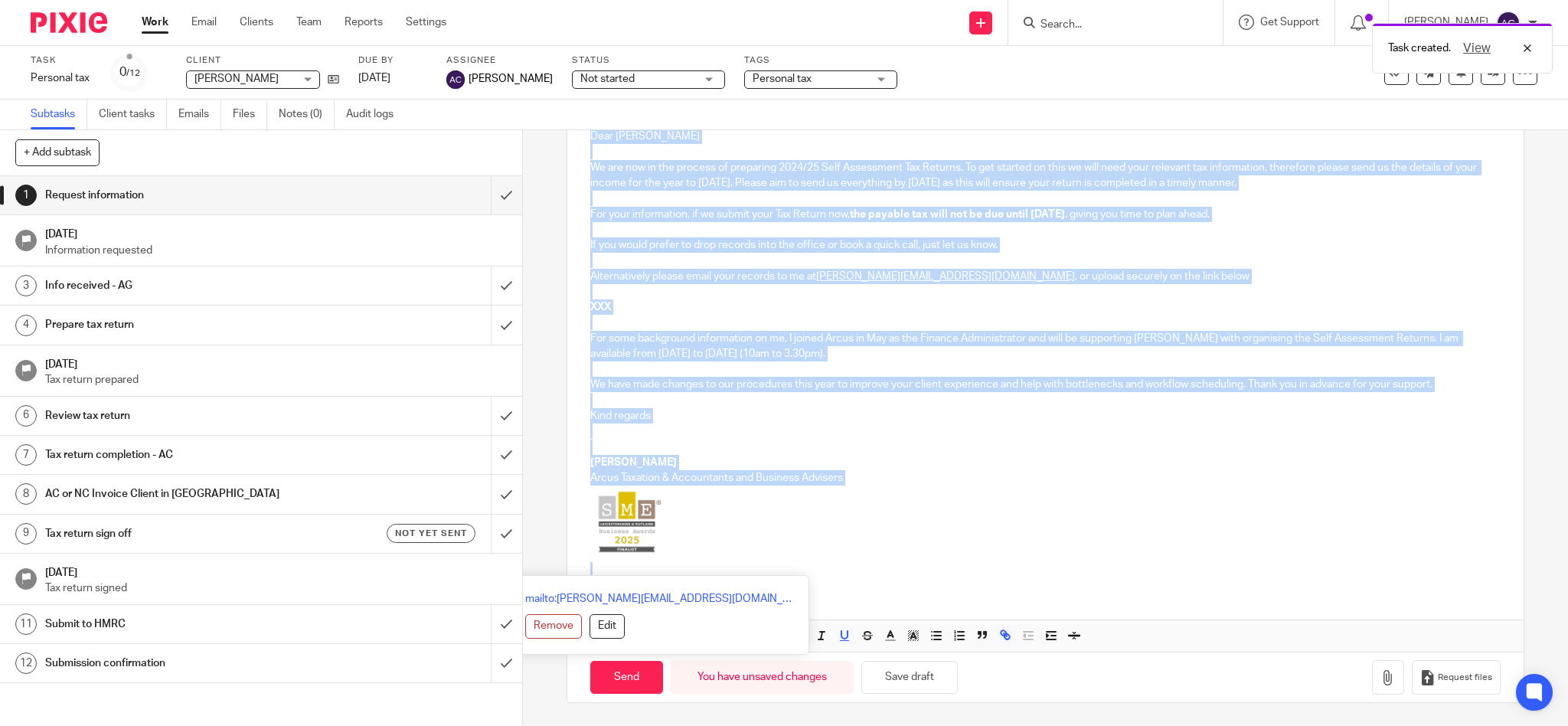
drag, startPoint x: 583, startPoint y: 320, endPoint x: 741, endPoint y: 745, distance: 453.4
click at [741, 725] on html "Work Email Clients Team Reports Settings Work Email Clients Team Reports Settin…" at bounding box center [784, 363] width 1568 height 726
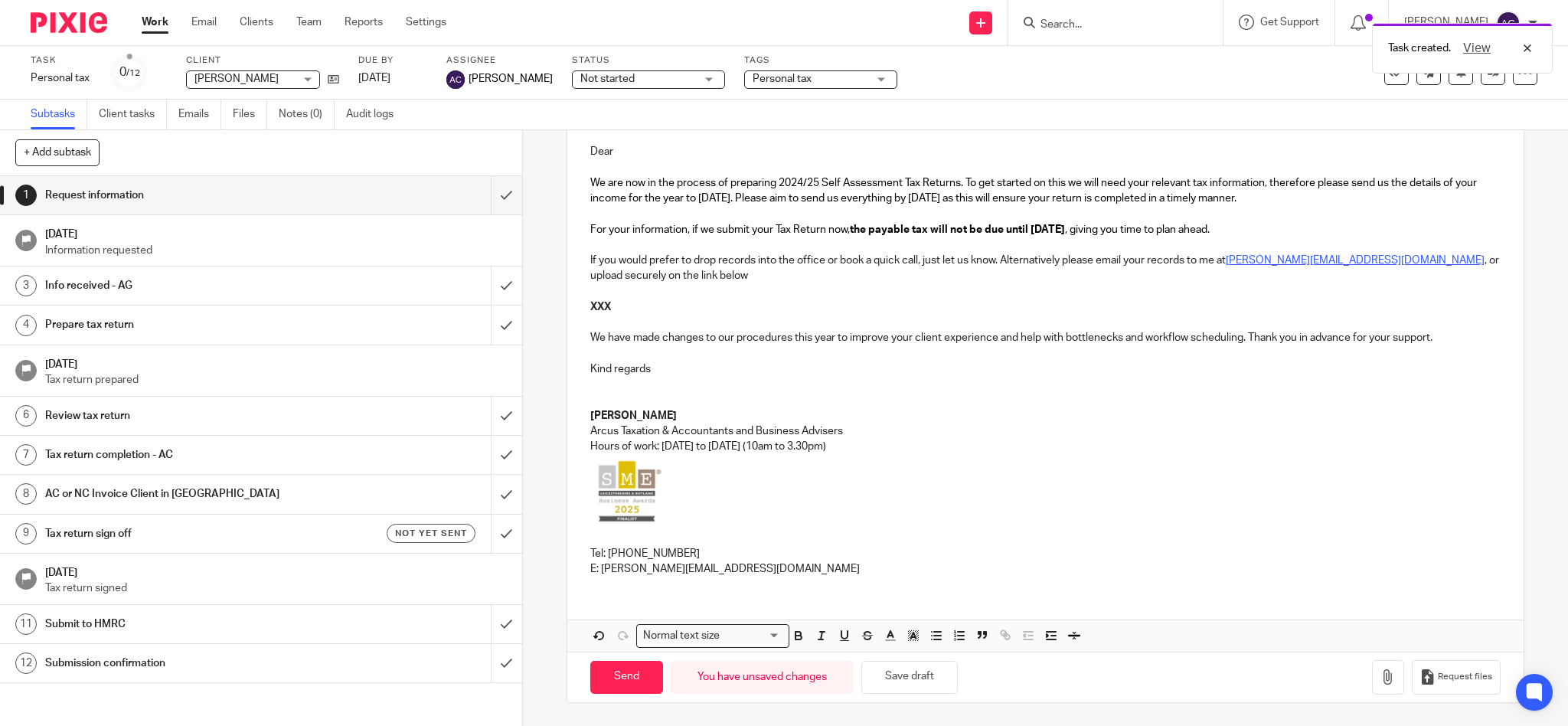
scroll to position [176, 0]
drag, startPoint x: 584, startPoint y: 305, endPoint x: 617, endPoint y: 306, distance: 33.0
click at [617, 306] on p "XXX" at bounding box center [1046, 307] width 911 height 15
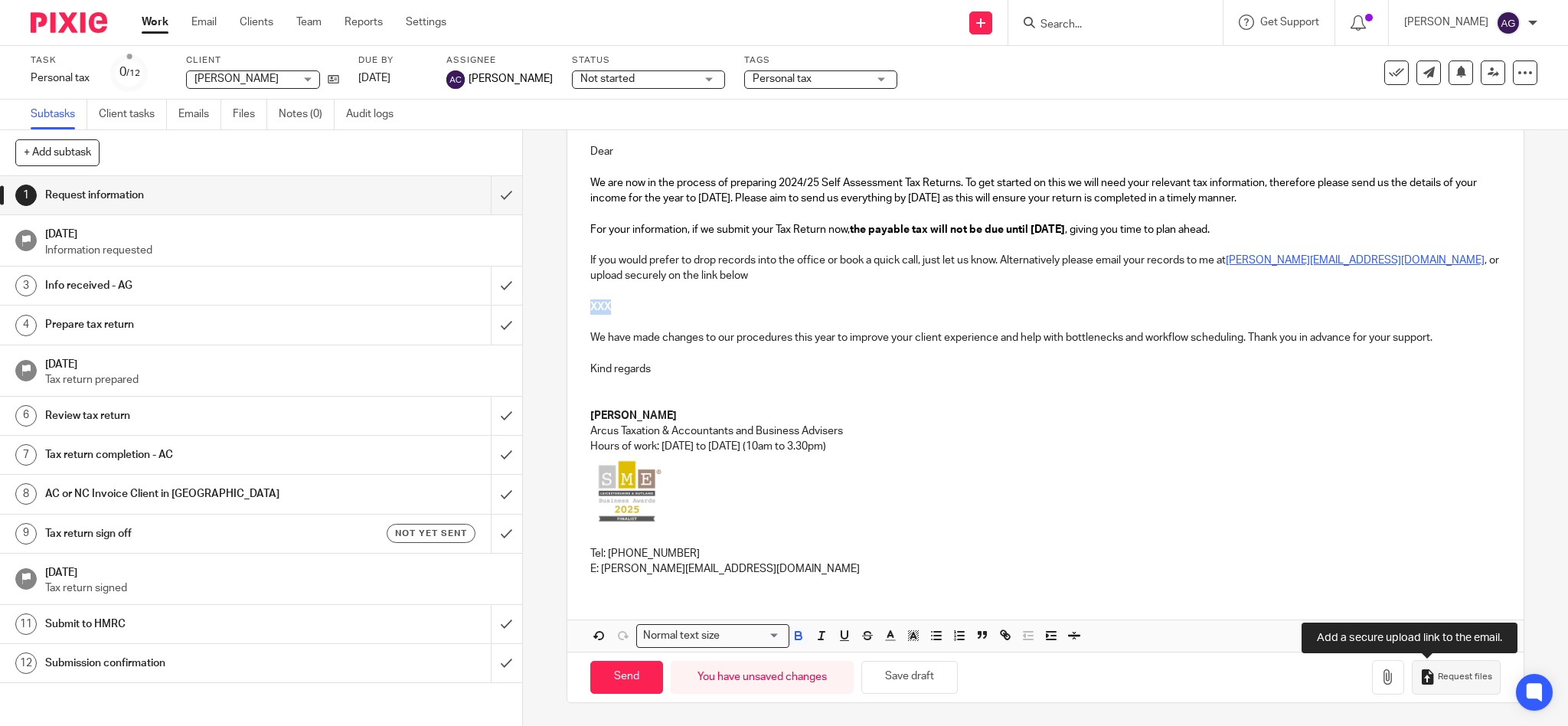
click at [1438, 680] on span "Request files" at bounding box center [1465, 677] width 54 height 12
click at [692, 160] on p at bounding box center [1046, 167] width 911 height 15
click at [694, 153] on p "Dear" at bounding box center [1046, 152] width 911 height 15
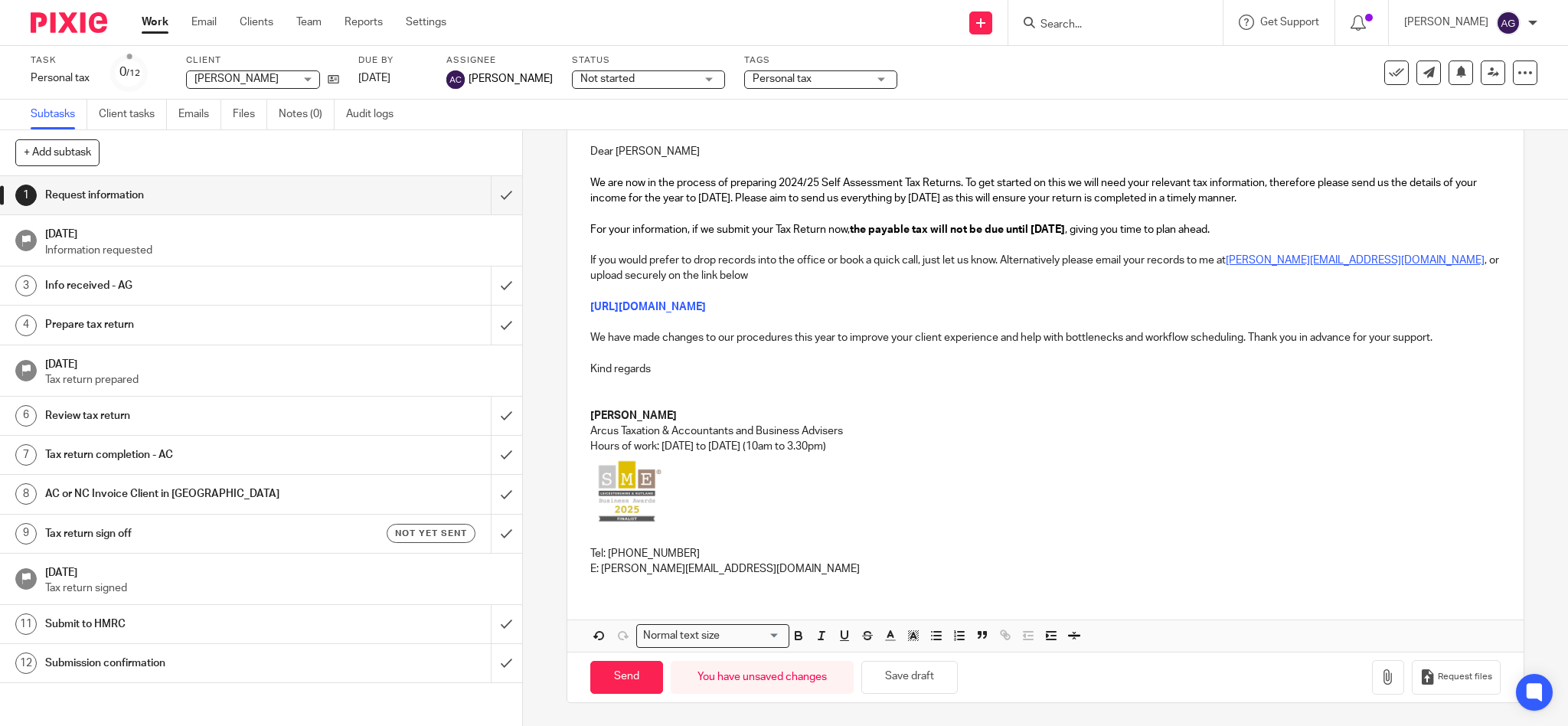
scroll to position [0, 0]
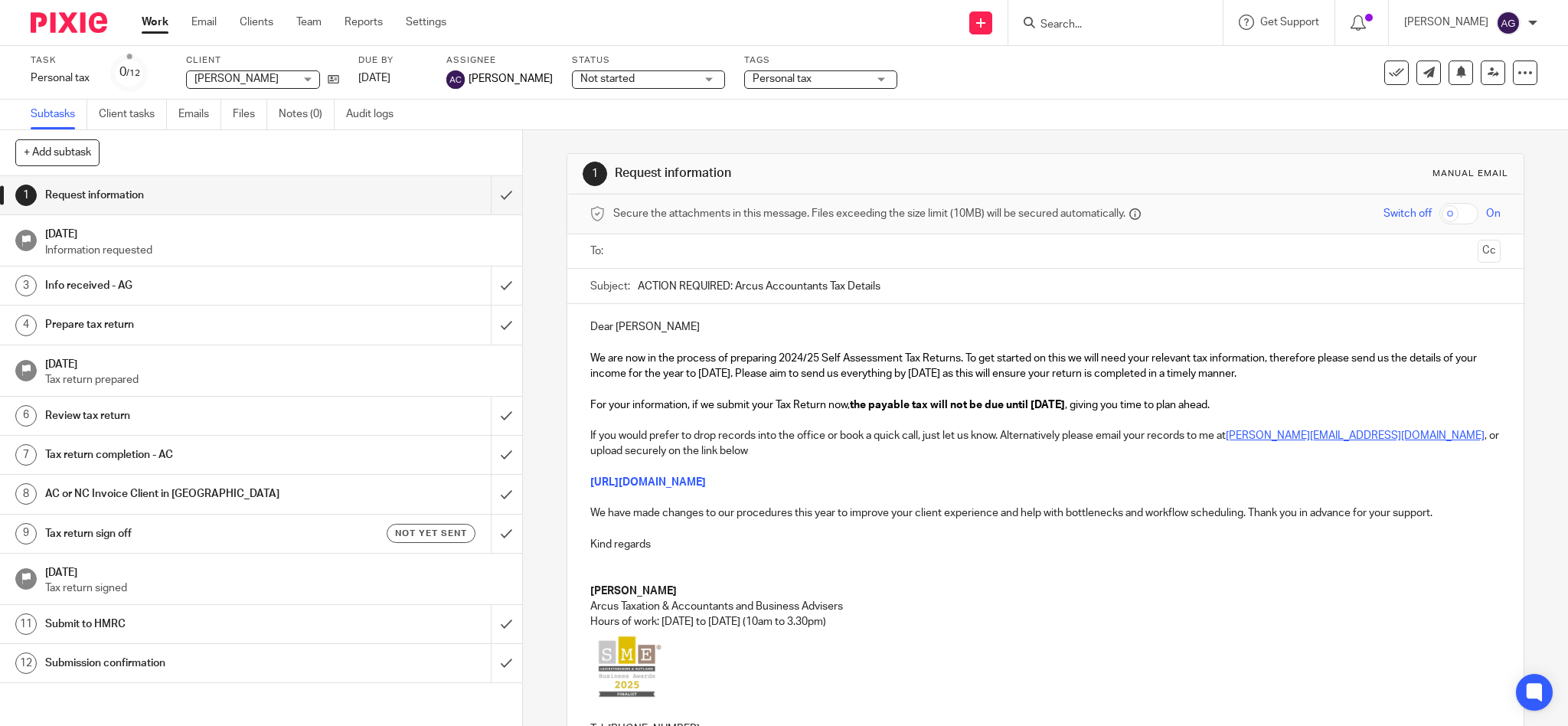
click at [702, 244] on input "text" at bounding box center [1046, 251] width 853 height 18
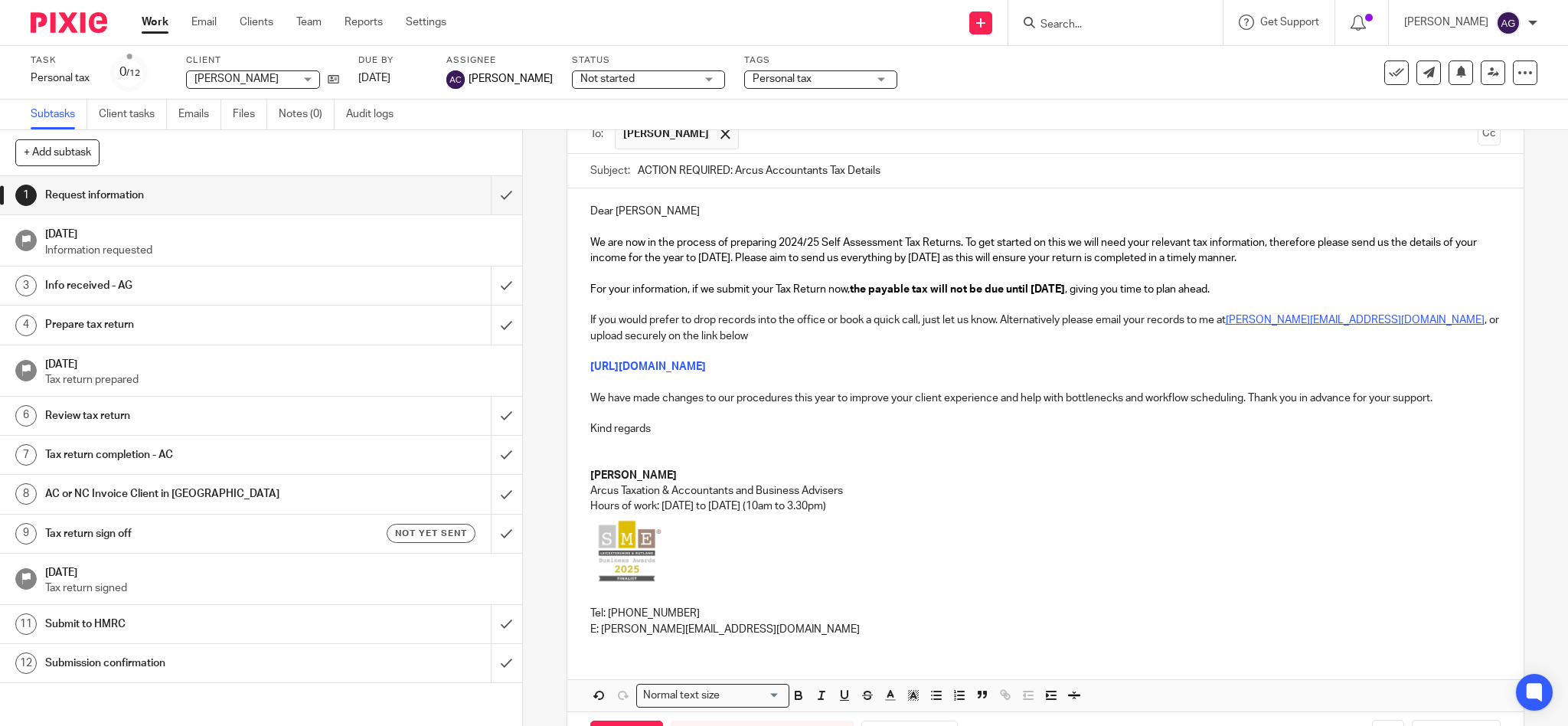
scroll to position [179, 0]
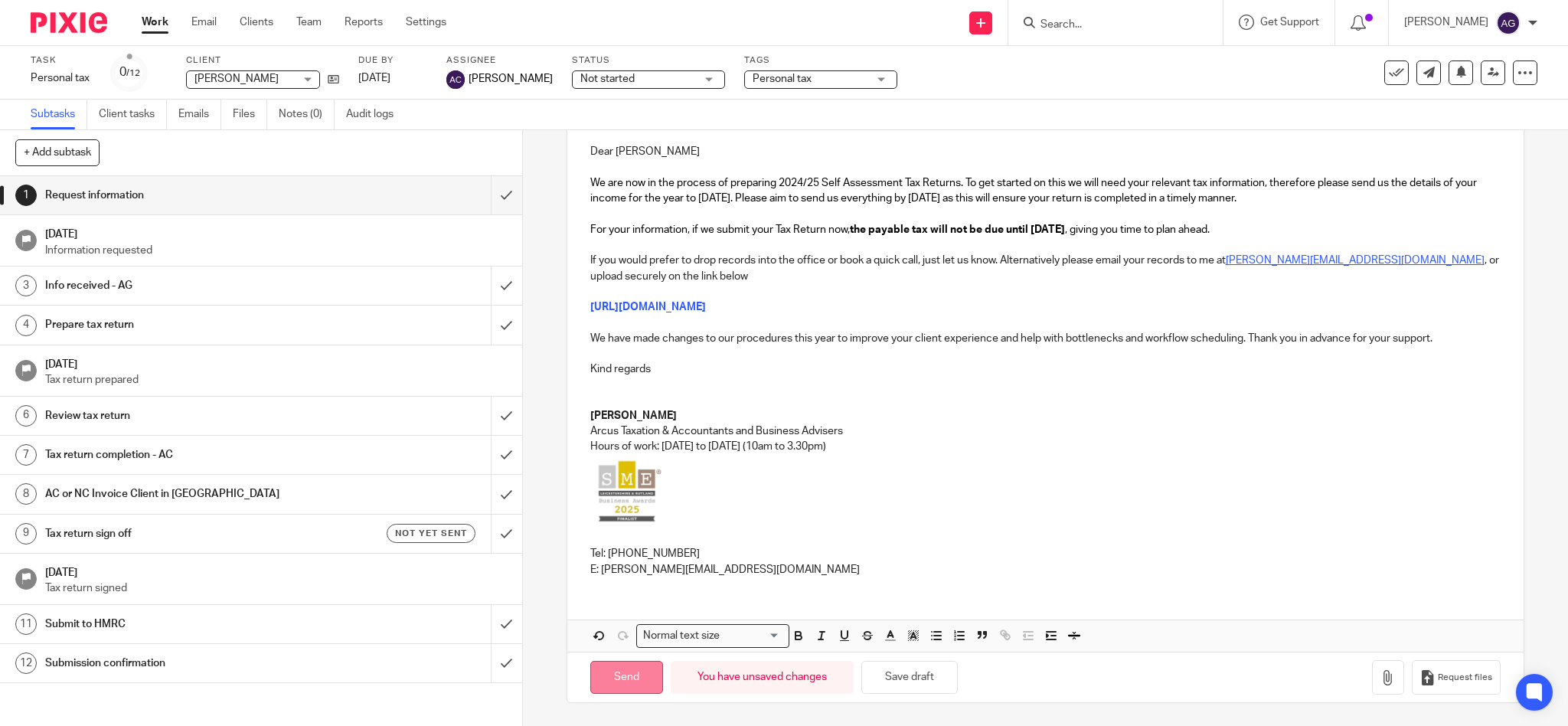
click at [630, 677] on input "Send" at bounding box center [627, 677] width 73 height 33
type input "Sent"
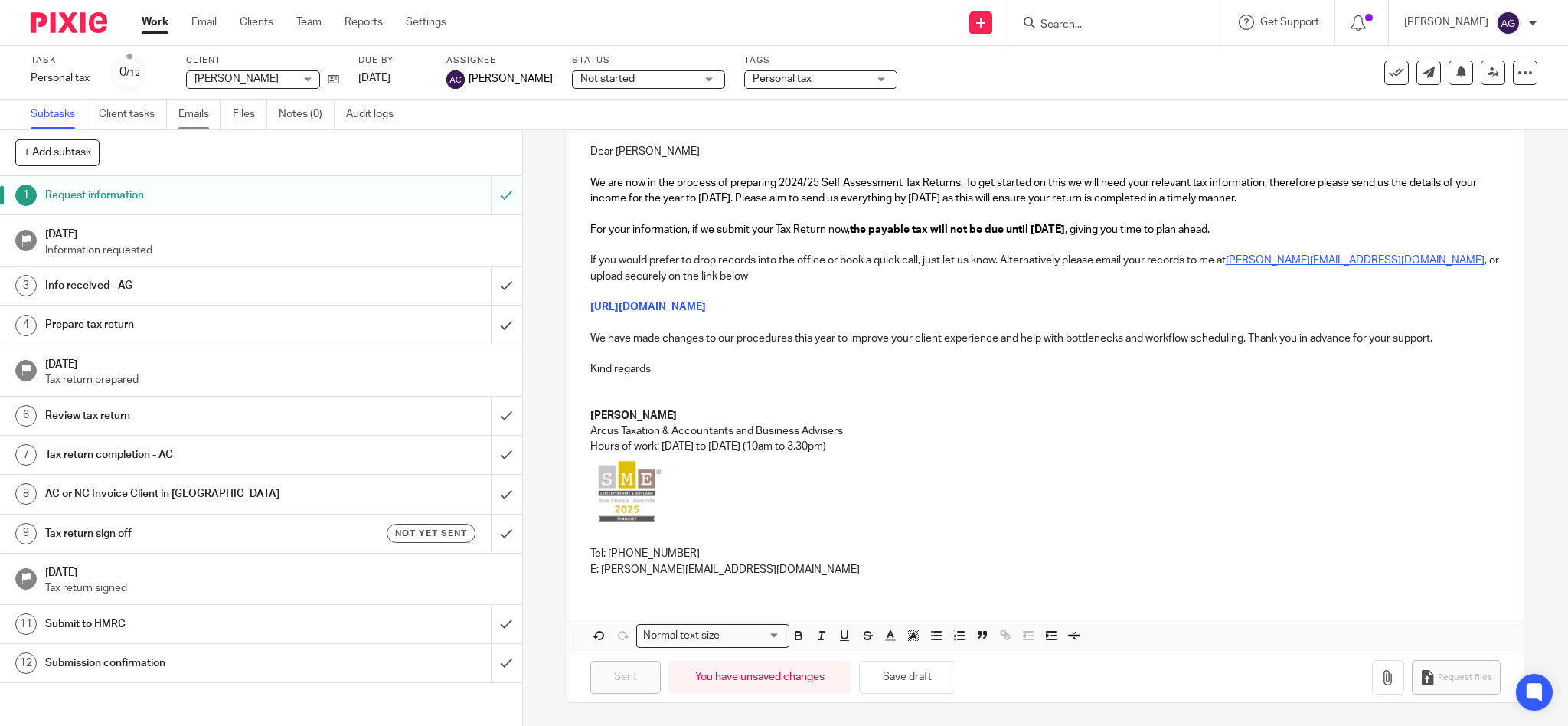
click at [196, 114] on link "Emails" at bounding box center [199, 114] width 43 height 30
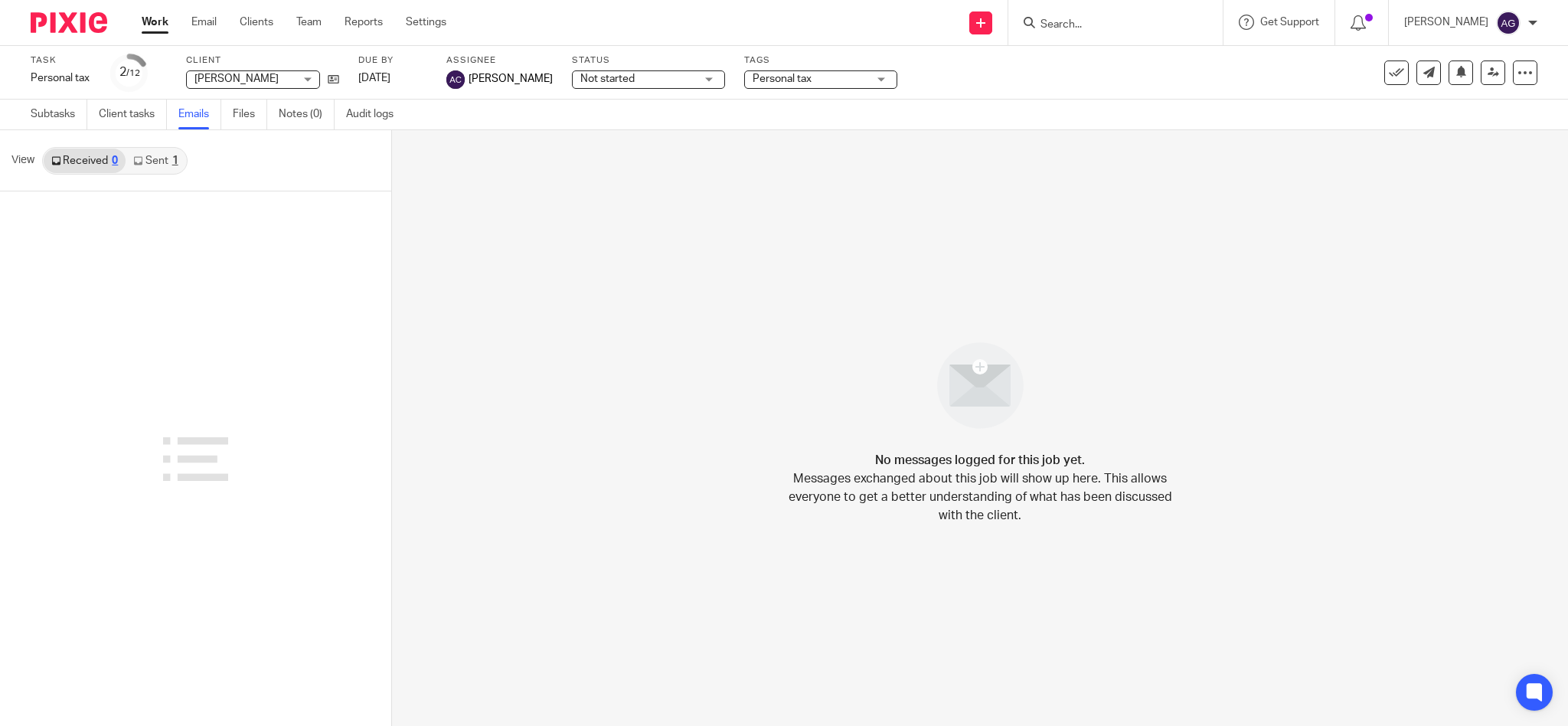
click at [156, 162] on link "Sent 1" at bounding box center [155, 161] width 60 height 25
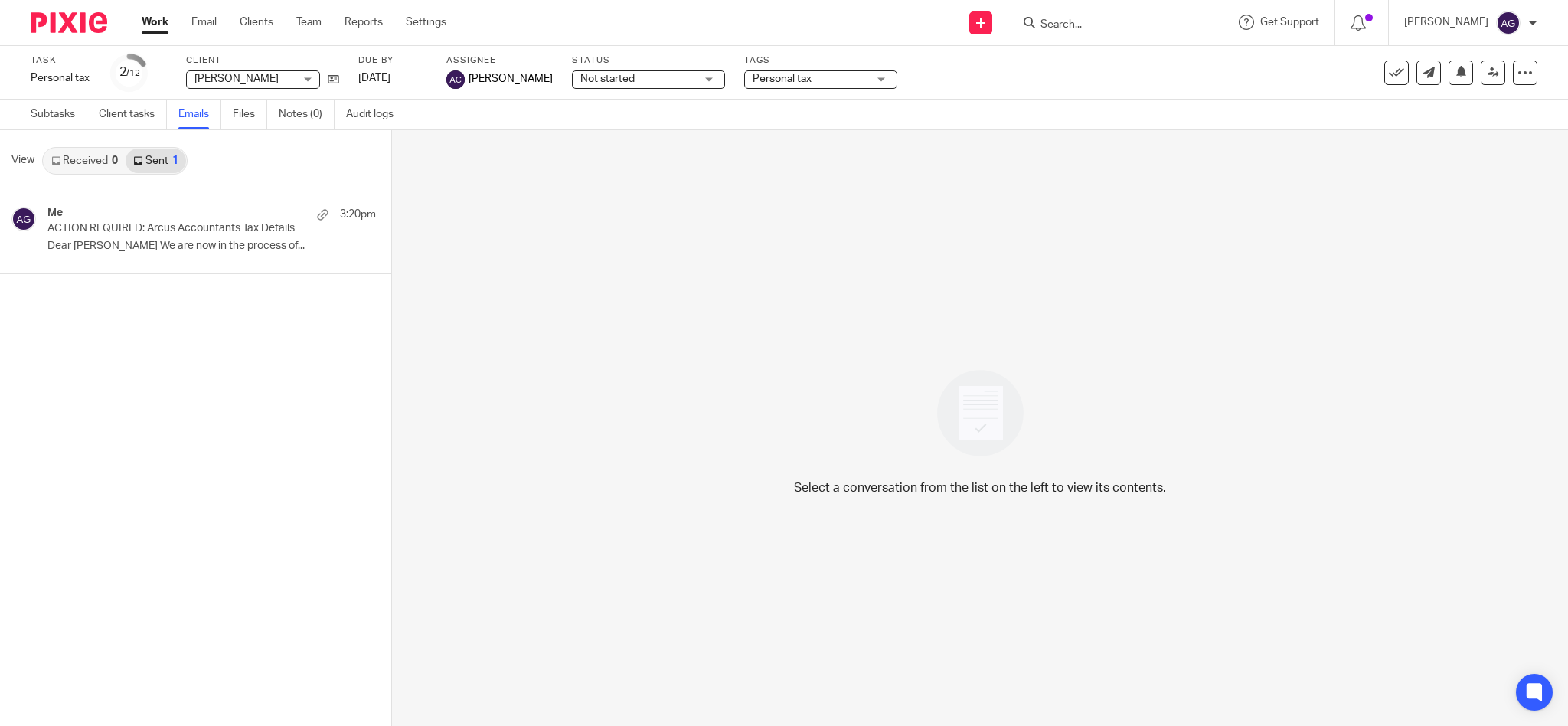
click at [1095, 23] on input "Search" at bounding box center [1108, 26] width 138 height 14
type input "braid"
click at [1144, 59] on link at bounding box center [1131, 60] width 190 height 23
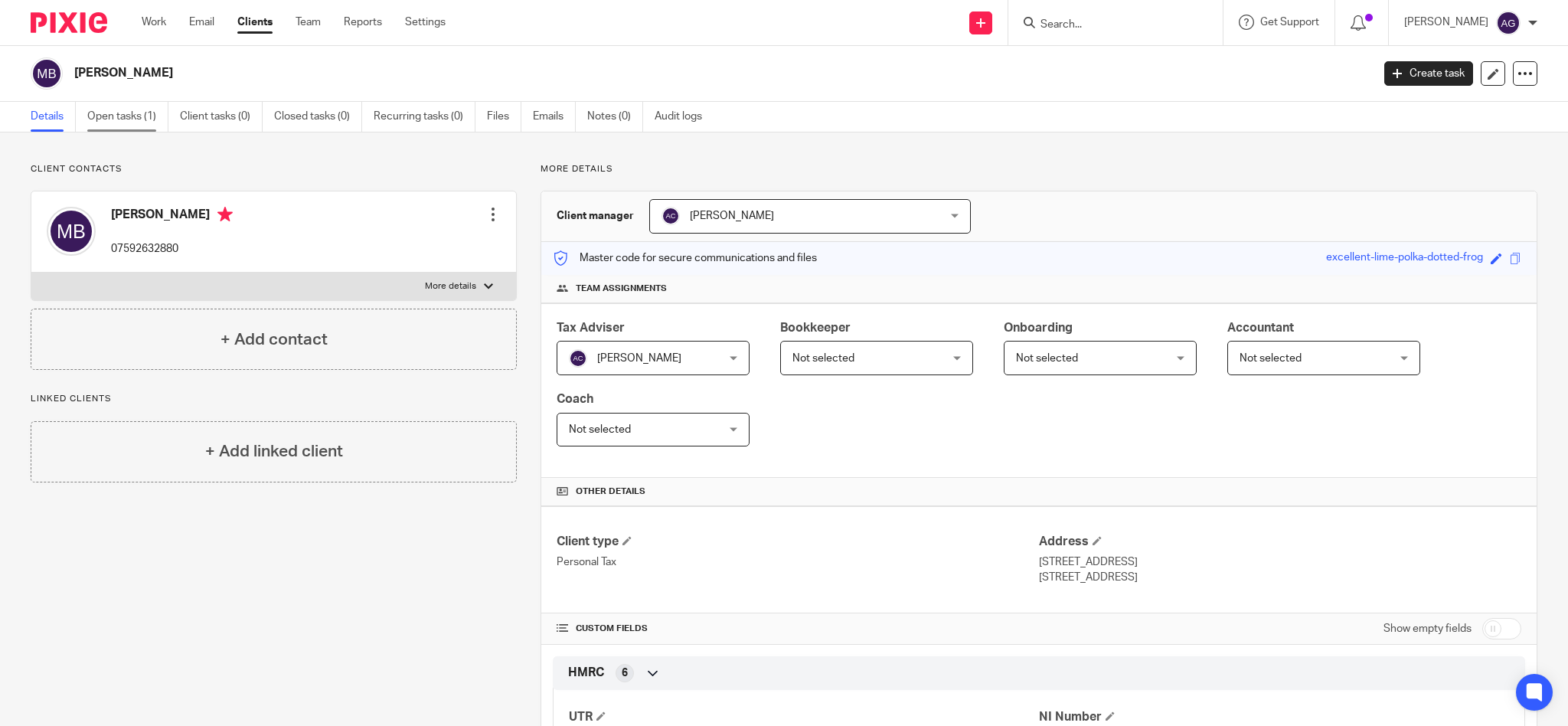
click at [117, 111] on link "Open tasks (1)" at bounding box center [128, 117] width 81 height 30
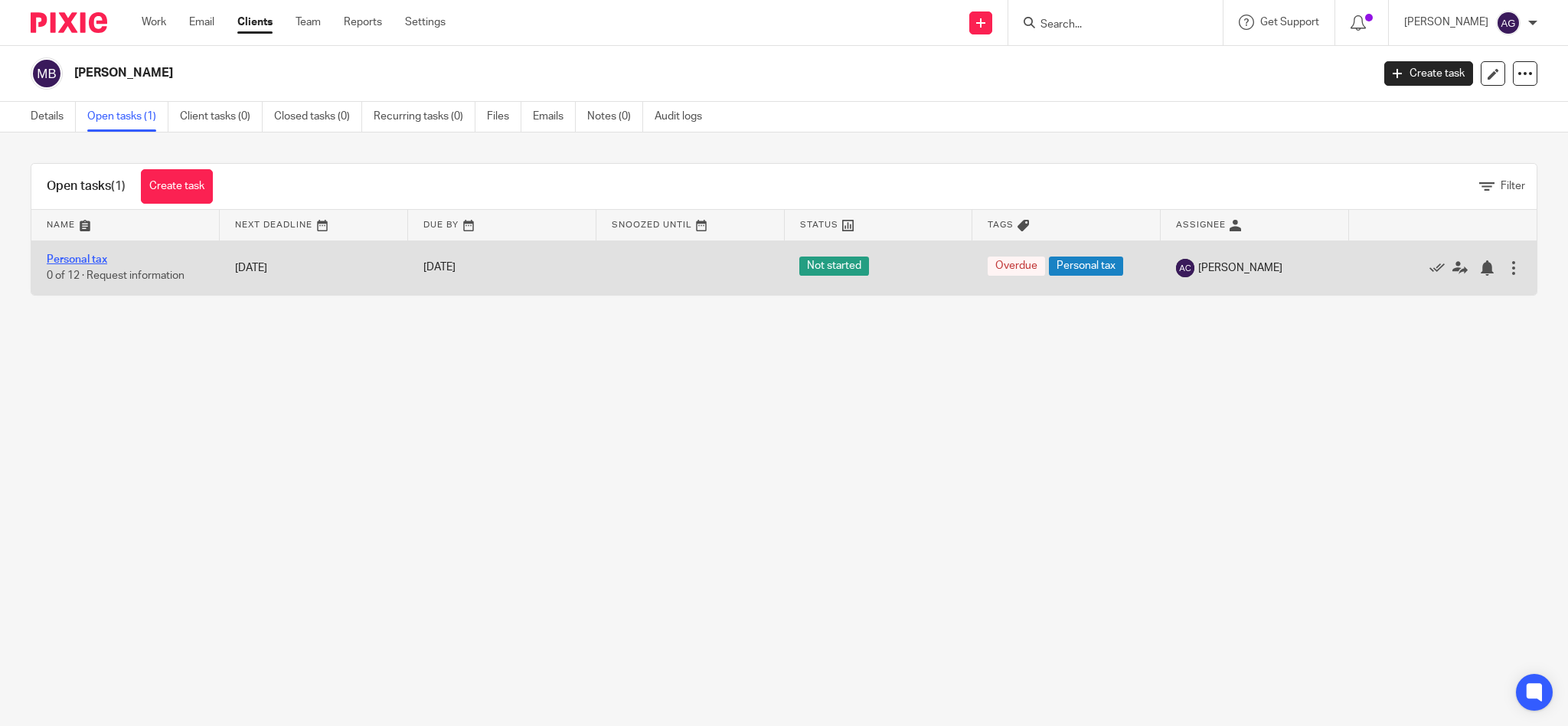
click at [83, 257] on link "Personal tax" at bounding box center [77, 260] width 60 height 11
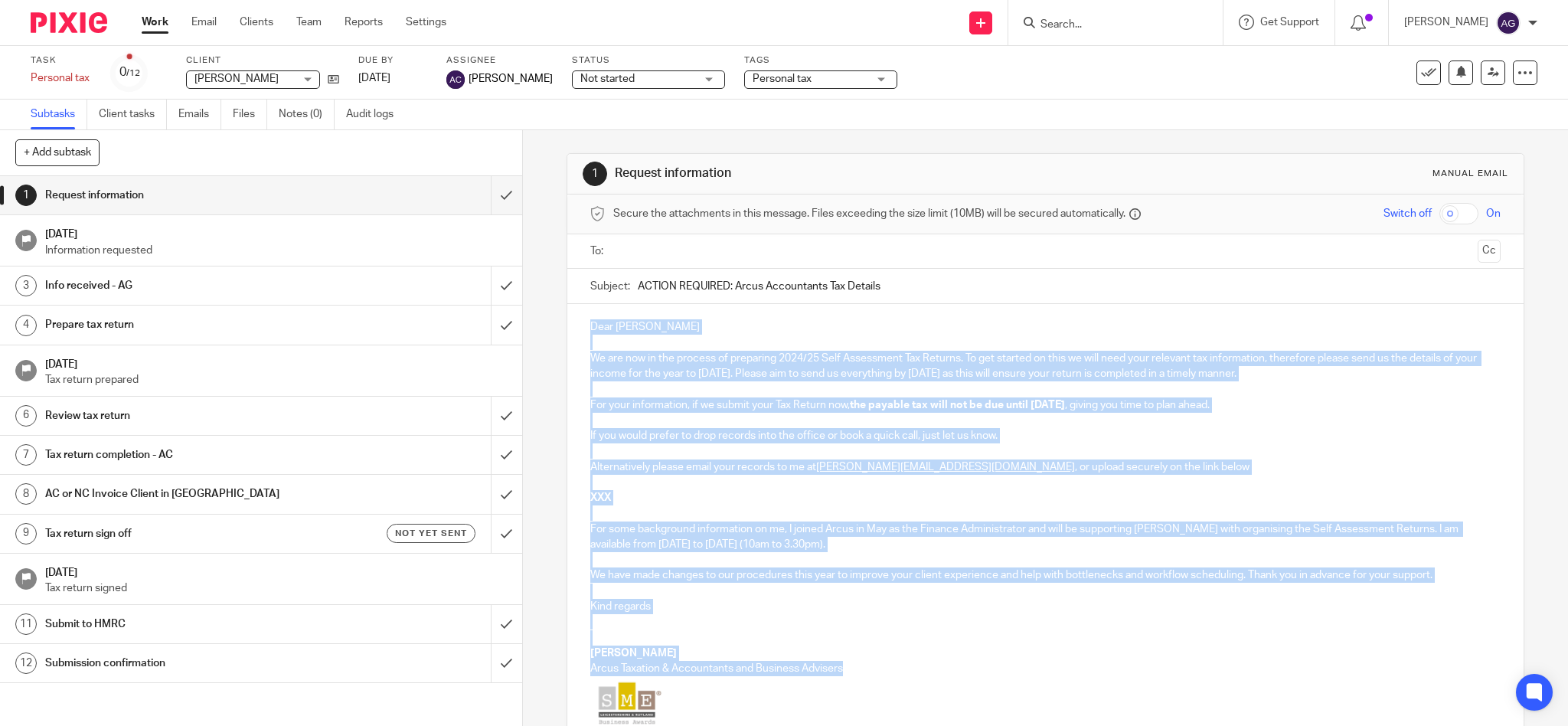
scroll to position [191, 0]
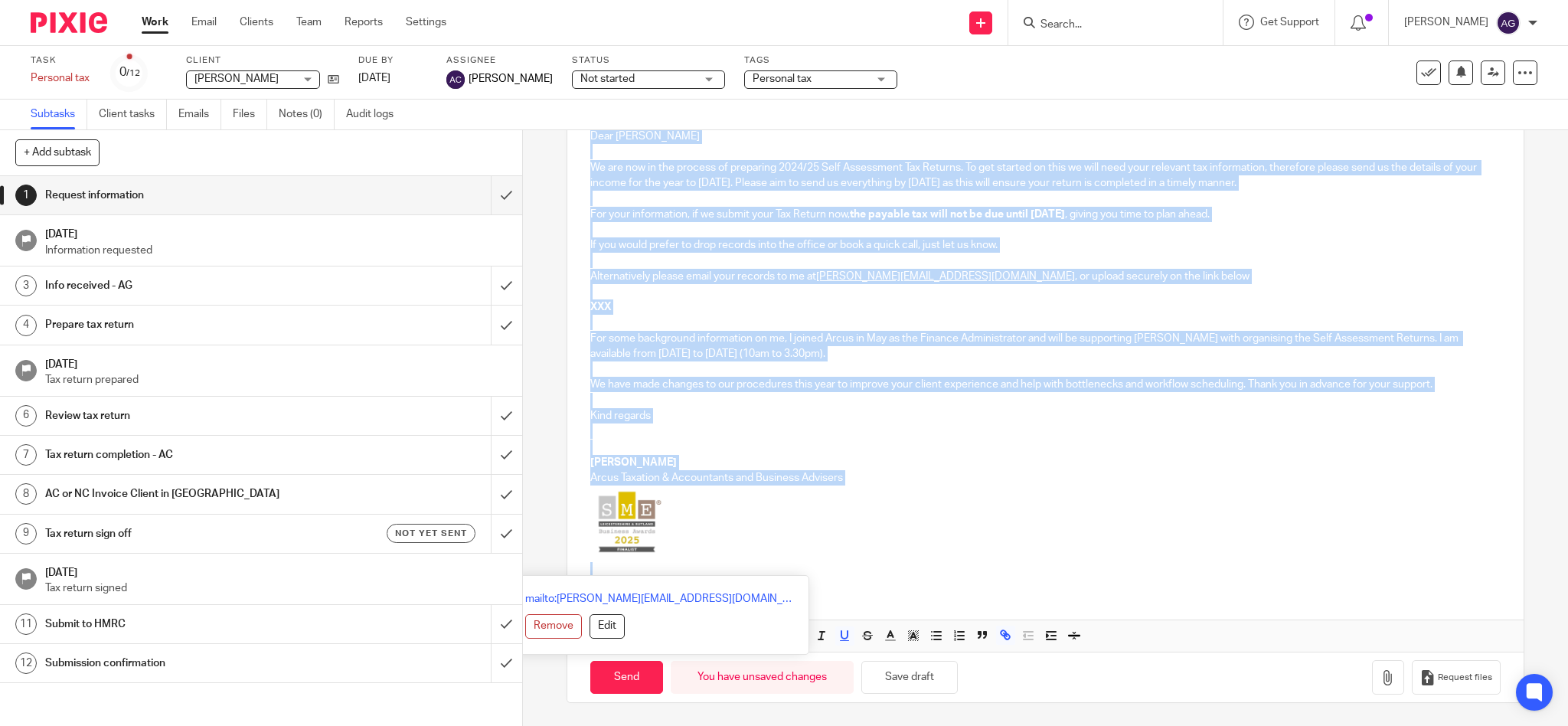
drag, startPoint x: 585, startPoint y: 341, endPoint x: 741, endPoint y: 758, distance: 445.2
click at [741, 725] on html "Work Email Clients Team Reports Settings Work Email Clients Team Reports Settin…" at bounding box center [784, 363] width 1568 height 726
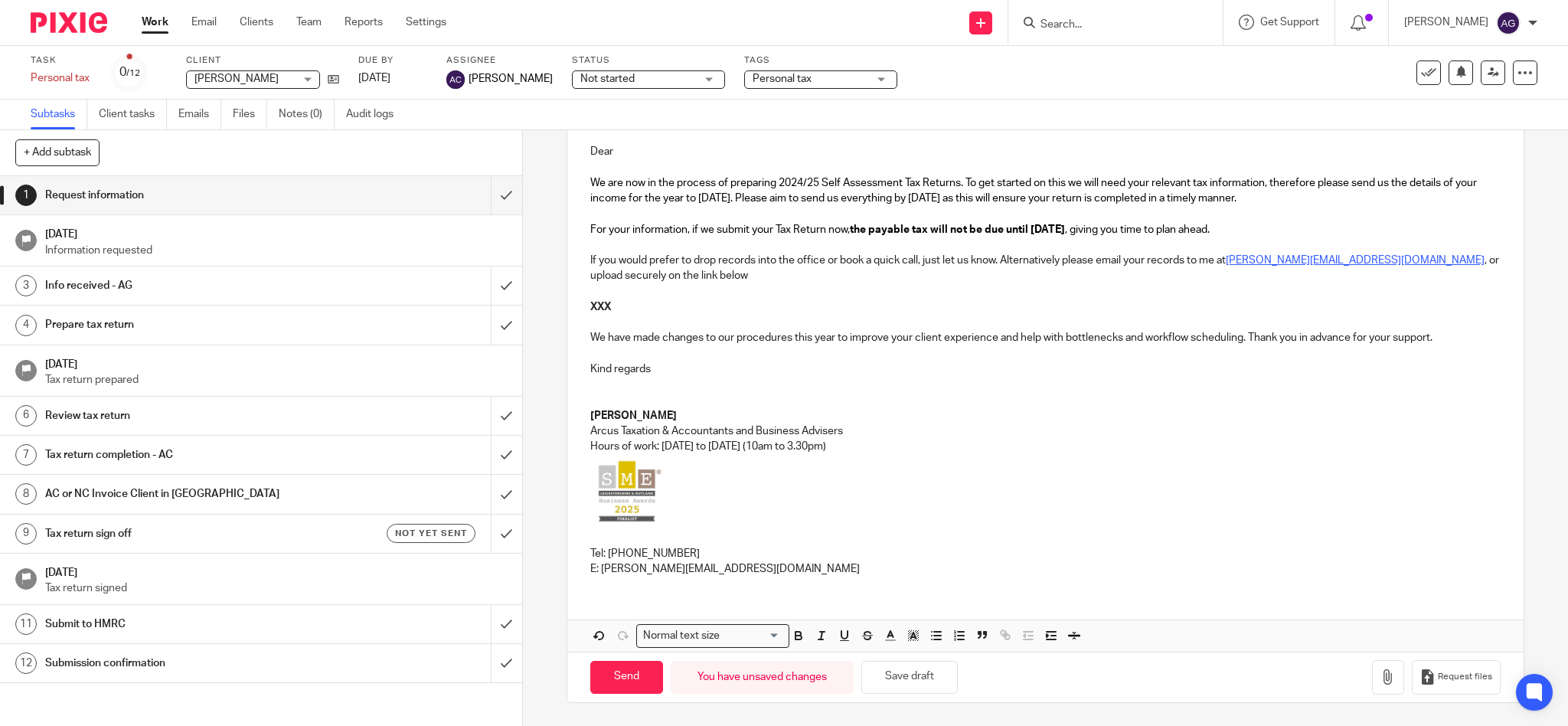
scroll to position [176, 0]
drag, startPoint x: 620, startPoint y: 311, endPoint x: 585, endPoint y: 312, distance: 35.0
click at [590, 312] on p "XXX" at bounding box center [1046, 307] width 911 height 15
click at [1438, 679] on span "Request files" at bounding box center [1465, 677] width 54 height 12
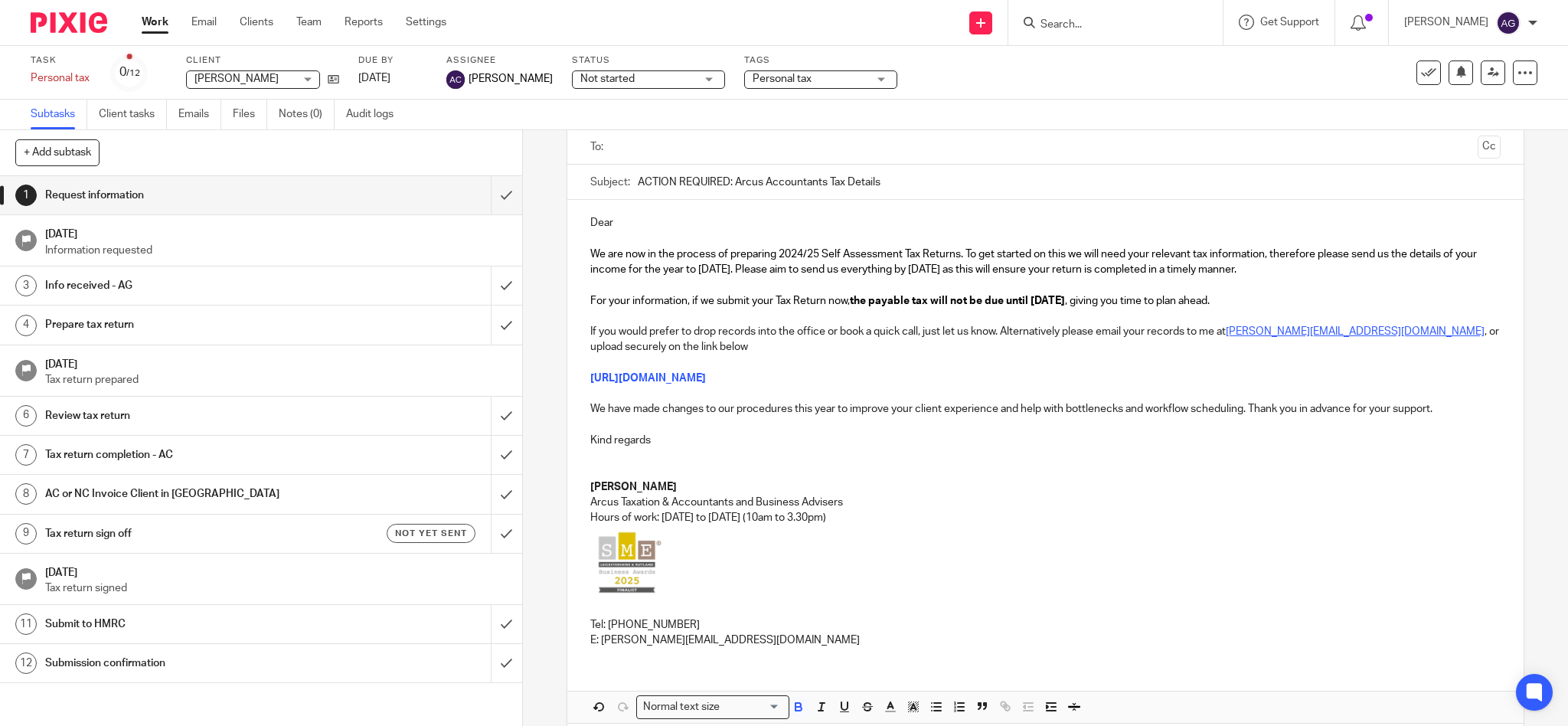
scroll to position [0, 0]
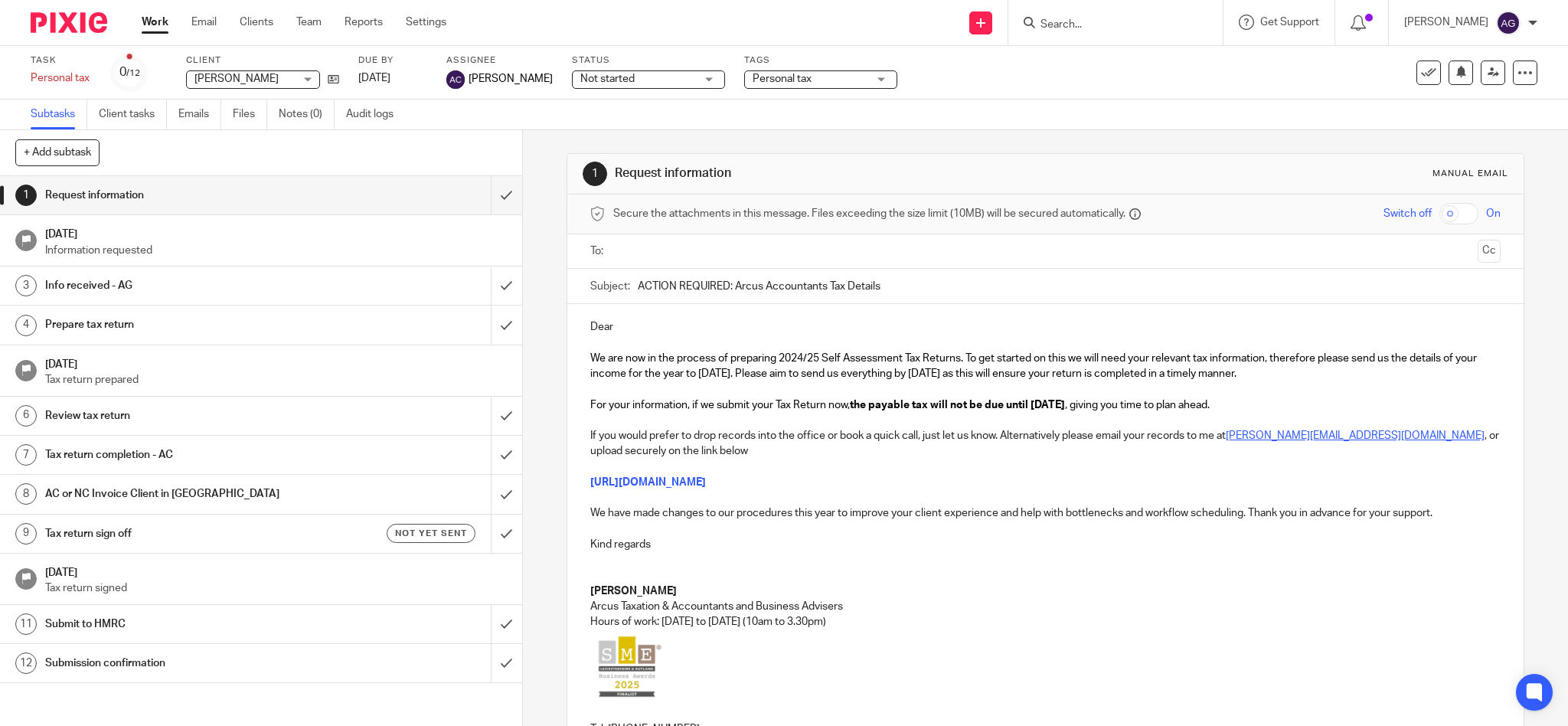
click at [662, 329] on p "Dear" at bounding box center [1046, 327] width 911 height 15
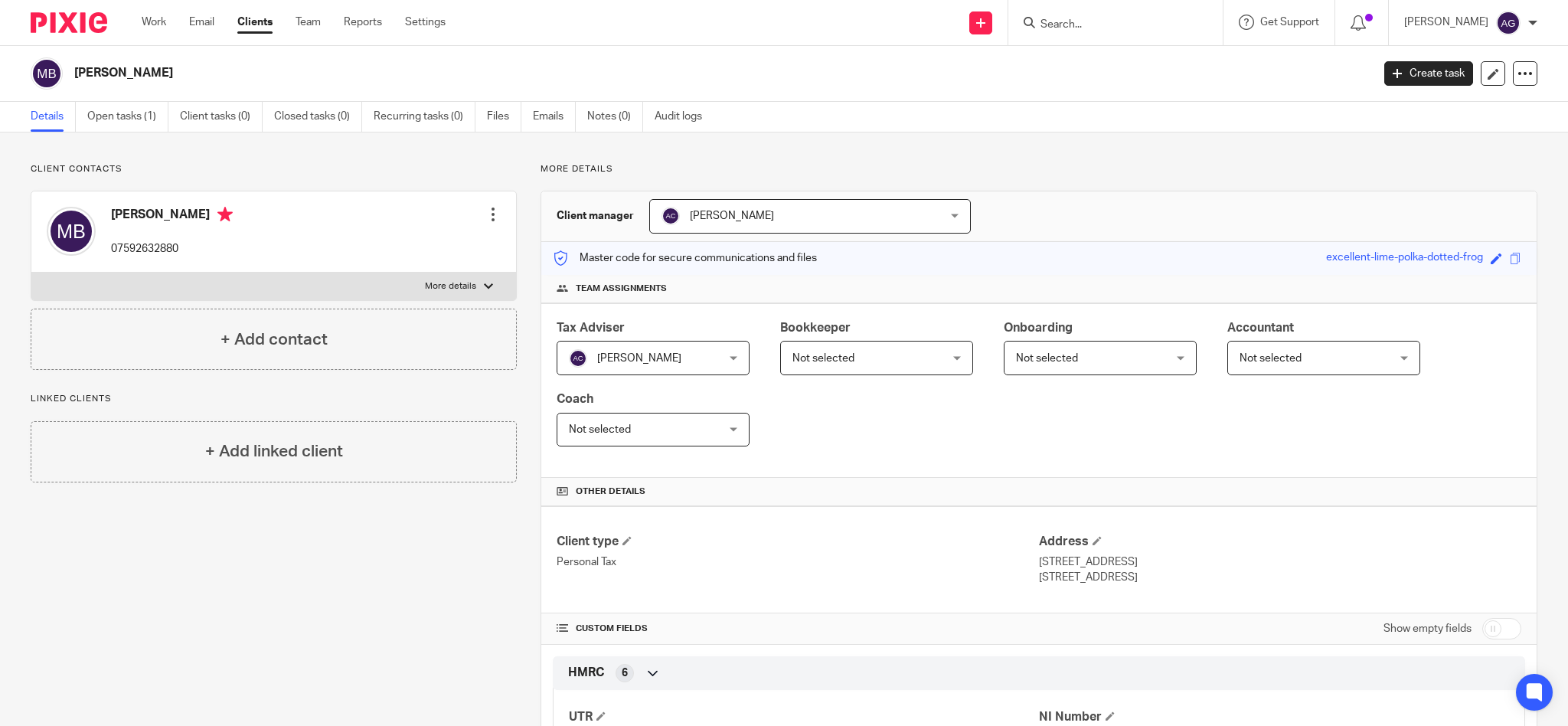
click at [1089, 25] on input "Search" at bounding box center [1108, 26] width 138 height 14
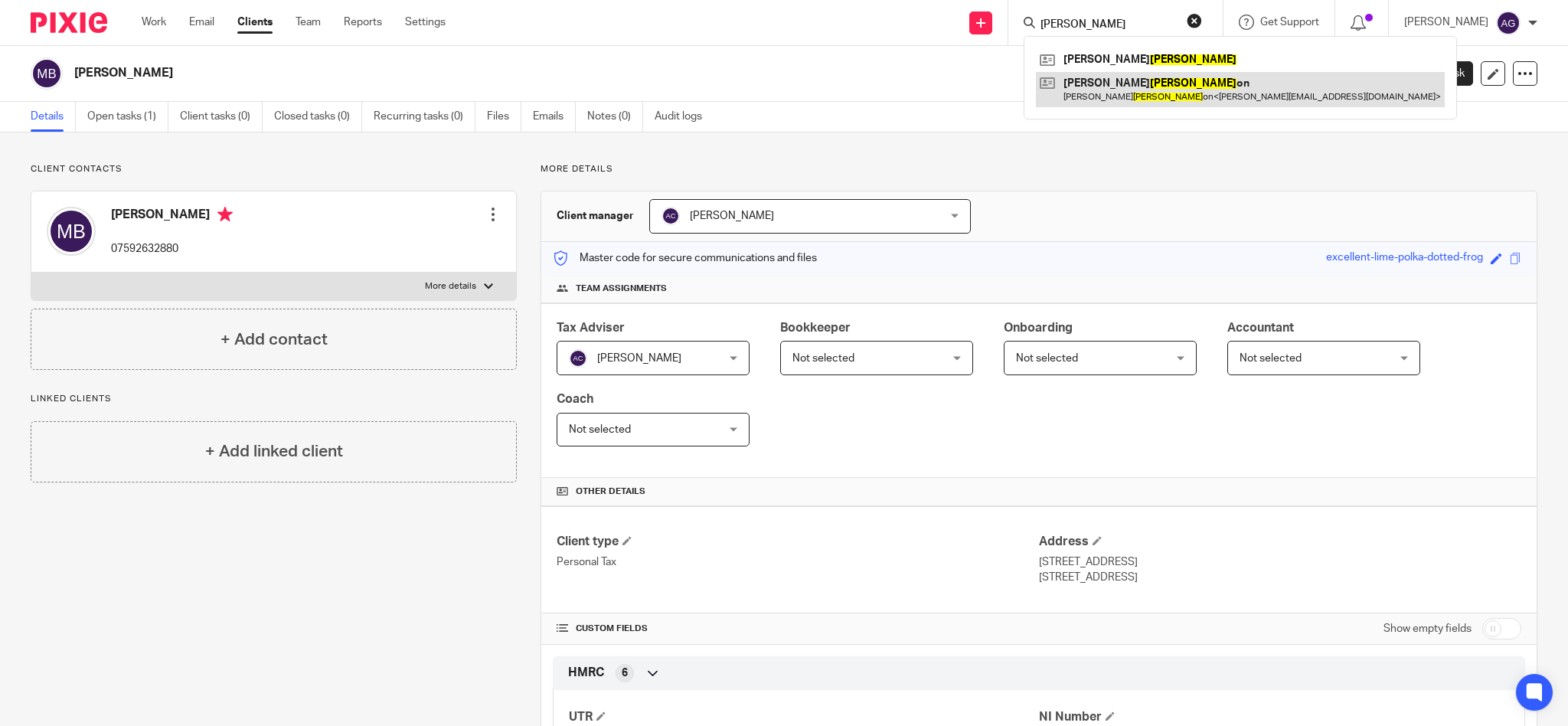
type input "morris"
click at [1165, 100] on link at bounding box center [1240, 90] width 409 height 36
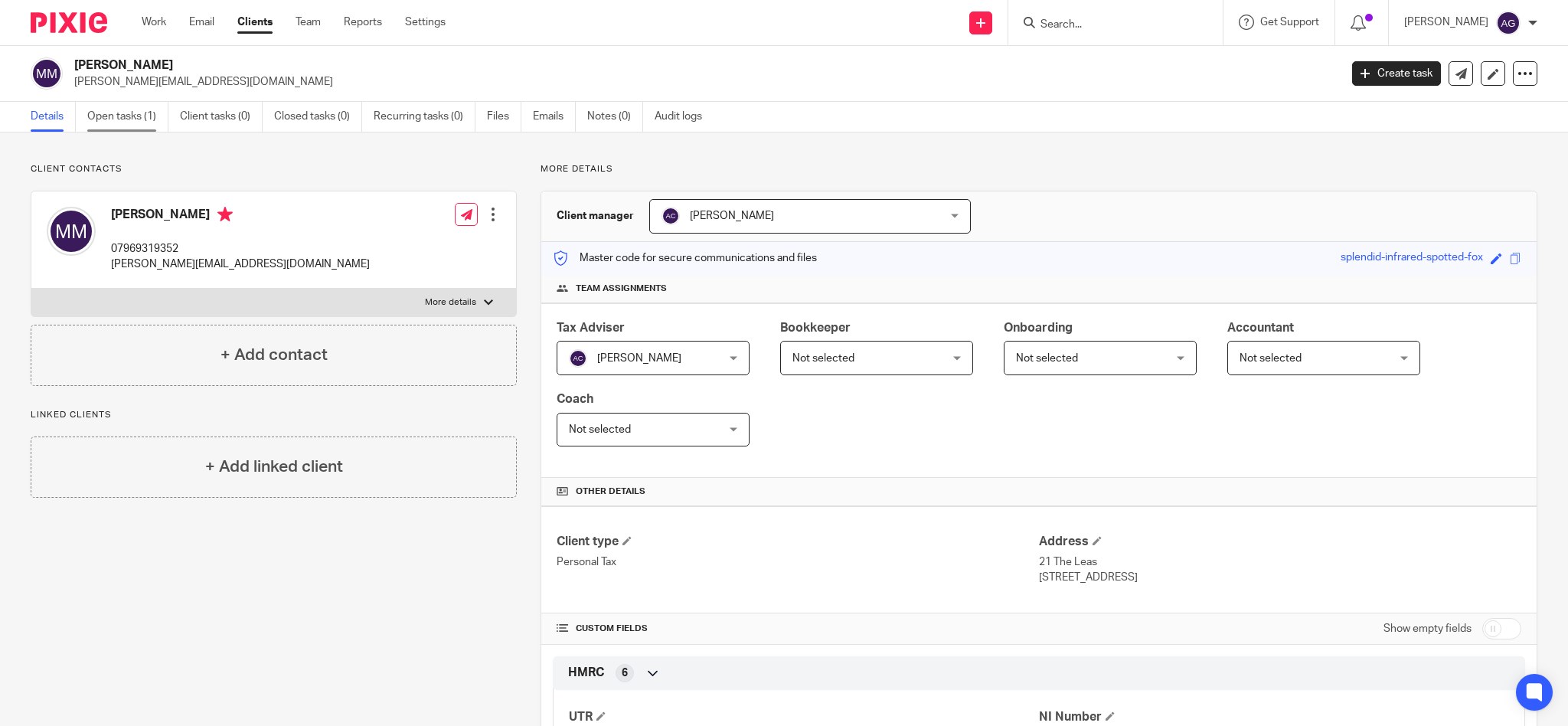
click at [130, 115] on link "Open tasks (1)" at bounding box center [128, 117] width 81 height 30
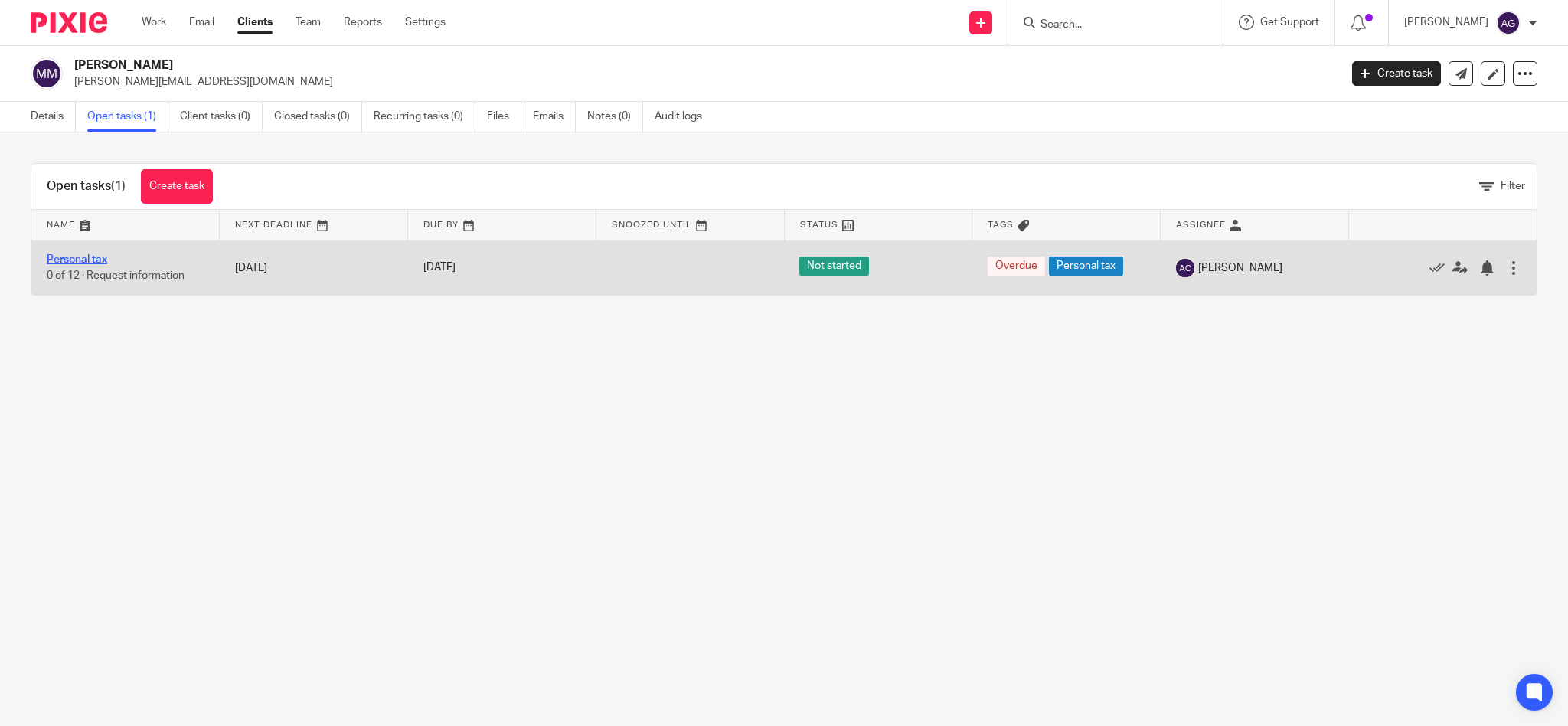
click at [82, 258] on link "Personal tax" at bounding box center [77, 260] width 60 height 11
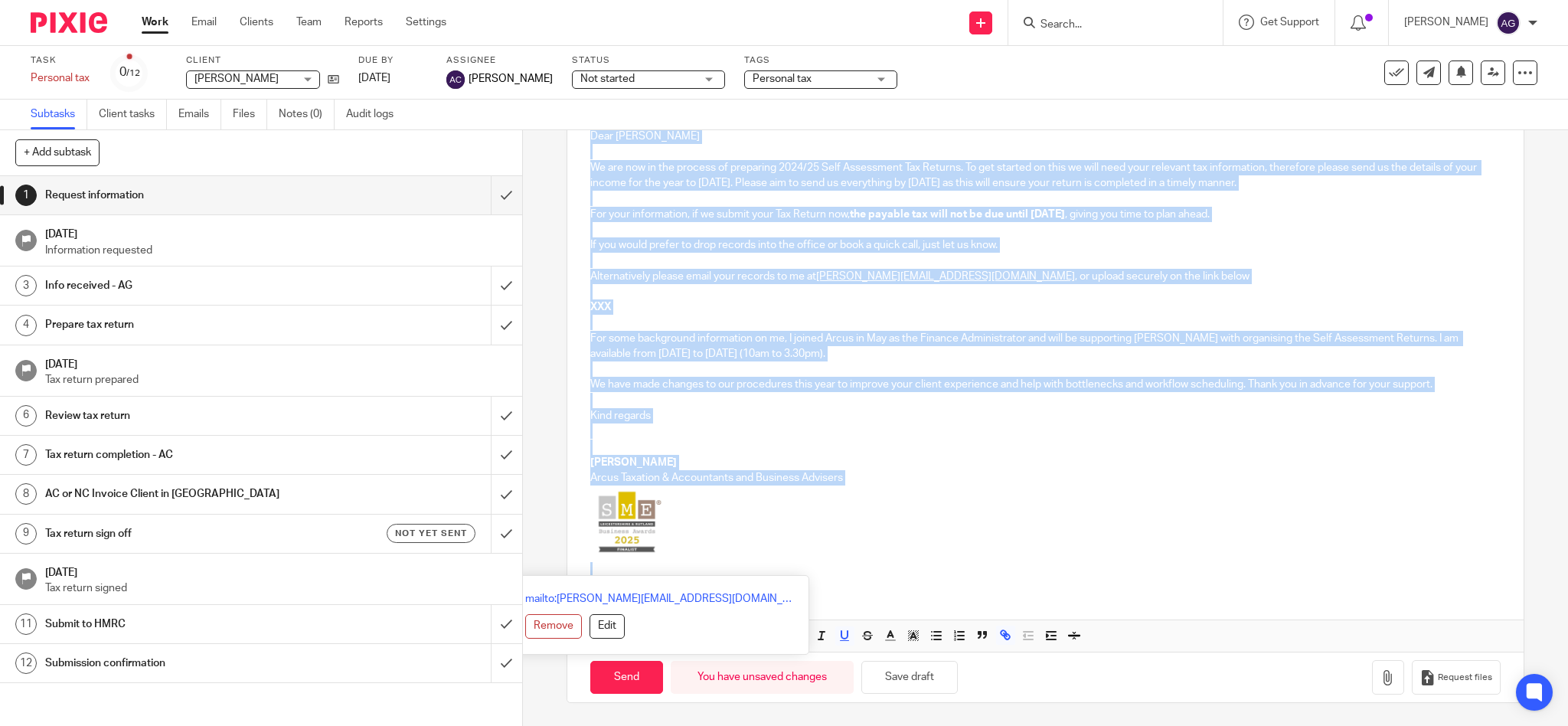
drag, startPoint x: 583, startPoint y: 322, endPoint x: 718, endPoint y: 758, distance: 456.4
click at [718, 725] on html "Work Email Clients Team Reports Settings Work Email Clients Team Reports Settin…" at bounding box center [784, 363] width 1568 height 726
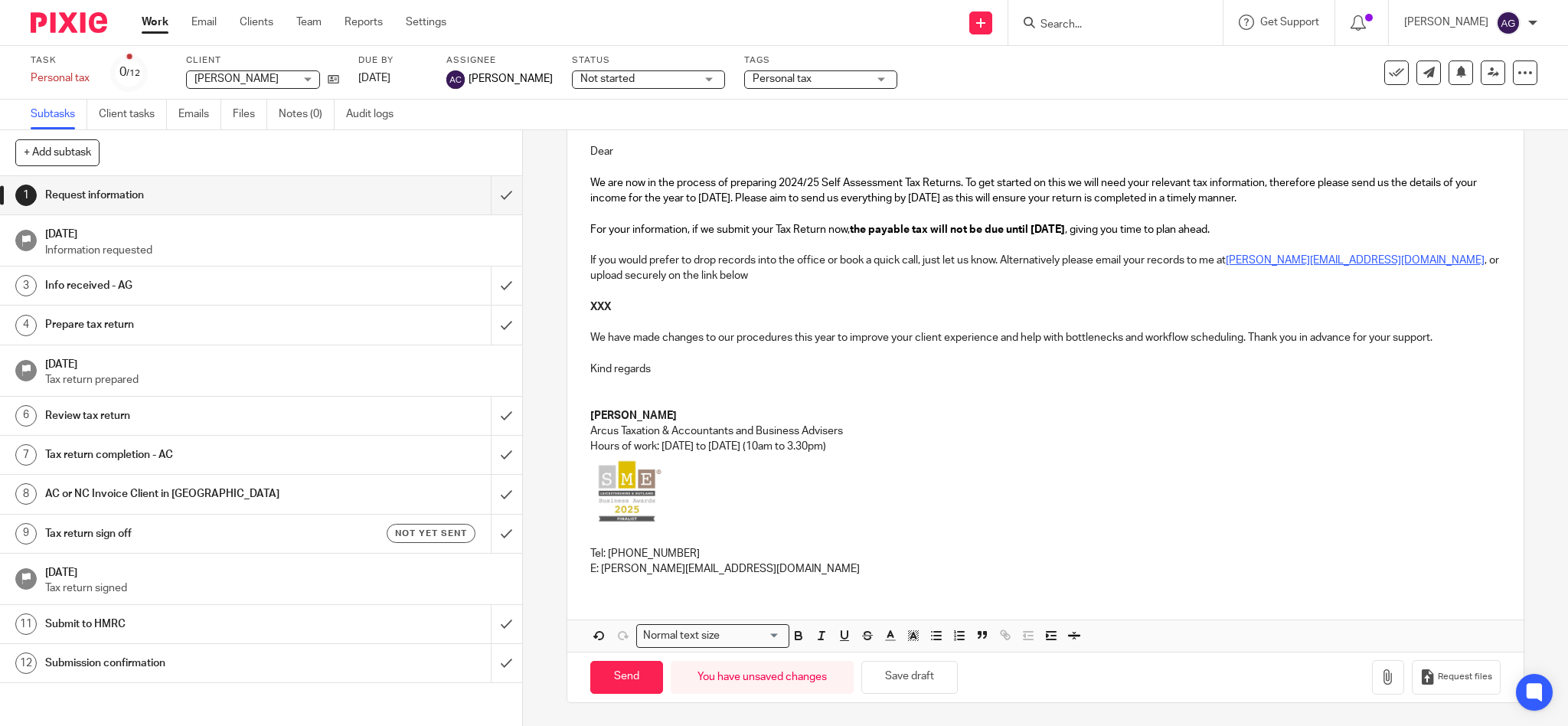
scroll to position [176, 0]
drag, startPoint x: 615, startPoint y: 305, endPoint x: 576, endPoint y: 306, distance: 39.0
click at [576, 305] on div "Dear We are now in the process of preparing 2024/25 Self Assessment Tax Returns…" at bounding box center [1046, 358] width 957 height 460
click at [1438, 682] on span "Request files" at bounding box center [1465, 677] width 54 height 12
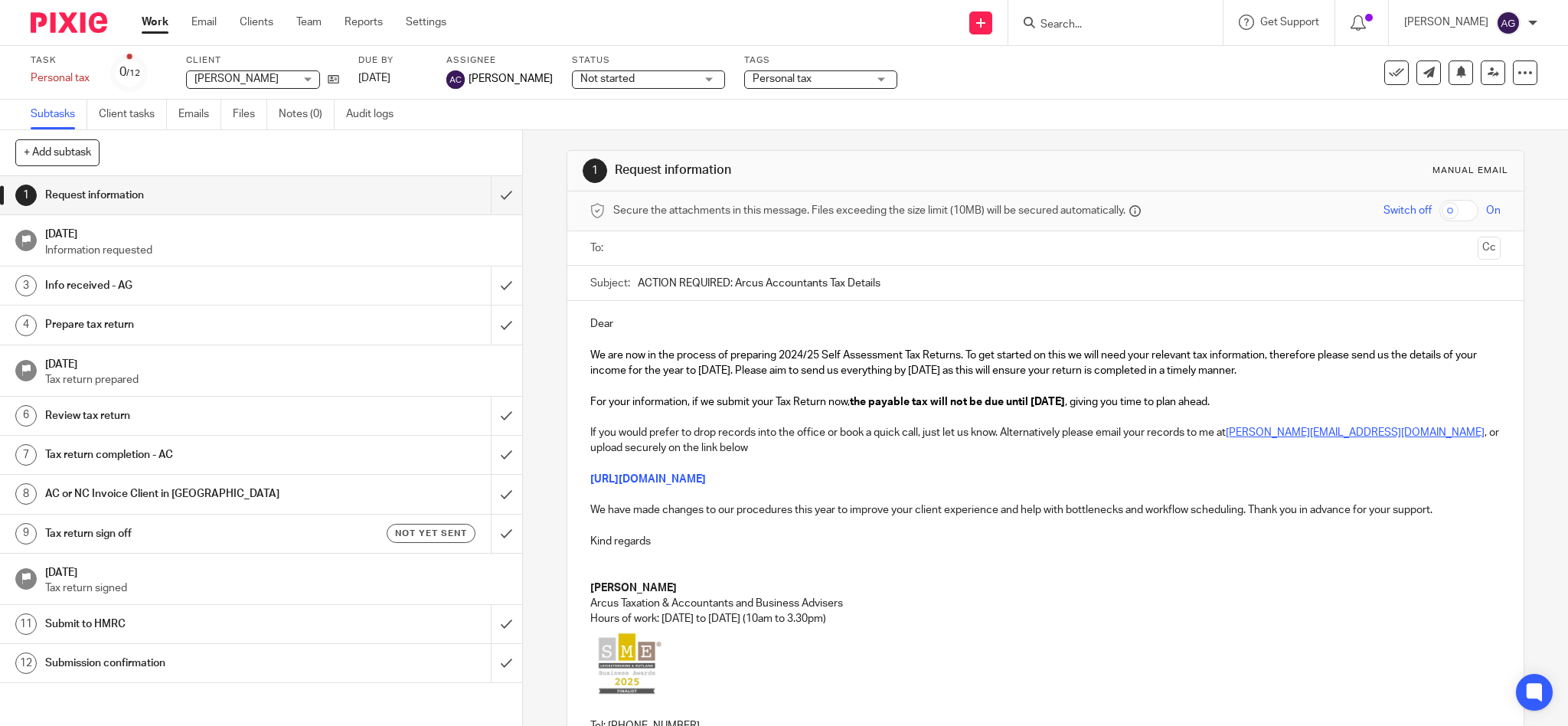
scroll to position [0, 0]
click at [733, 325] on p "Dear" at bounding box center [1046, 327] width 911 height 15
click at [736, 255] on input "text" at bounding box center [1046, 251] width 853 height 18
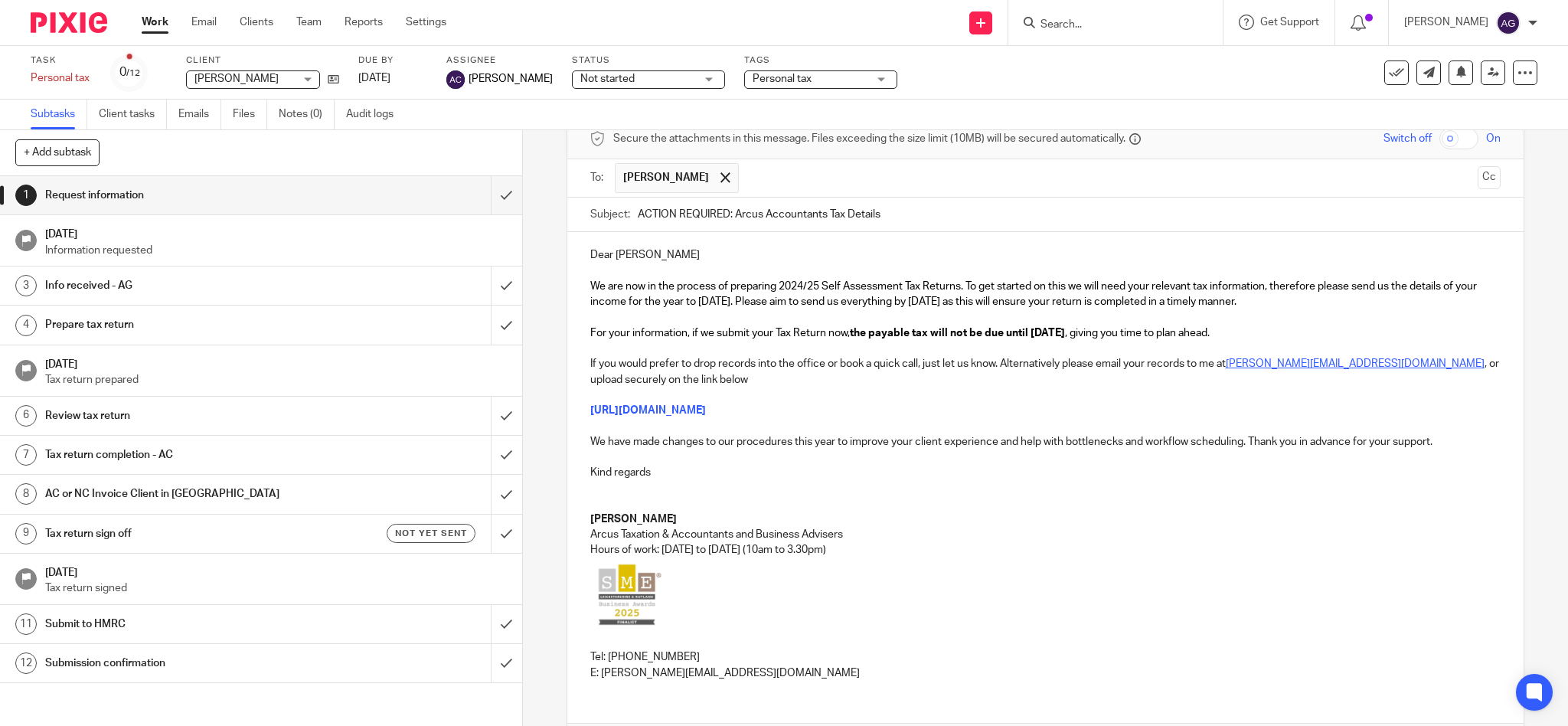
scroll to position [179, 0]
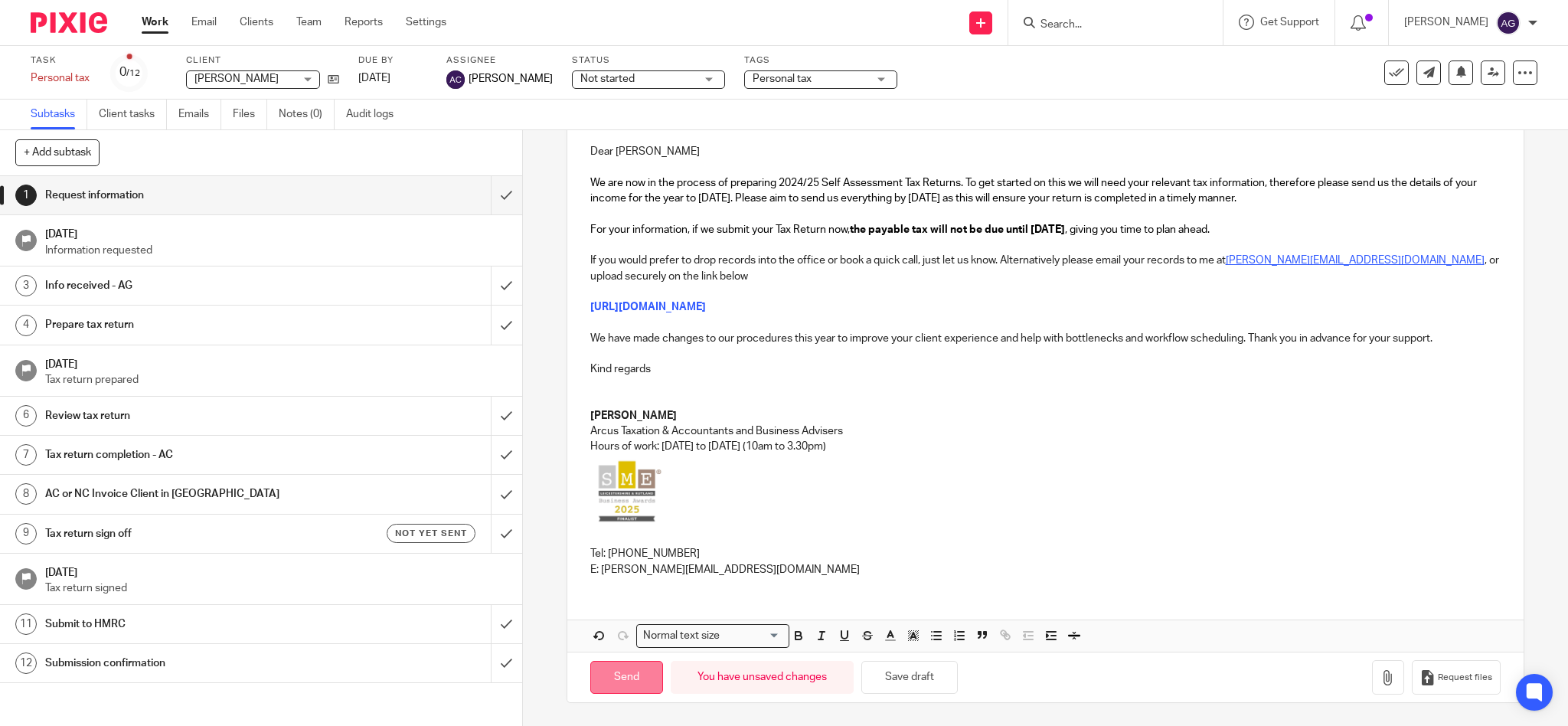
click at [609, 681] on input "Send" at bounding box center [627, 677] width 73 height 33
type input "Sent"
